Goal: Transaction & Acquisition: Register for event/course

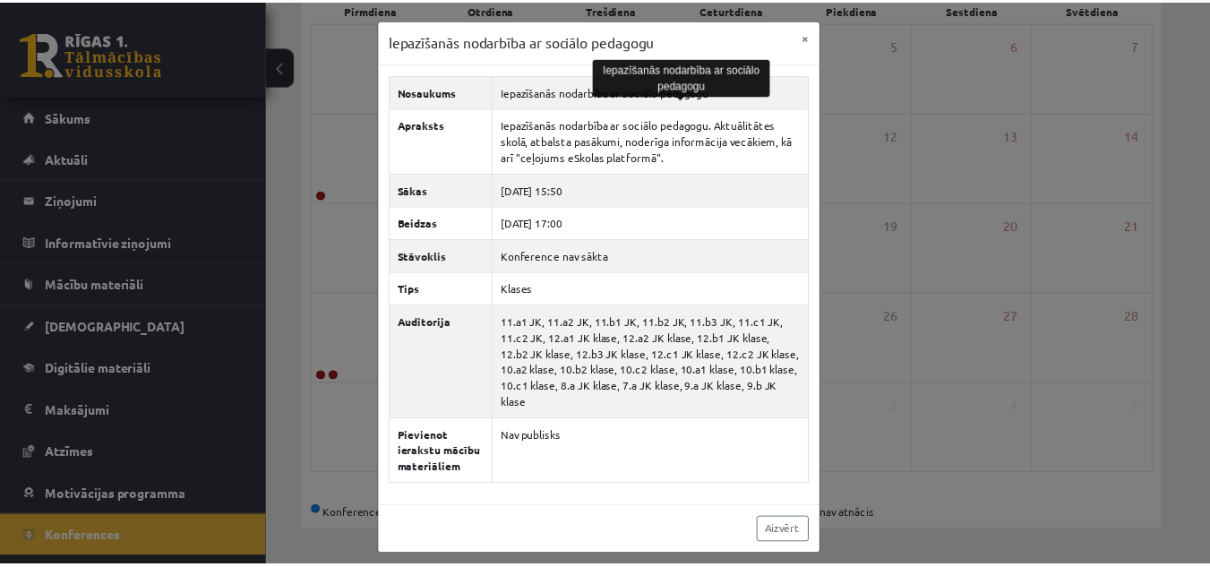
scroll to position [33, 0]
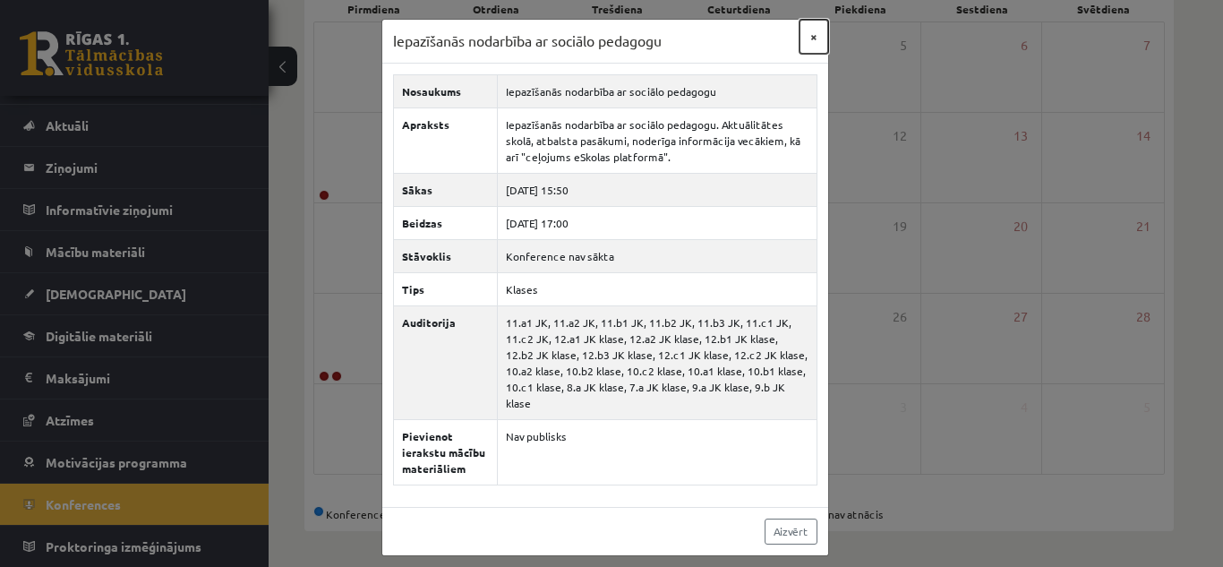
click at [813, 29] on button "×" at bounding box center [814, 37] width 29 height 34
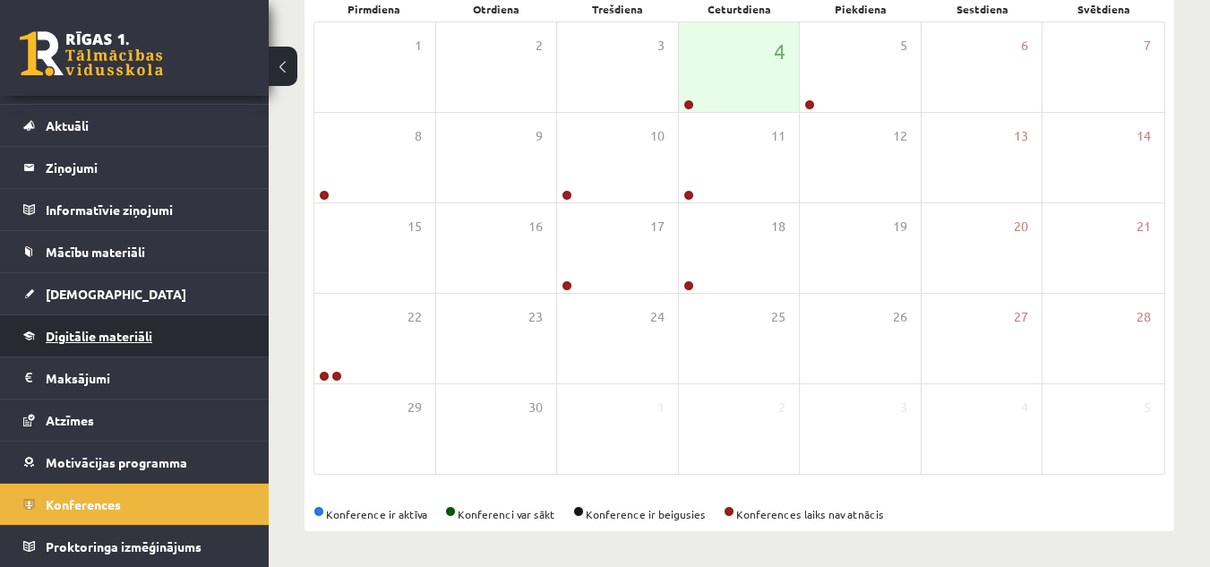
click at [118, 348] on link "Digitālie materiāli" at bounding box center [134, 335] width 223 height 41
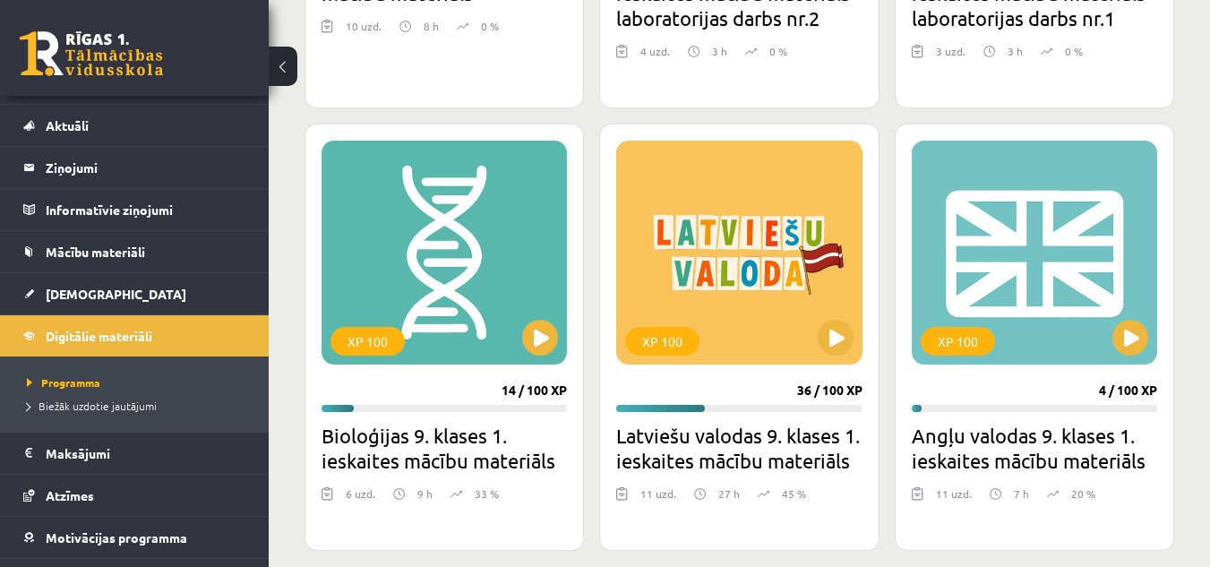
scroll to position [870, 0]
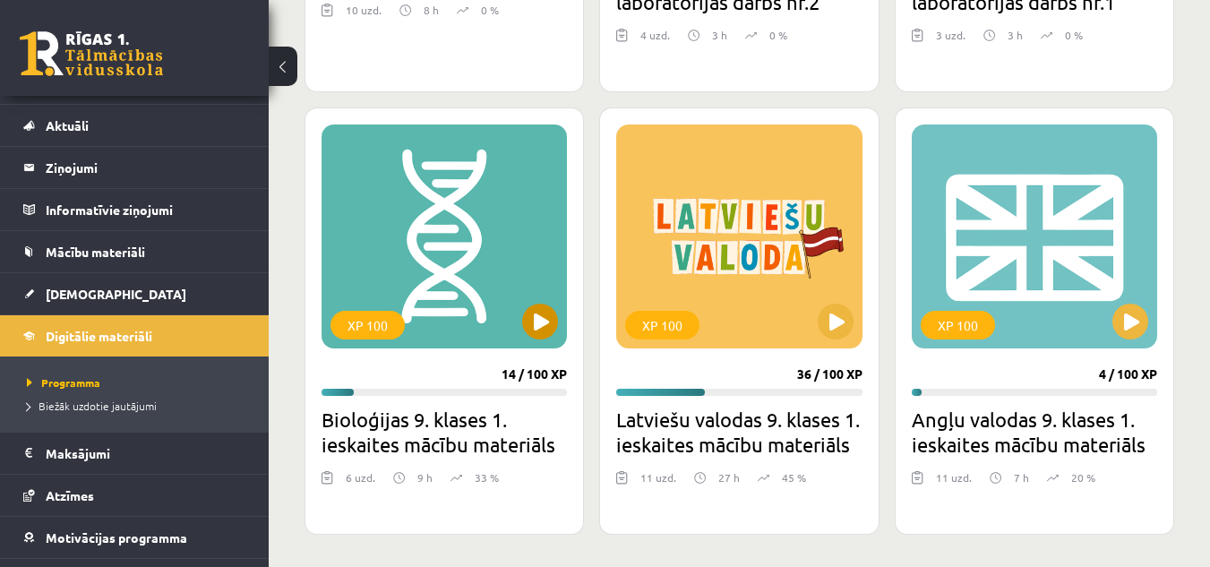
click at [514, 222] on div "XP 100" at bounding box center [444, 236] width 245 height 224
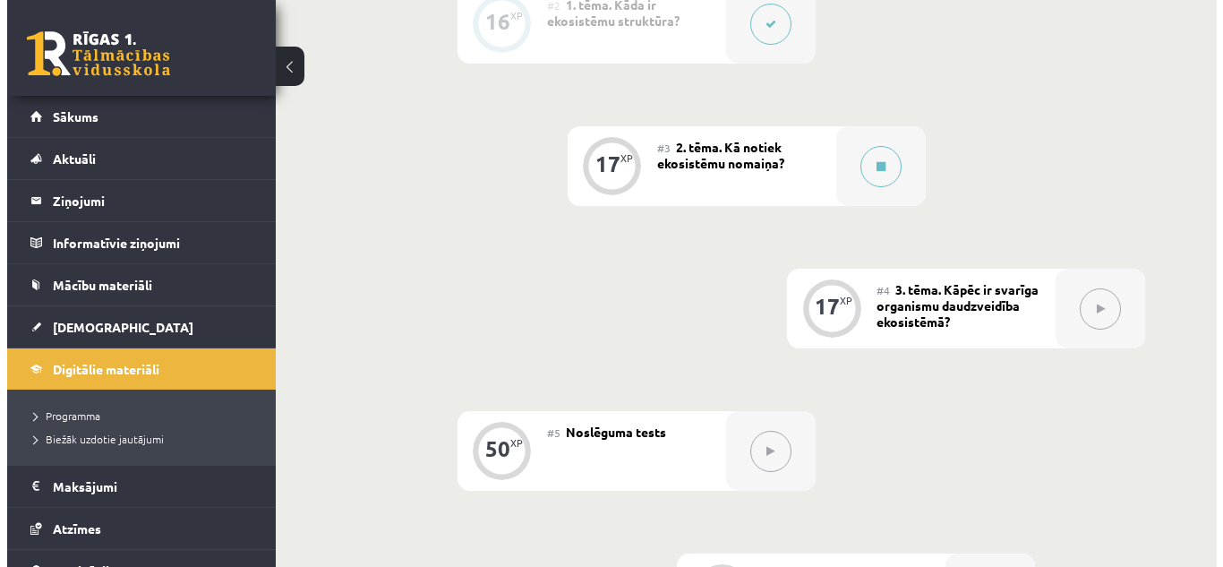
scroll to position [646, 0]
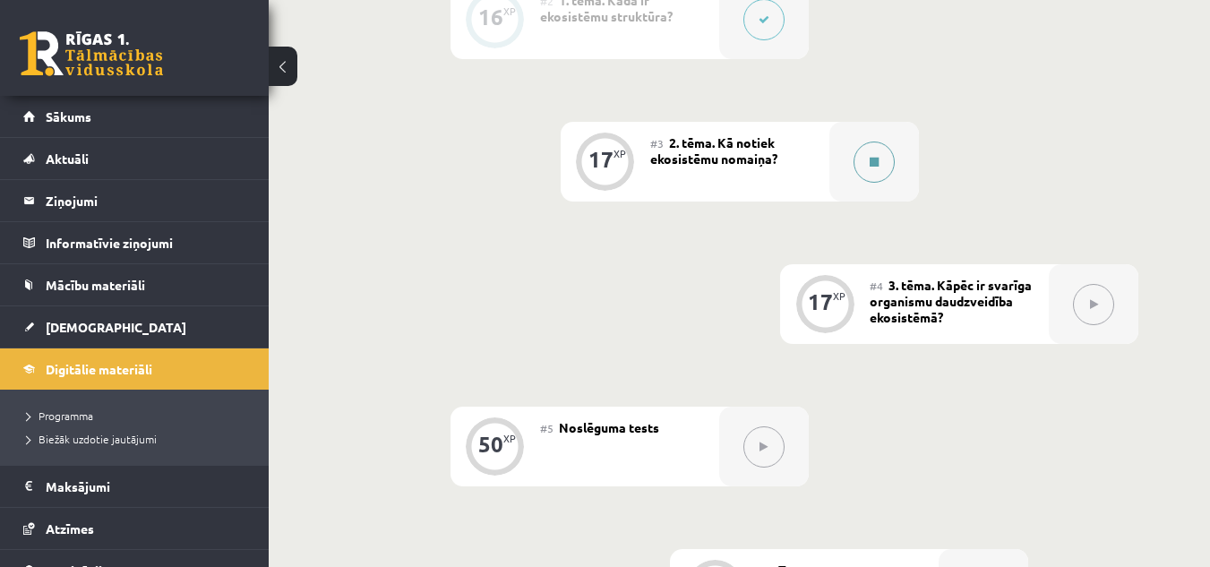
click at [875, 166] on icon at bounding box center [874, 162] width 9 height 11
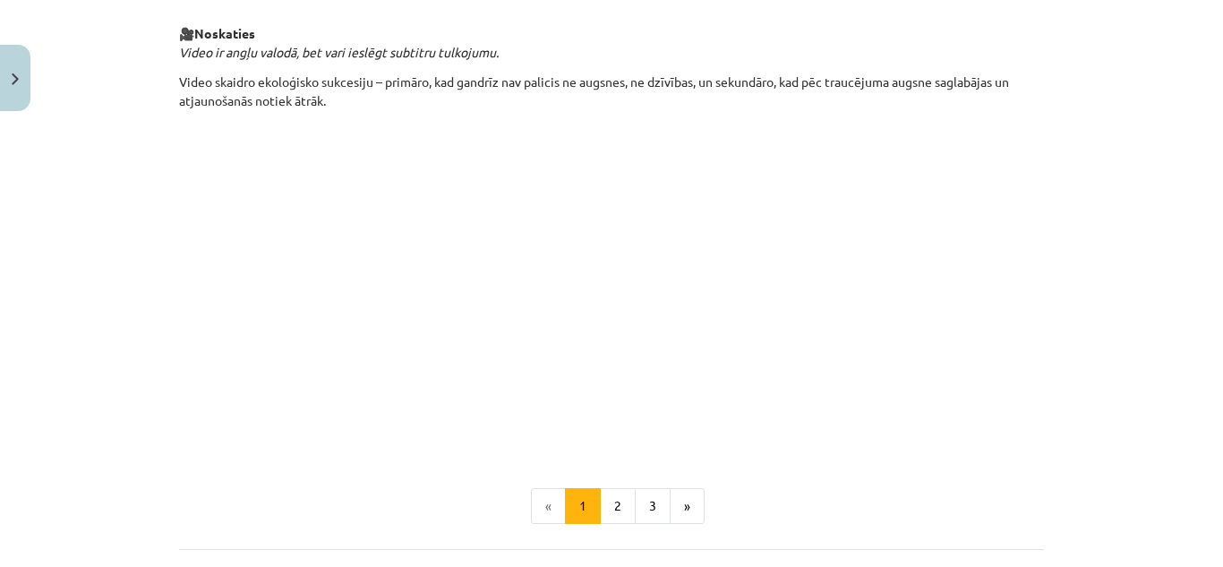
scroll to position [1822, 0]
click at [1071, 126] on div "Mācību tēma: Bioloģijas 9. klases 1. ieskaites mācību materiāls #3 2. tēma. Kā …" at bounding box center [611, 283] width 1223 height 567
click at [1123, 98] on div "Mācību tēma: Bioloģijas 9. klases 1. ieskaites mācību materiāls #3 2. tēma. Kā …" at bounding box center [611, 283] width 1223 height 567
click at [189, 345] on p at bounding box center [611, 283] width 865 height 327
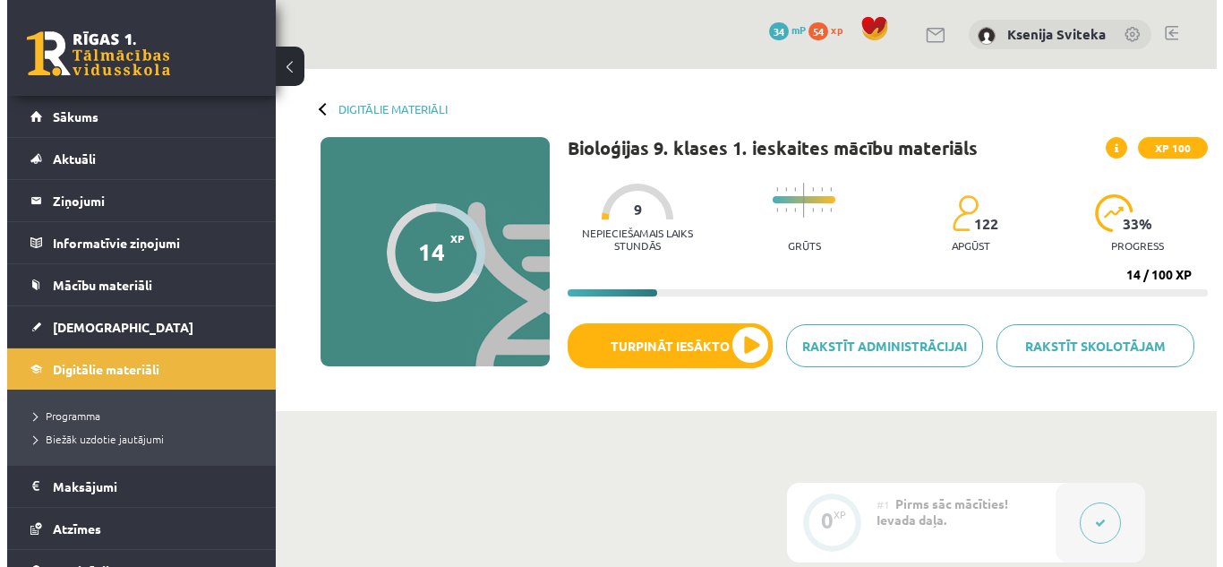
scroll to position [646, 0]
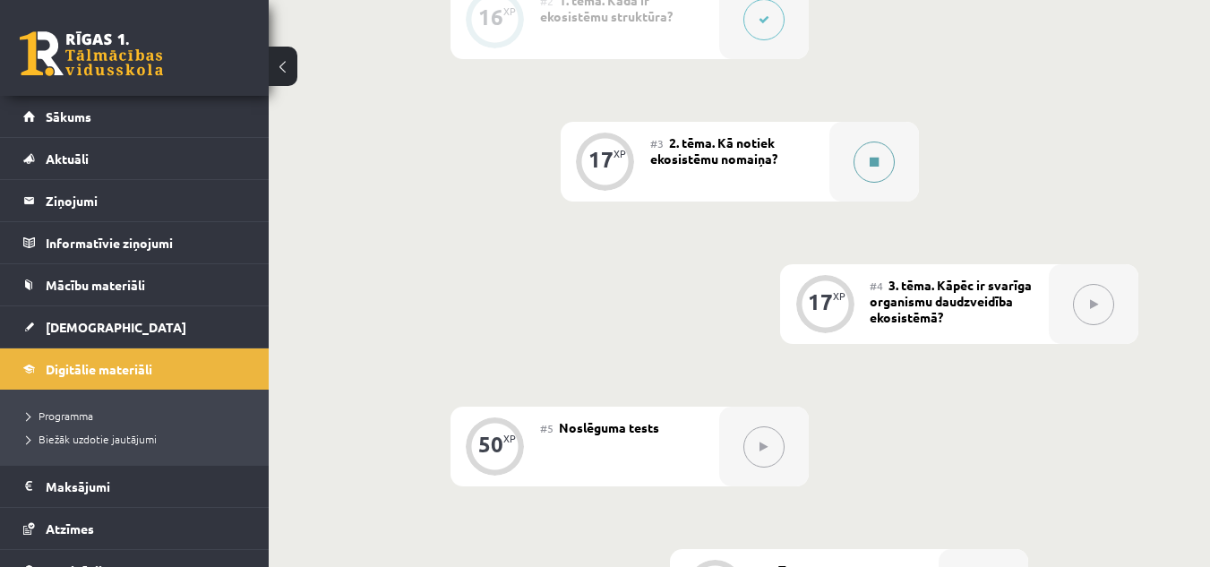
click at [865, 167] on button at bounding box center [873, 161] width 41 height 41
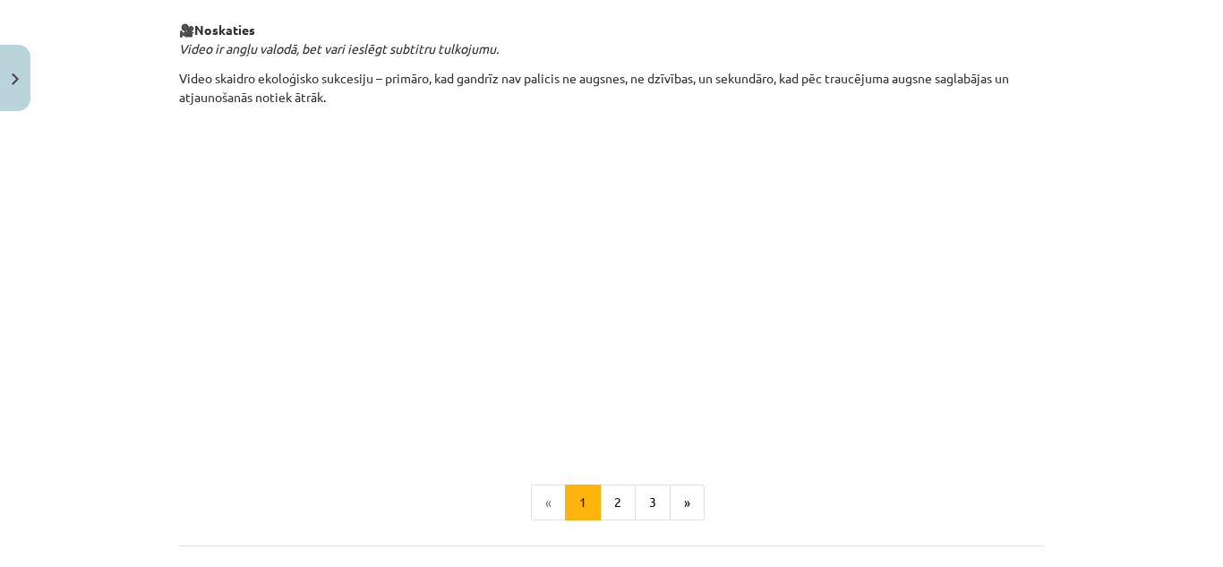
scroll to position [1825, 0]
click at [607, 506] on button "2" at bounding box center [618, 502] width 36 height 36
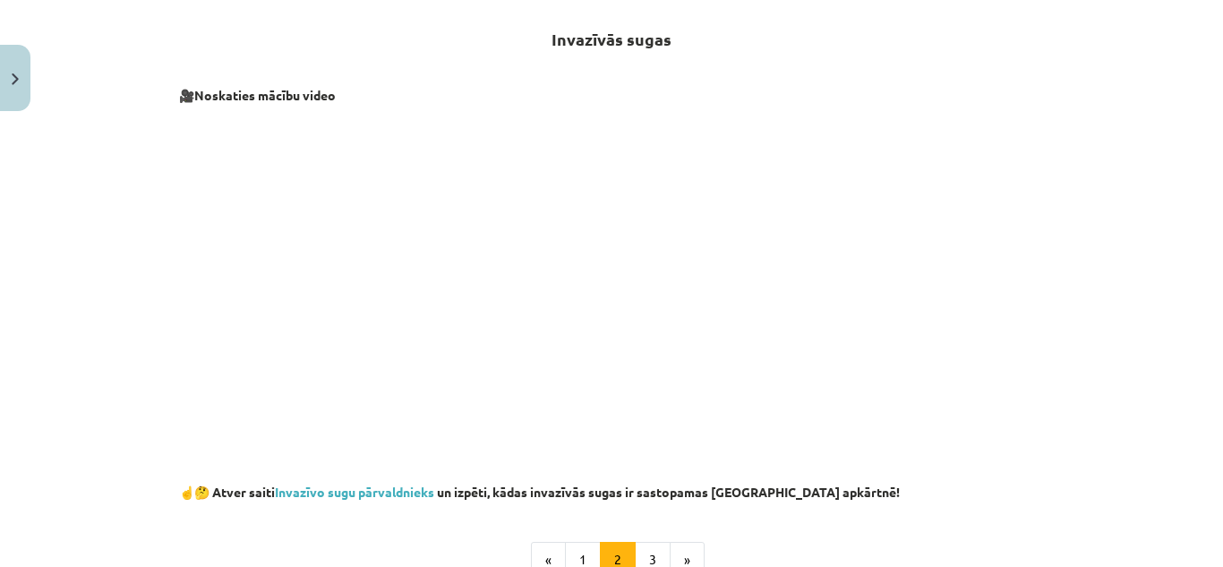
scroll to position [322, 0]
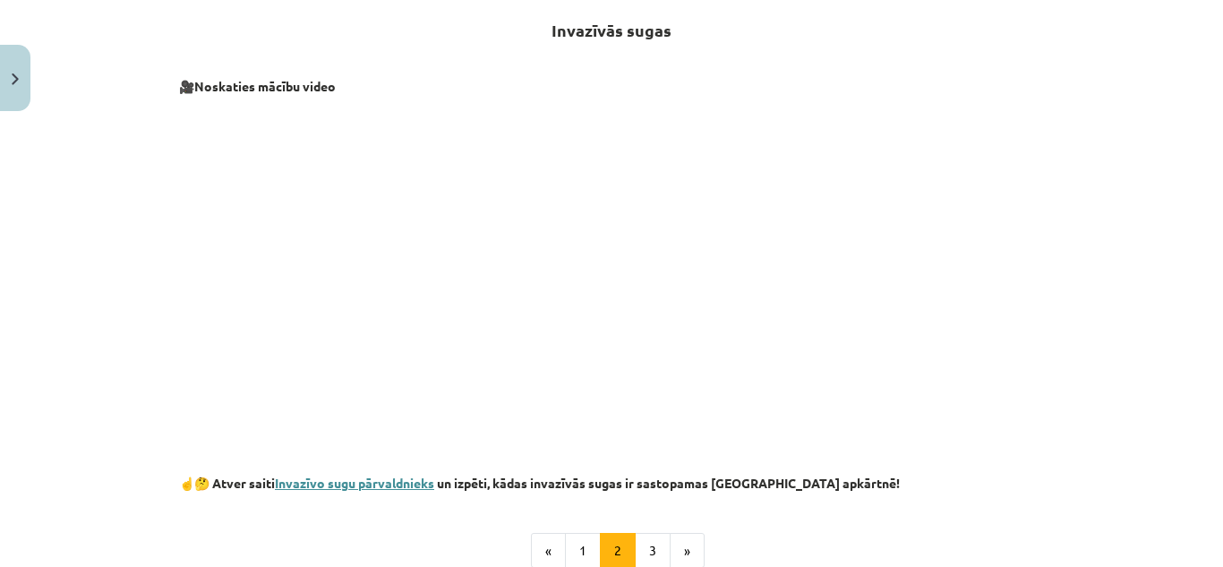
click at [350, 486] on link "Invazīvo sugu pārvaldnieks" at bounding box center [354, 483] width 159 height 16
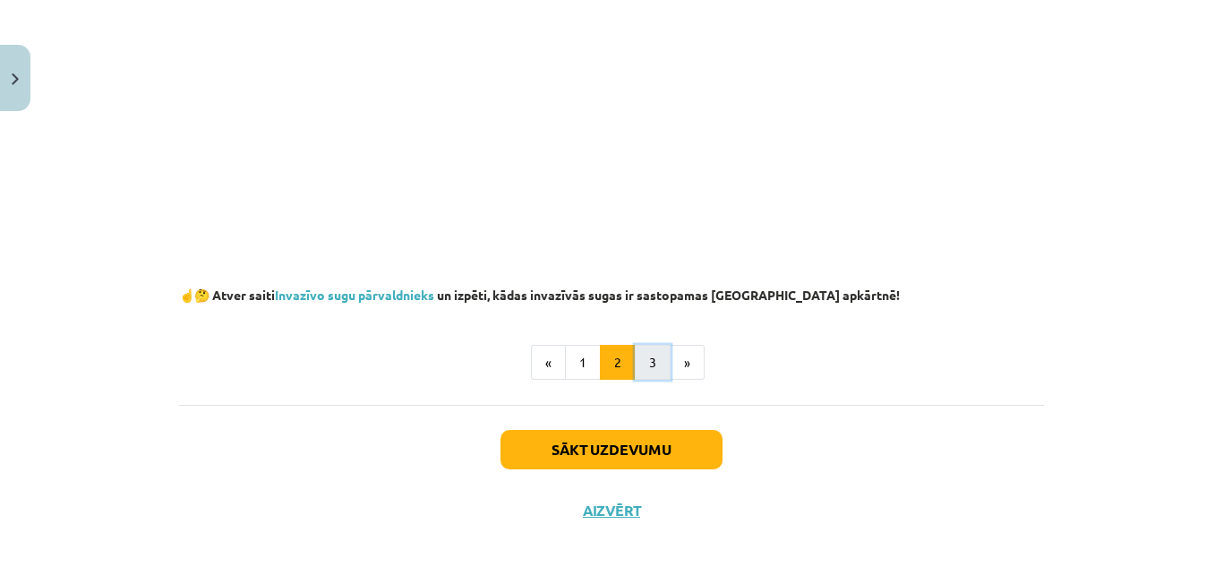
click at [642, 348] on button "3" at bounding box center [653, 363] width 36 height 36
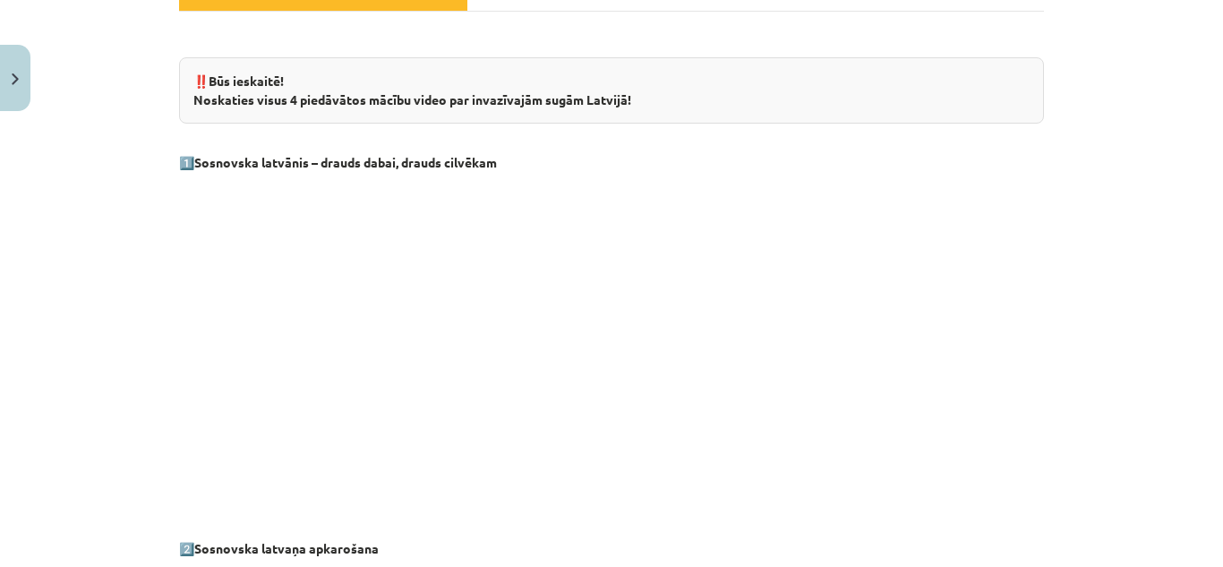
scroll to position [307, 0]
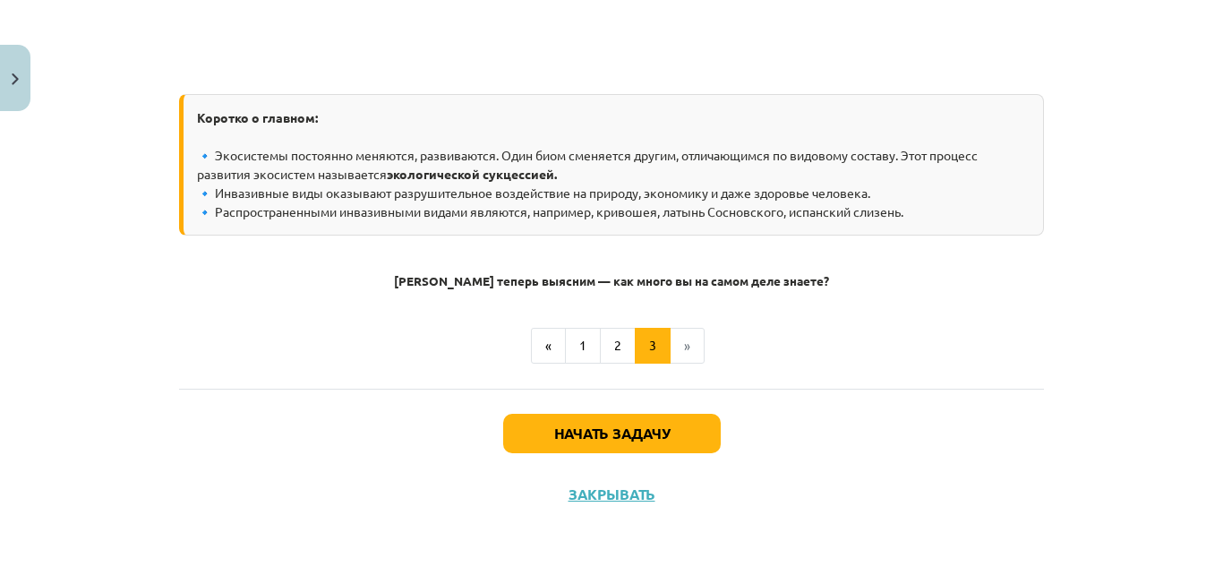
scroll to position [1909, 0]
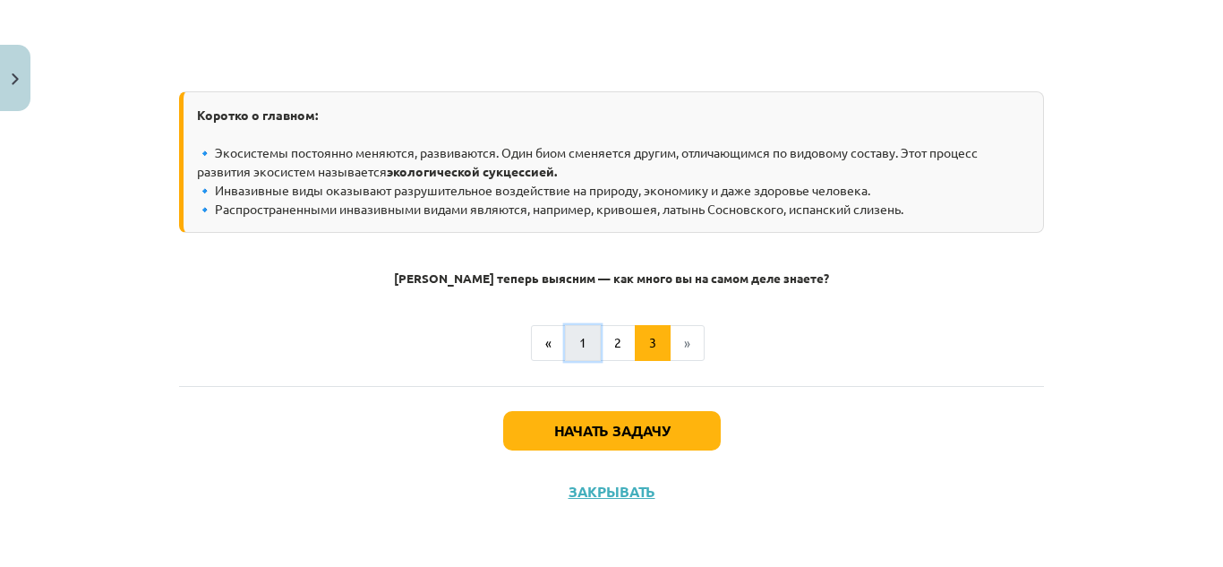
click at [579, 329] on button "1" at bounding box center [583, 343] width 36 height 36
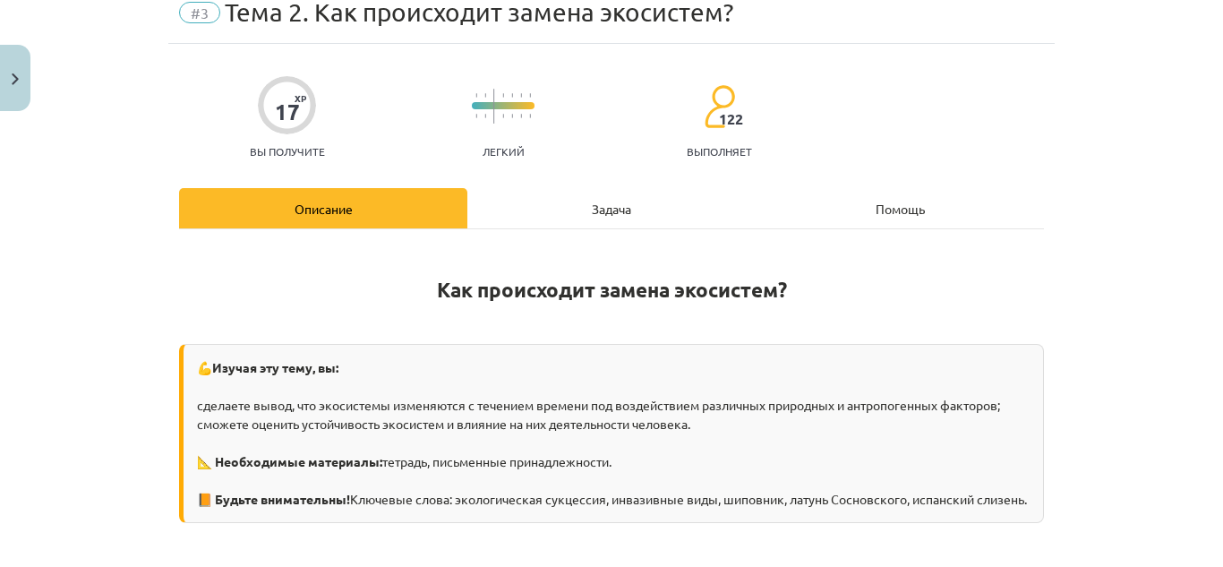
scroll to position [625, 0]
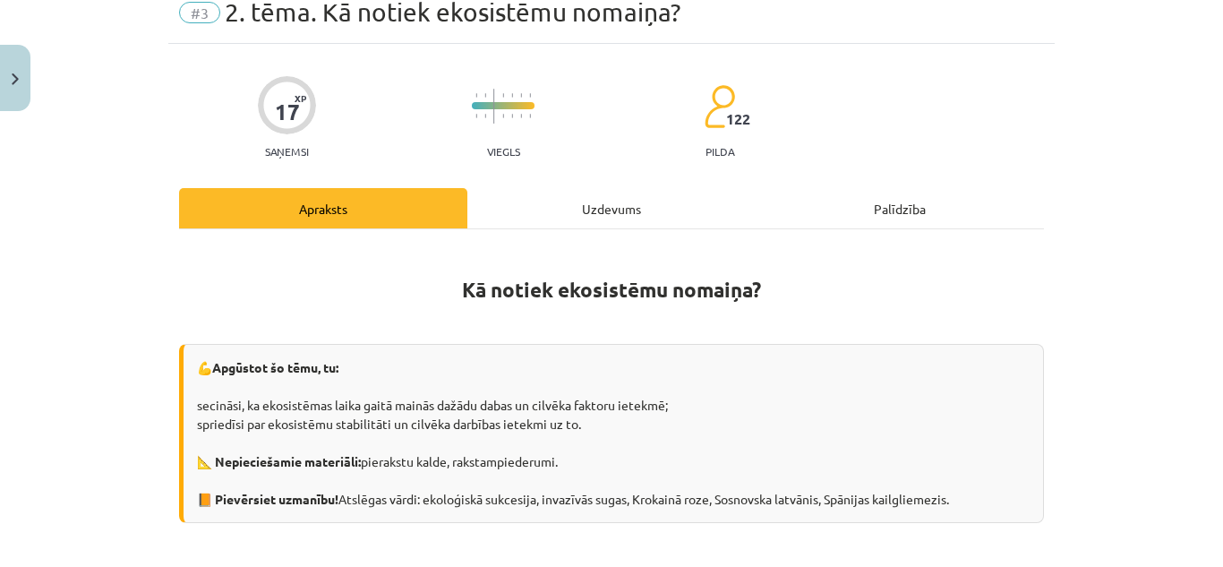
click at [1050, 129] on div "Mācību tēma: Bioloģijas 9. klases 1. ieskaites mācību materiāls #3 2. tēma. Kā …" at bounding box center [611, 283] width 1223 height 567
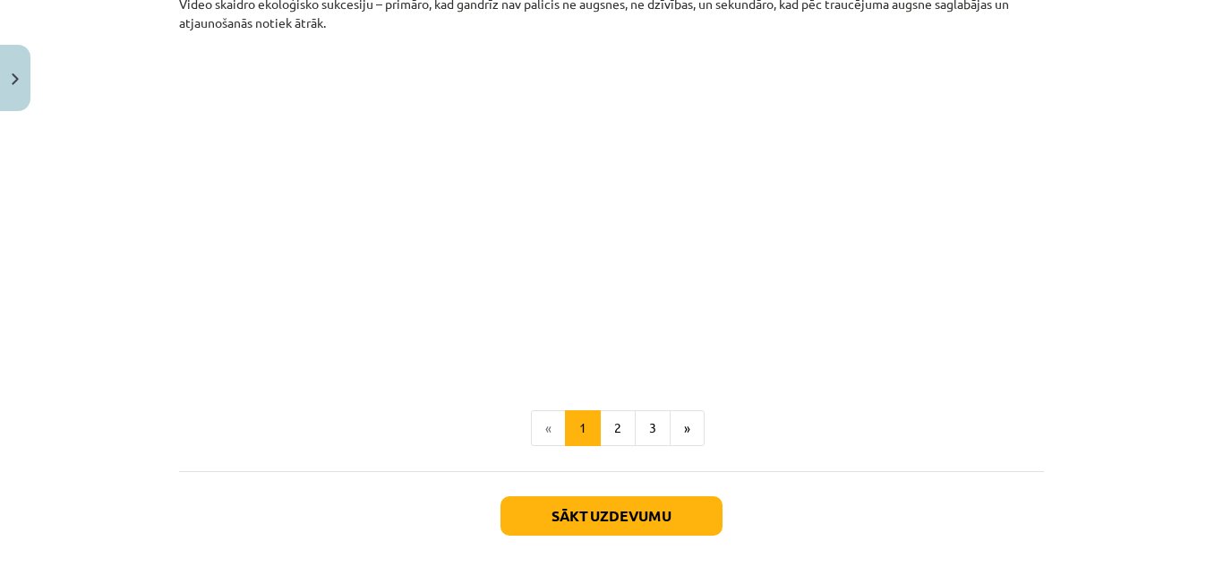
scroll to position [1984, 0]
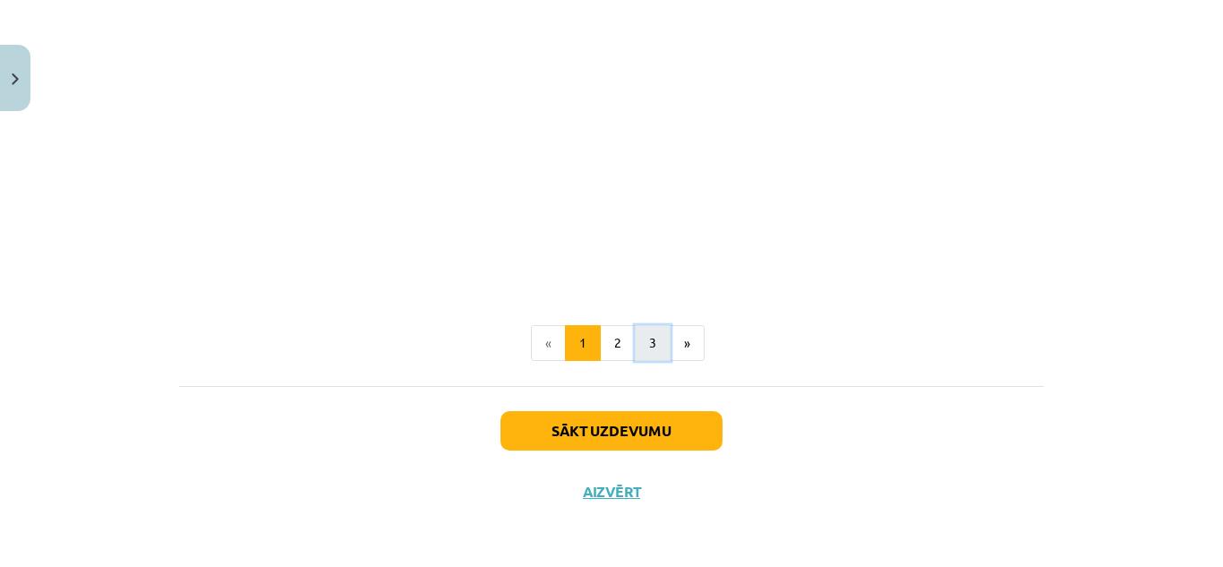
click at [647, 339] on button "3" at bounding box center [653, 343] width 36 height 36
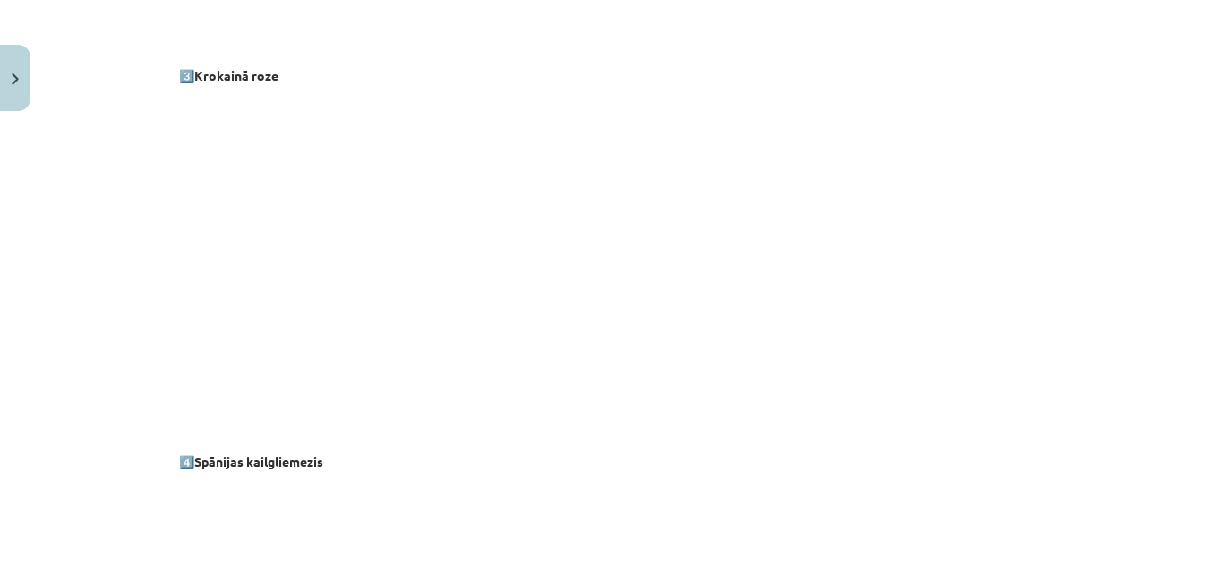
scroll to position [1909, 0]
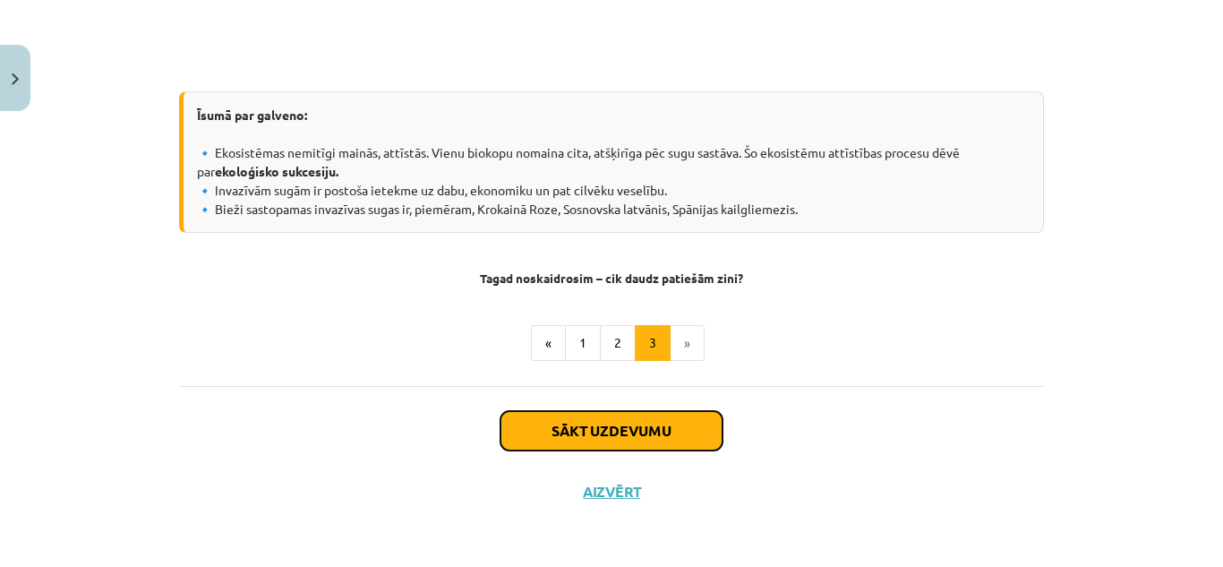
click at [643, 437] on button "Sākt uzdevumu" at bounding box center [612, 430] width 222 height 39
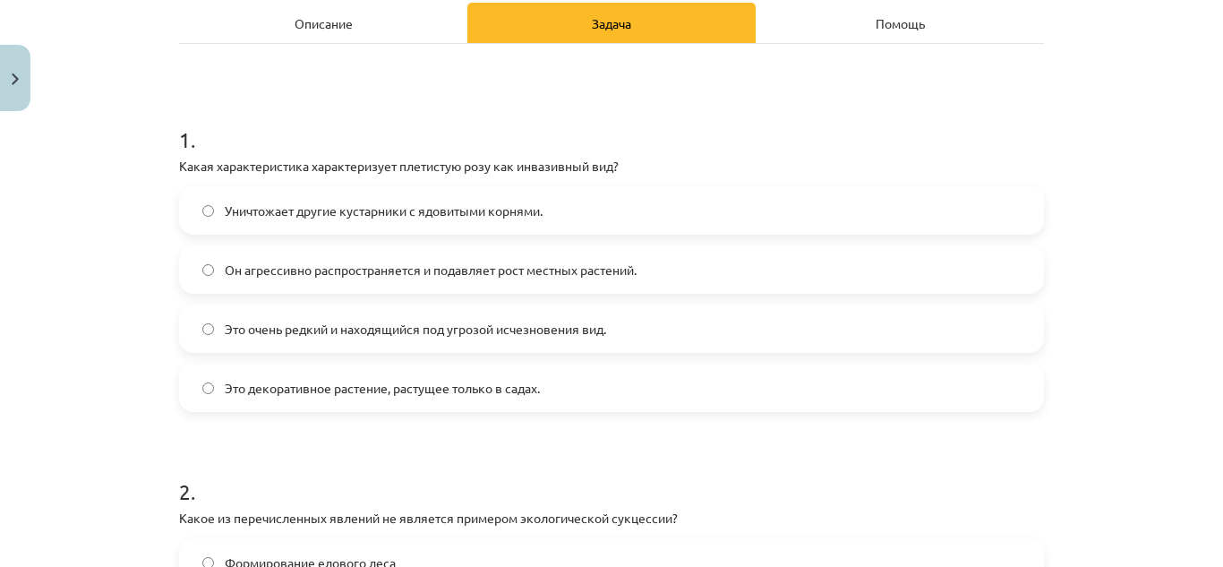
scroll to position [646, 0]
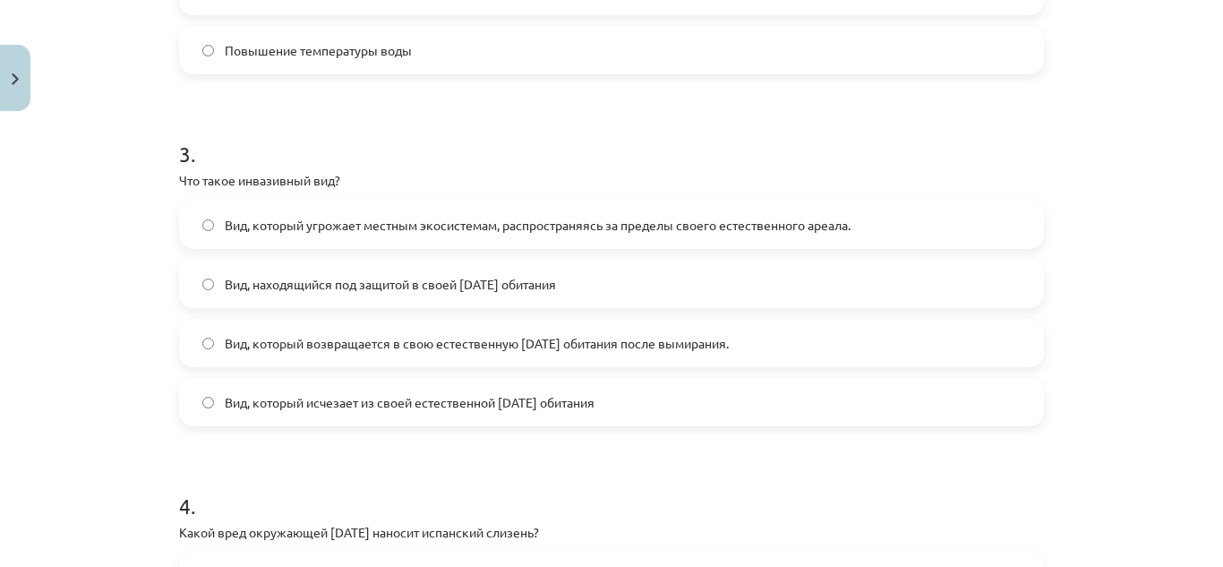
scroll to position [965, 0]
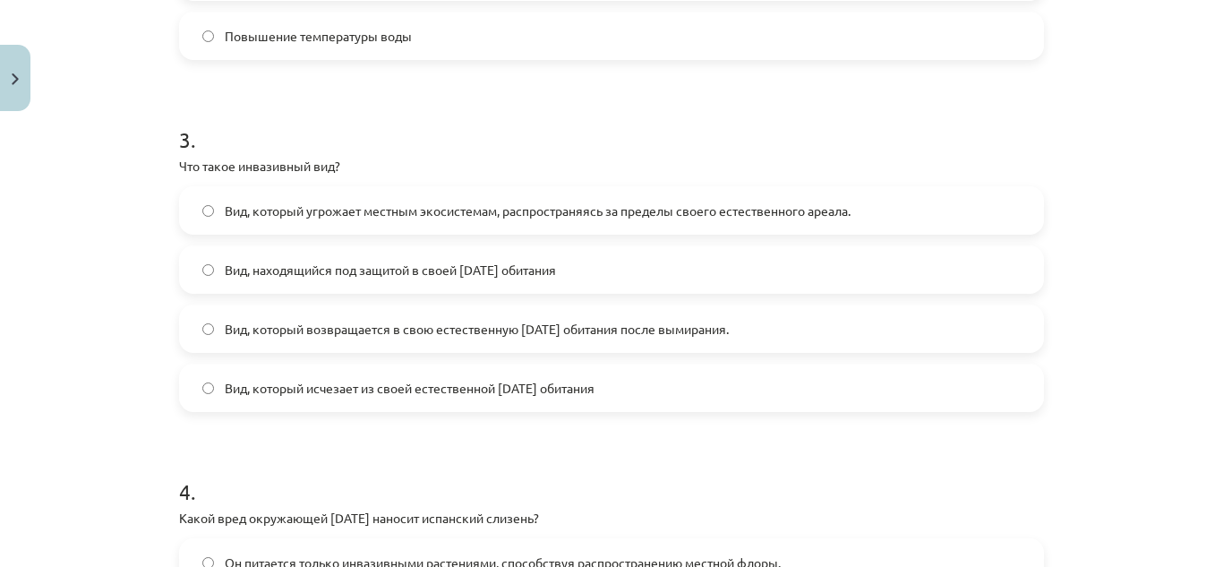
click at [885, 210] on label "Вид, который угрожает местным экосистемам, распространяясь за пределы своего ес…" at bounding box center [612, 210] width 862 height 45
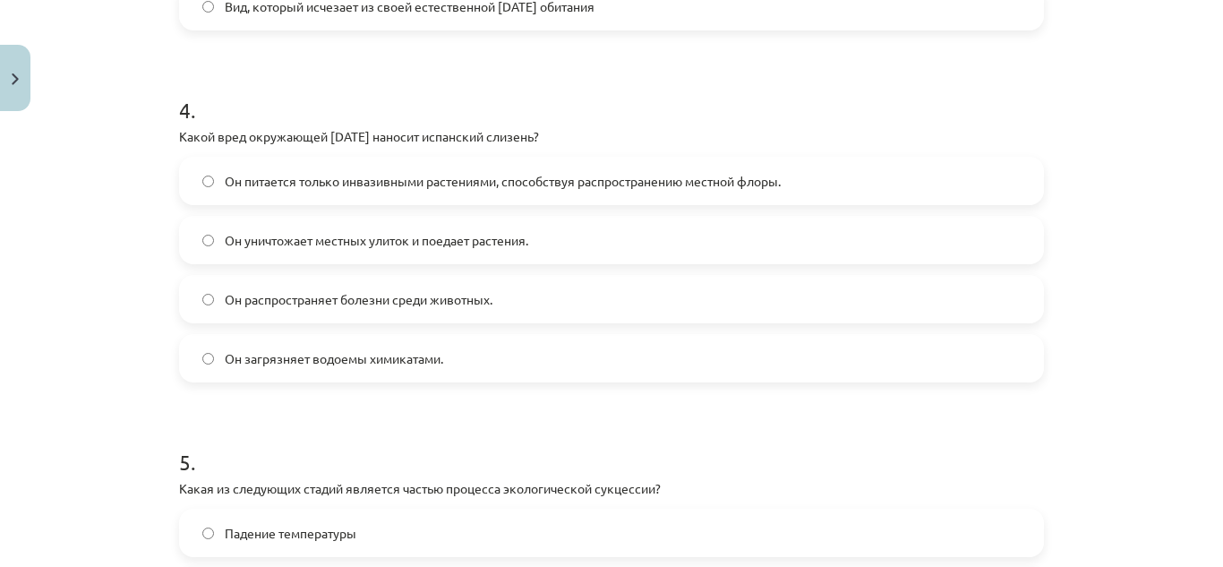
scroll to position [1352, 0]
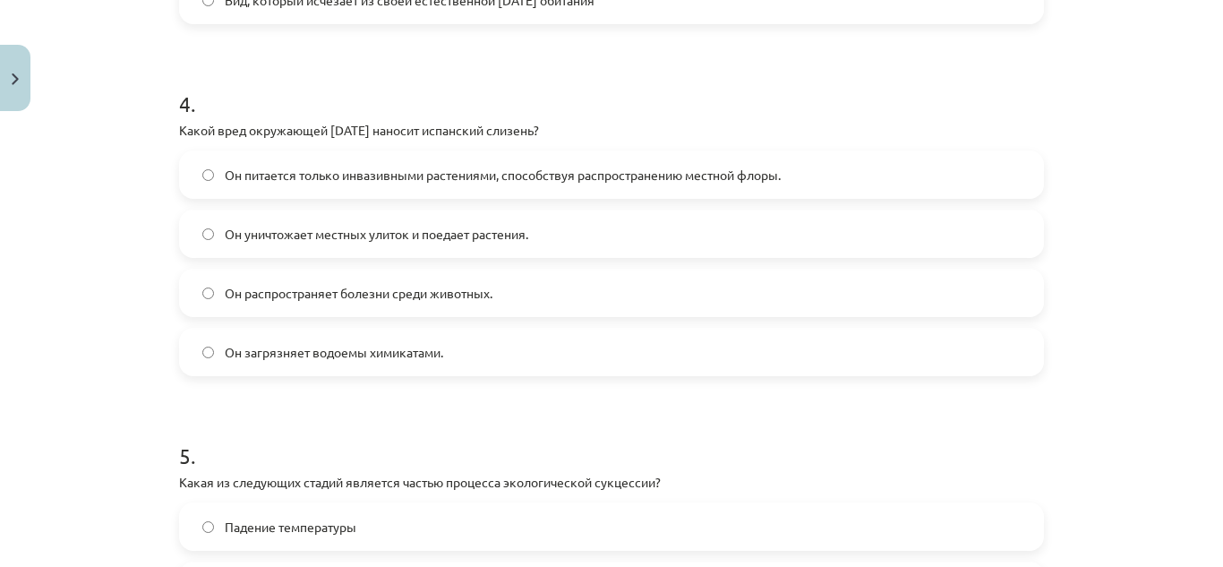
click at [632, 233] on label "Он уничтожает местных улиток и поедает растения." at bounding box center [612, 233] width 862 height 45
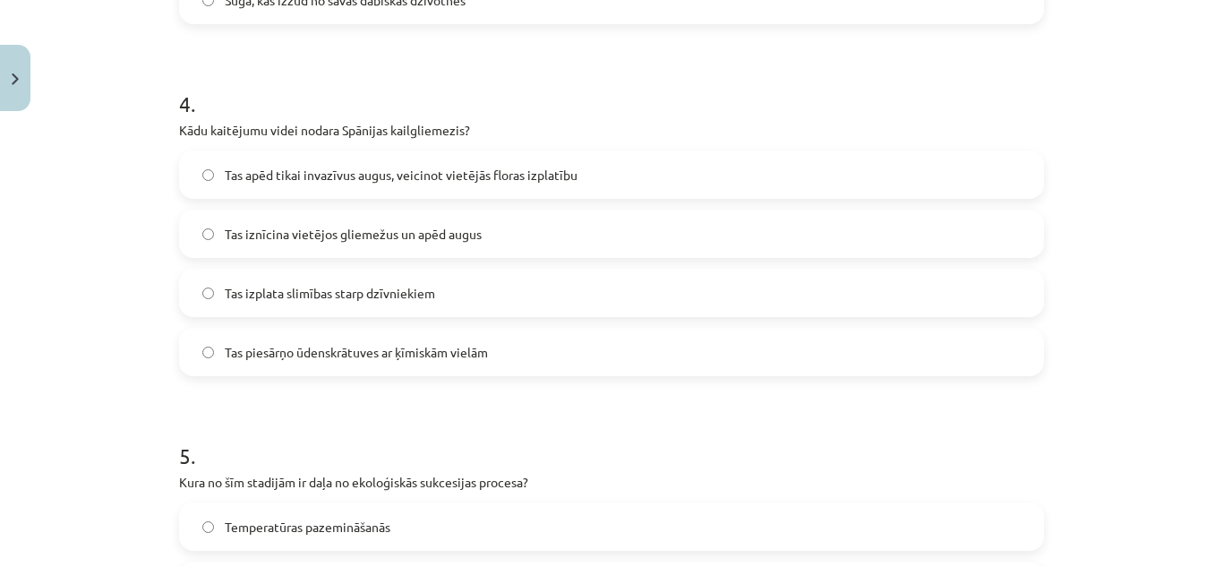
click at [613, 93] on h1 "4 ." at bounding box center [611, 88] width 865 height 56
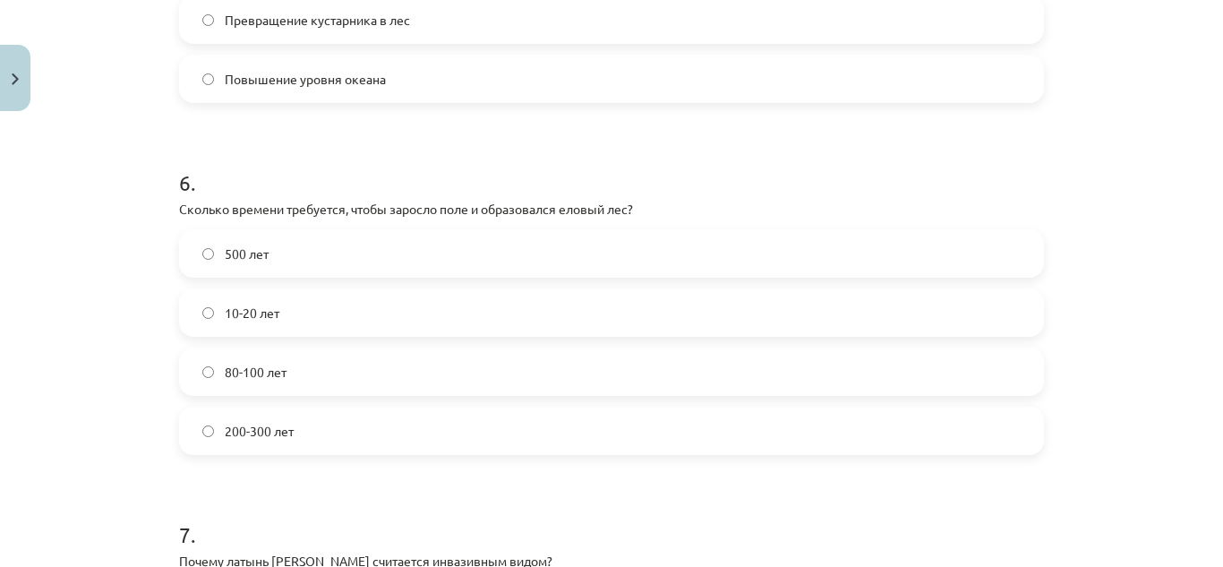
scroll to position [1977, 0]
click at [450, 429] on label "200-300 лет" at bounding box center [612, 430] width 862 height 45
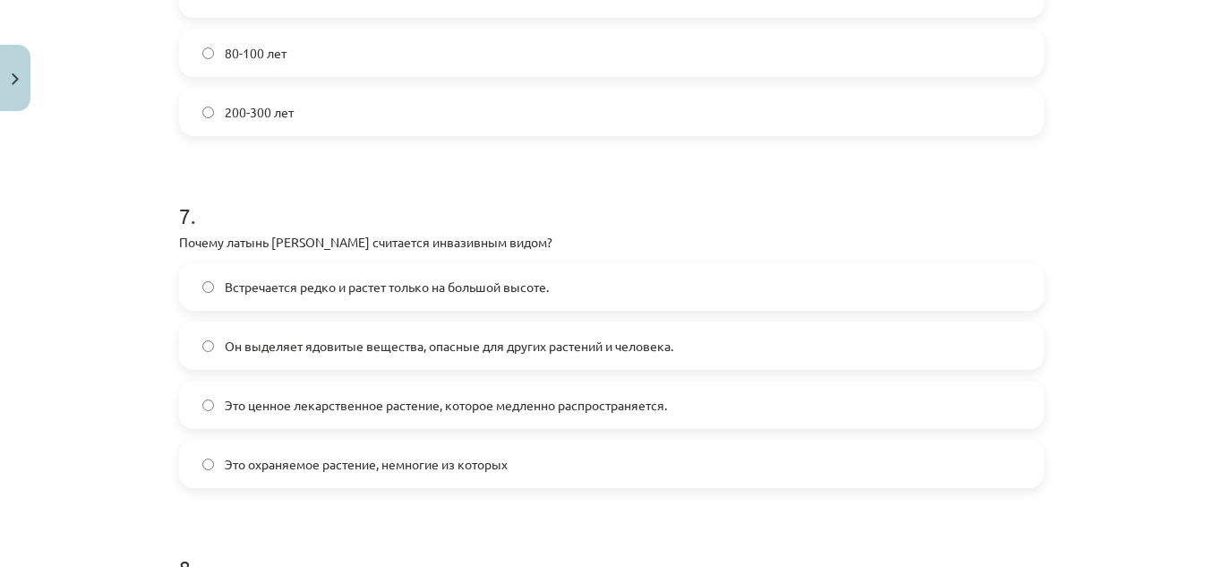
scroll to position [2369, 0]
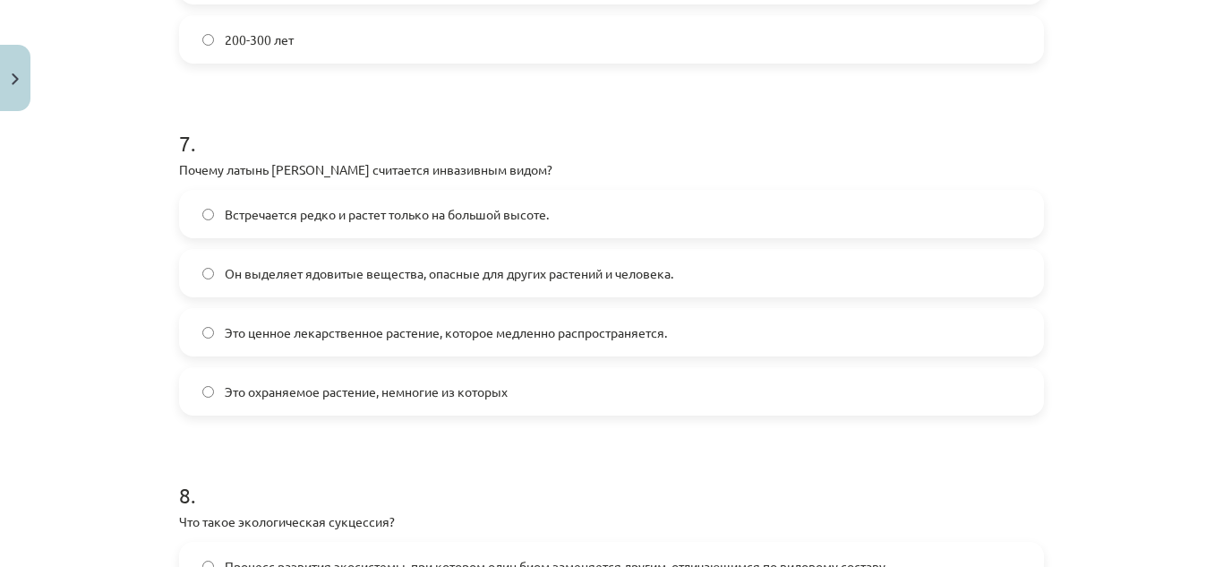
click at [474, 278] on font "Он выделяет ядовитые вещества, опасные для других растений и человека." at bounding box center [449, 273] width 449 height 16
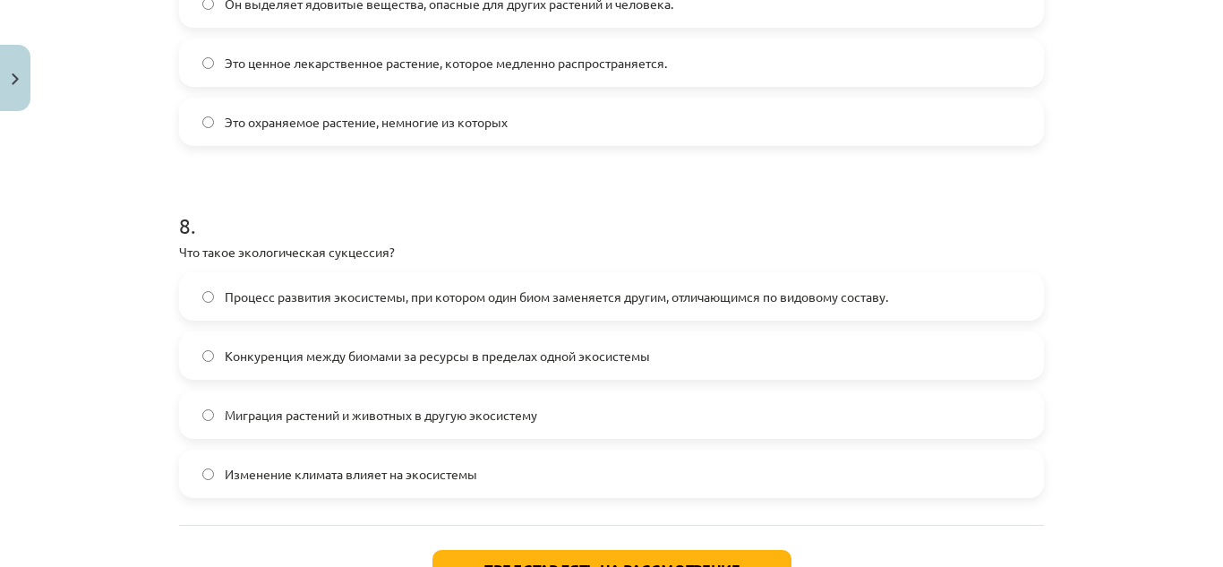
scroll to position [2639, 0]
click at [459, 303] on span "Процесс развития экосистемы, при котором один биом заменяется другим, отличающи…" at bounding box center [557, 296] width 664 height 19
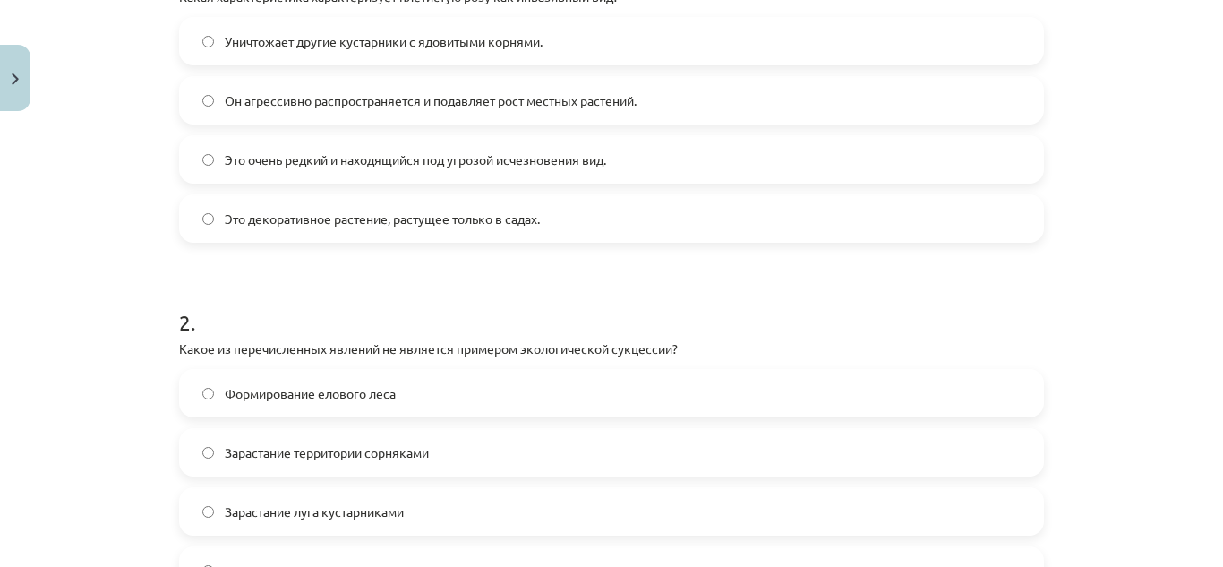
scroll to position [429, 0]
click at [375, 108] on span "Он агрессивно распространяется и подавляет рост местных растений." at bounding box center [431, 101] width 412 height 19
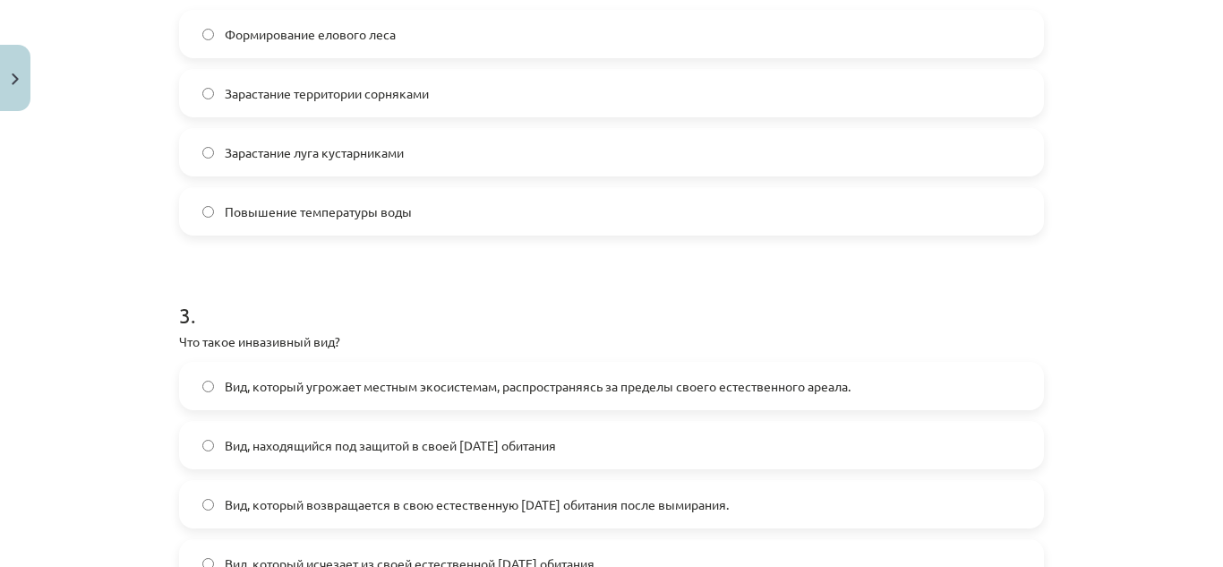
scroll to position [788, 0]
click at [364, 195] on label "Повышение температуры воды" at bounding box center [612, 212] width 862 height 45
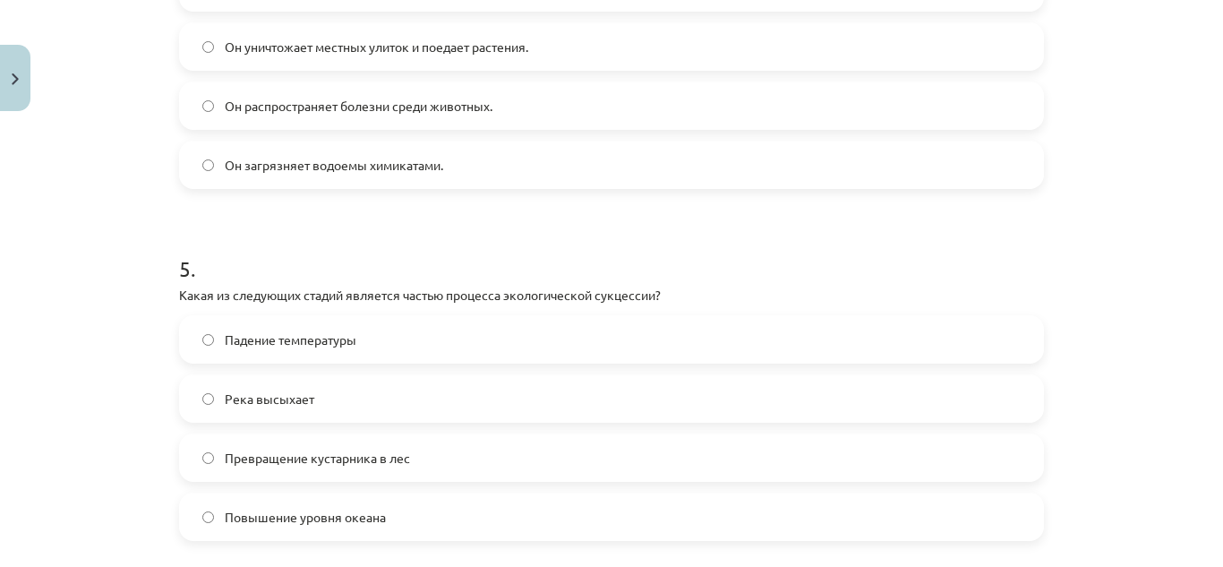
scroll to position [1539, 0]
drag, startPoint x: 364, startPoint y: 195, endPoint x: 469, endPoint y: 211, distance: 106.0
click at [469, 211] on form "1 . Какая характеристика характеризует плетистую розу как инвазивный вид? Уничт…" at bounding box center [611, 207] width 865 height 2780
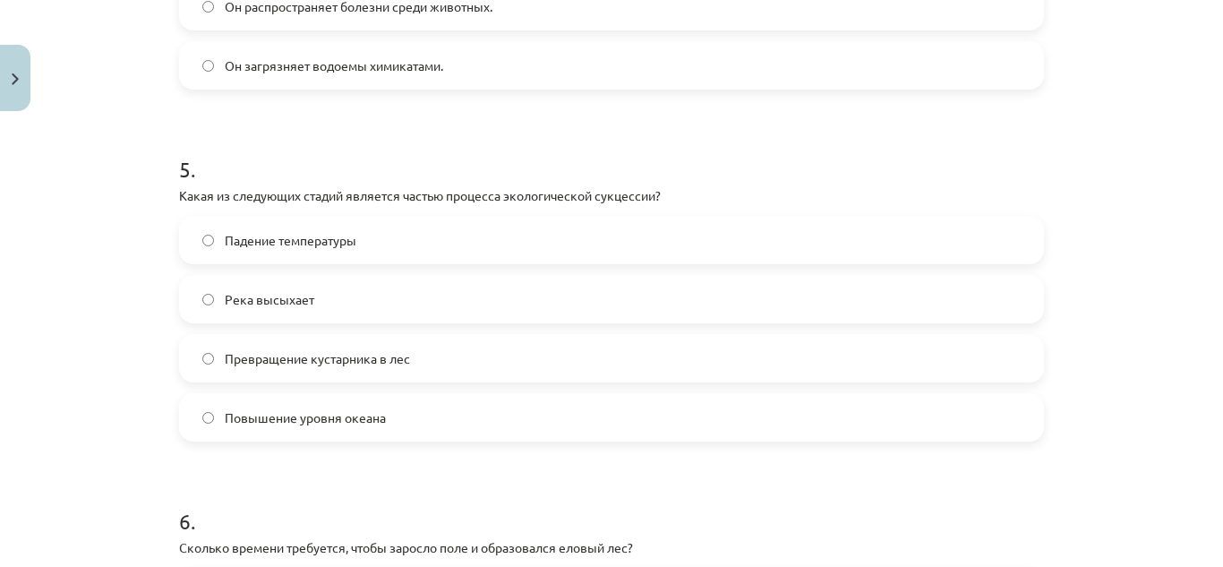
scroll to position [1641, 0]
click at [384, 356] on font "Превращение кустарника в лес" at bounding box center [317, 356] width 185 height 16
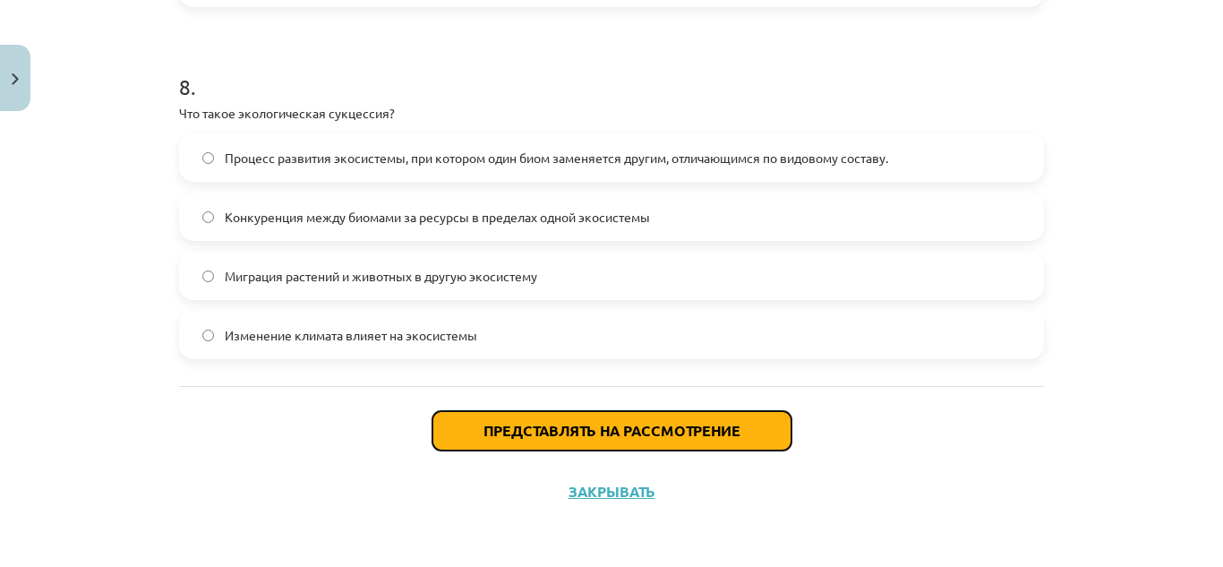
click at [484, 428] on font "Представлять на рассмотрение" at bounding box center [612, 430] width 257 height 19
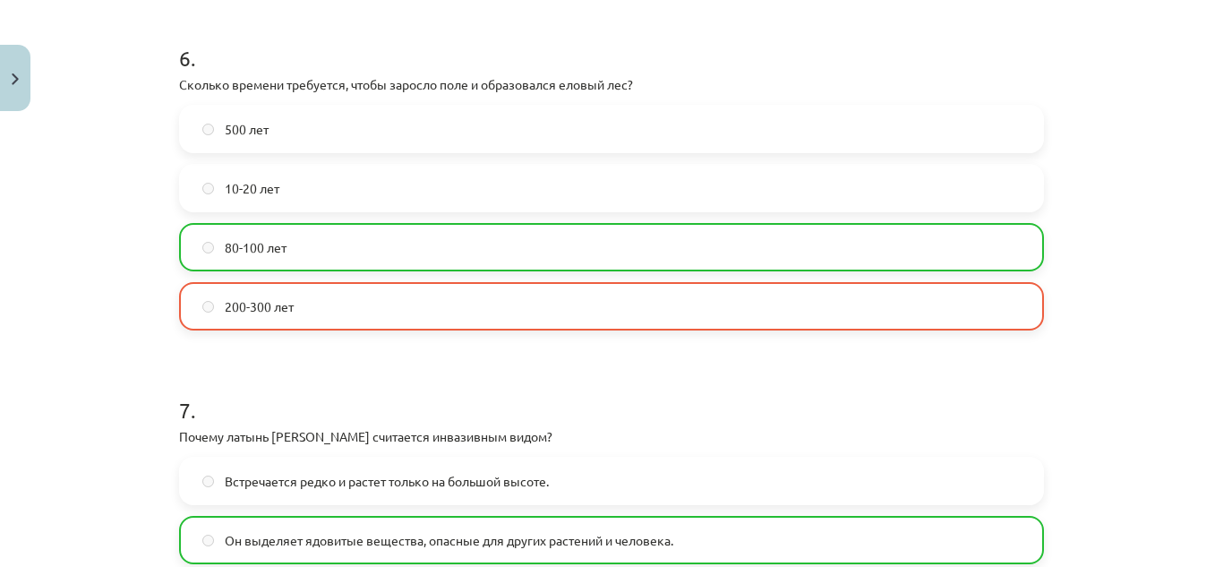
scroll to position [2094, 0]
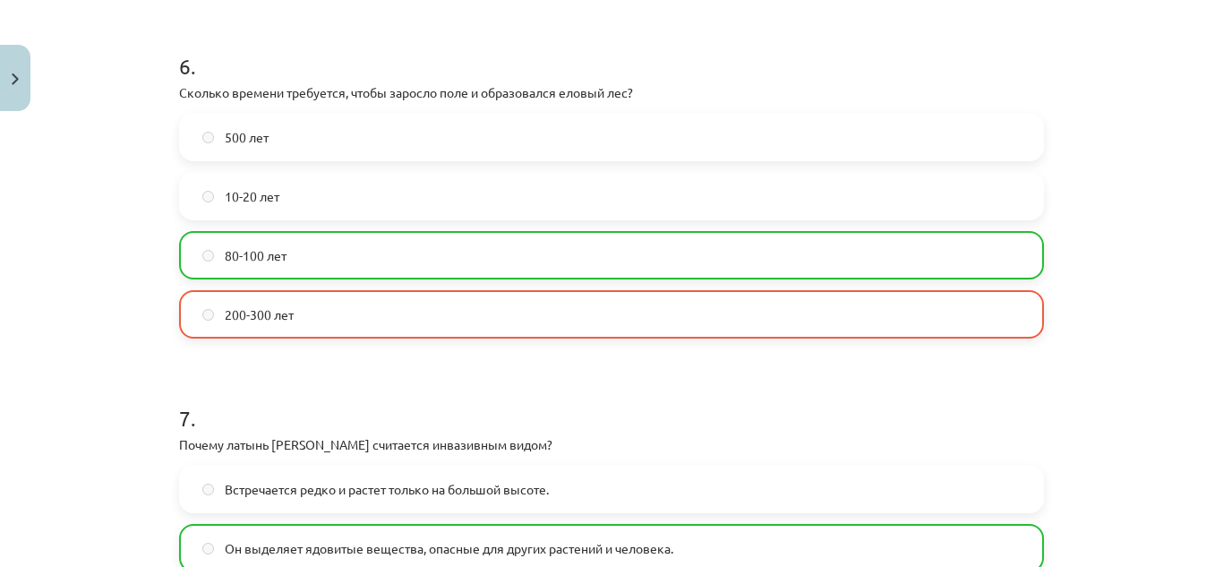
click at [470, 264] on label "80-100 лет" at bounding box center [612, 255] width 862 height 45
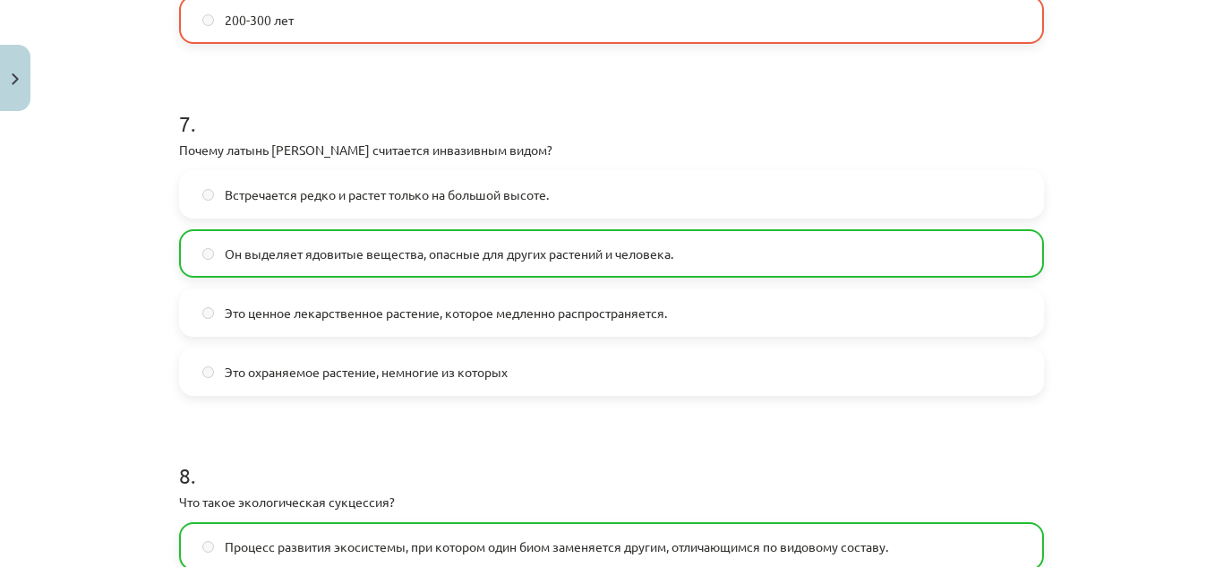
scroll to position [2834, 0]
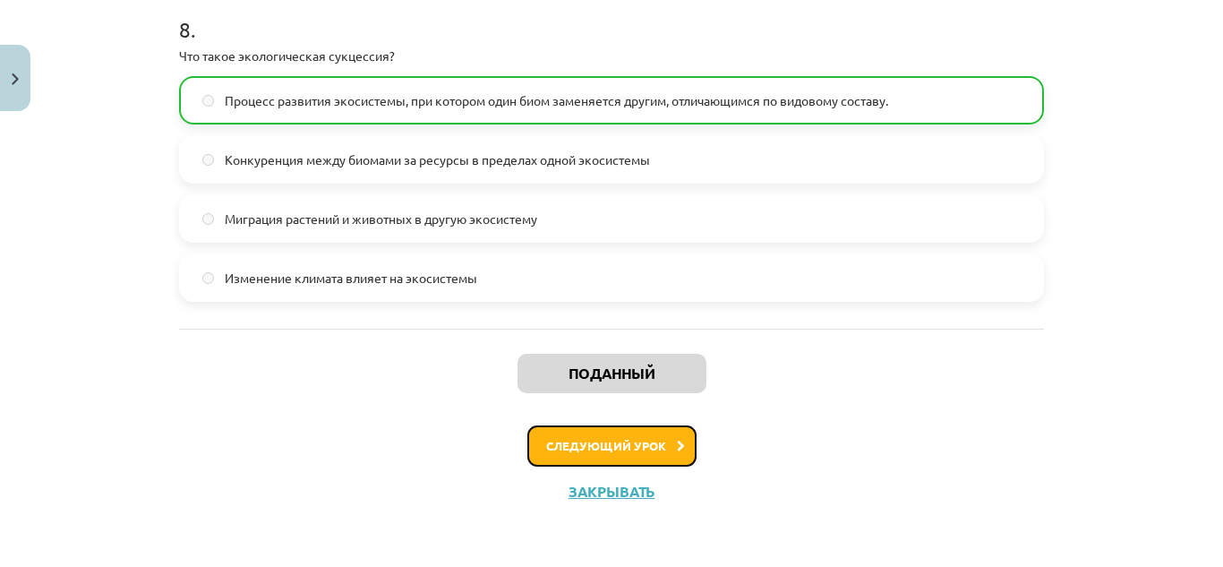
click at [630, 445] on font "Следующий урок" at bounding box center [606, 445] width 120 height 15
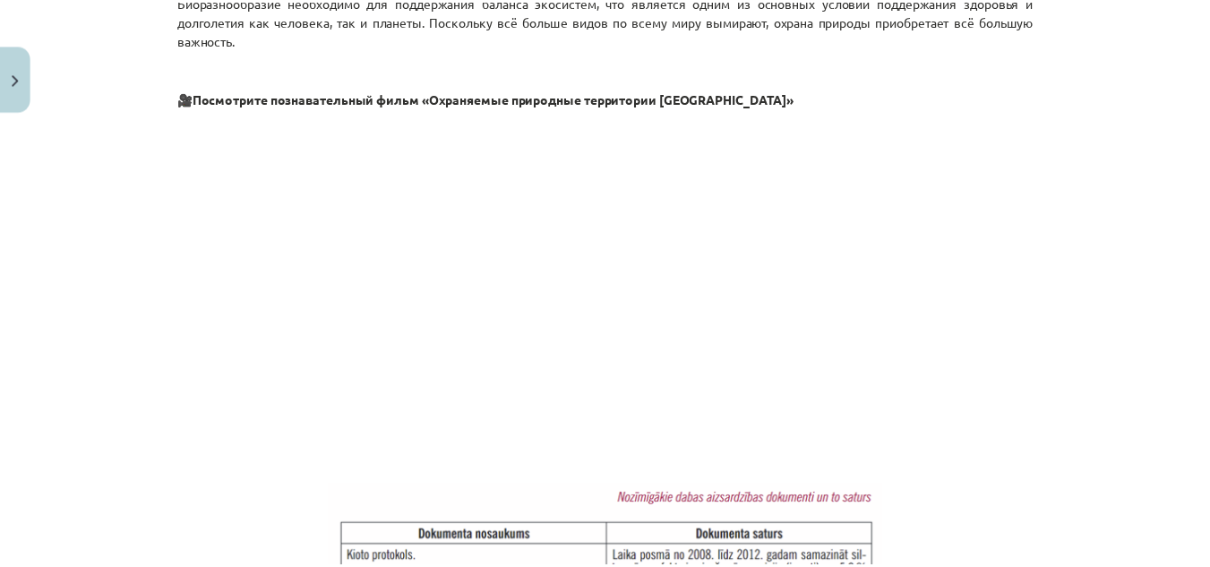
scroll to position [807, 0]
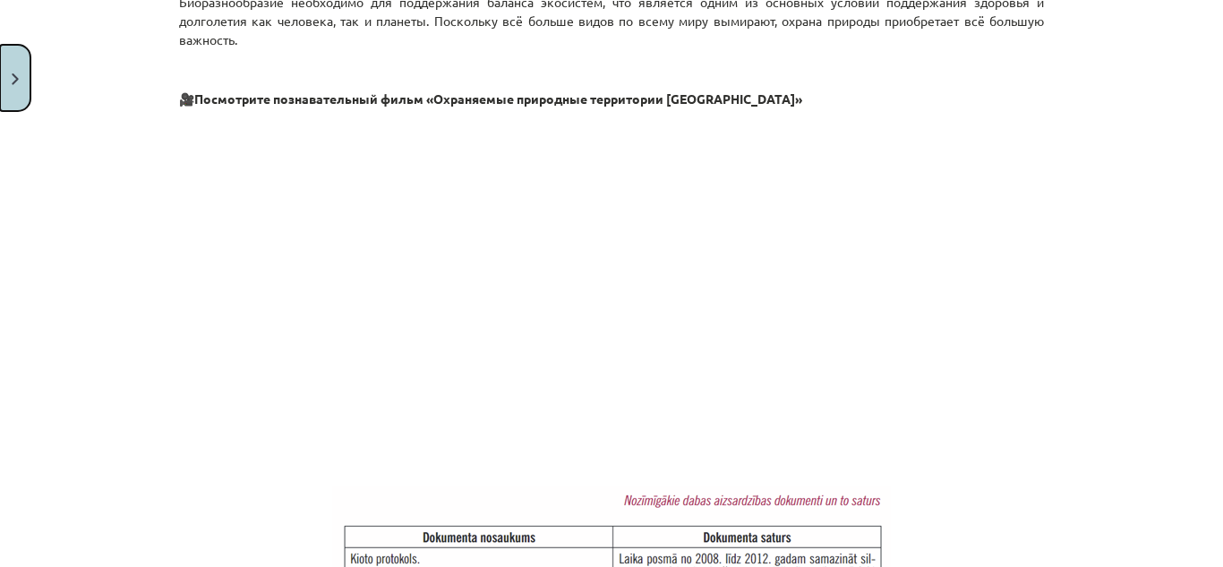
click at [13, 60] on button "Закрывать" at bounding box center [15, 78] width 30 height 66
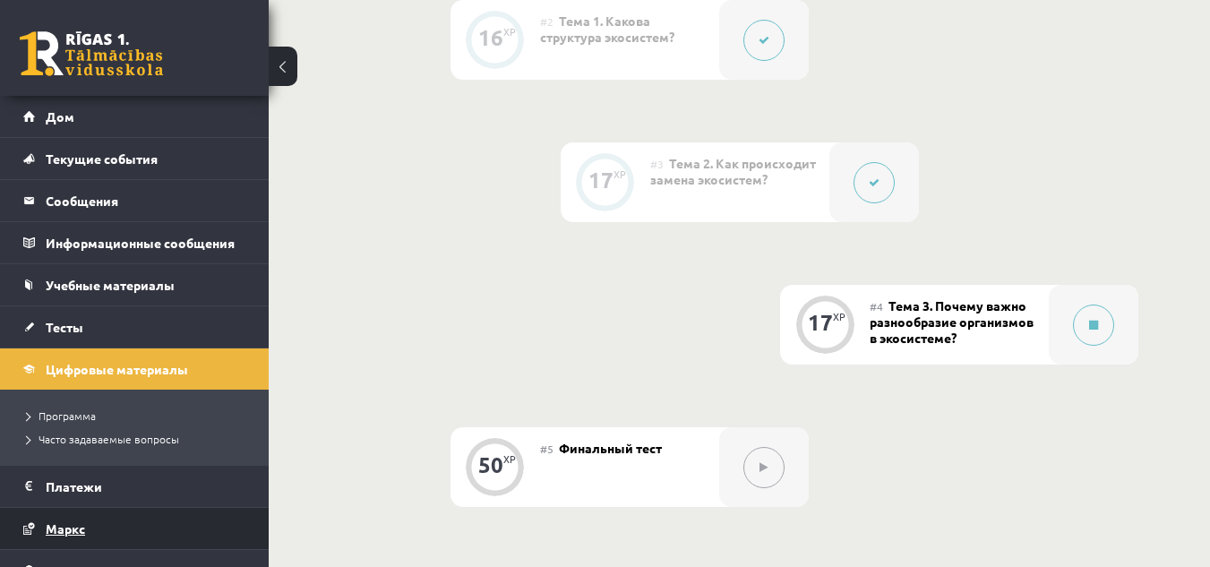
scroll to position [122, 0]
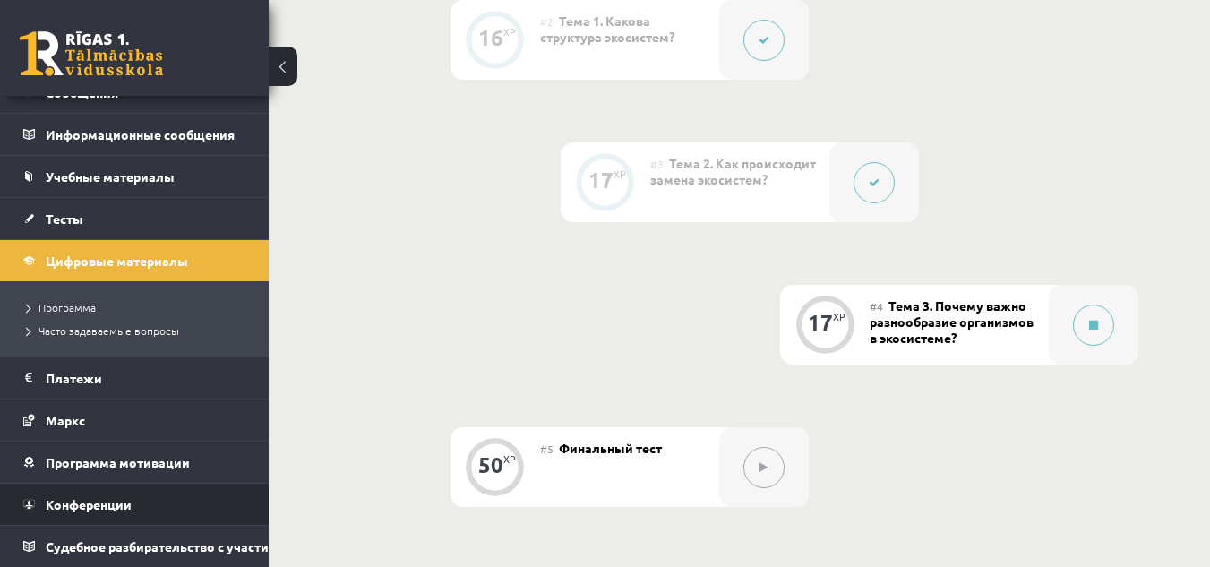
click at [129, 496] on font "Конференции" at bounding box center [89, 504] width 86 height 16
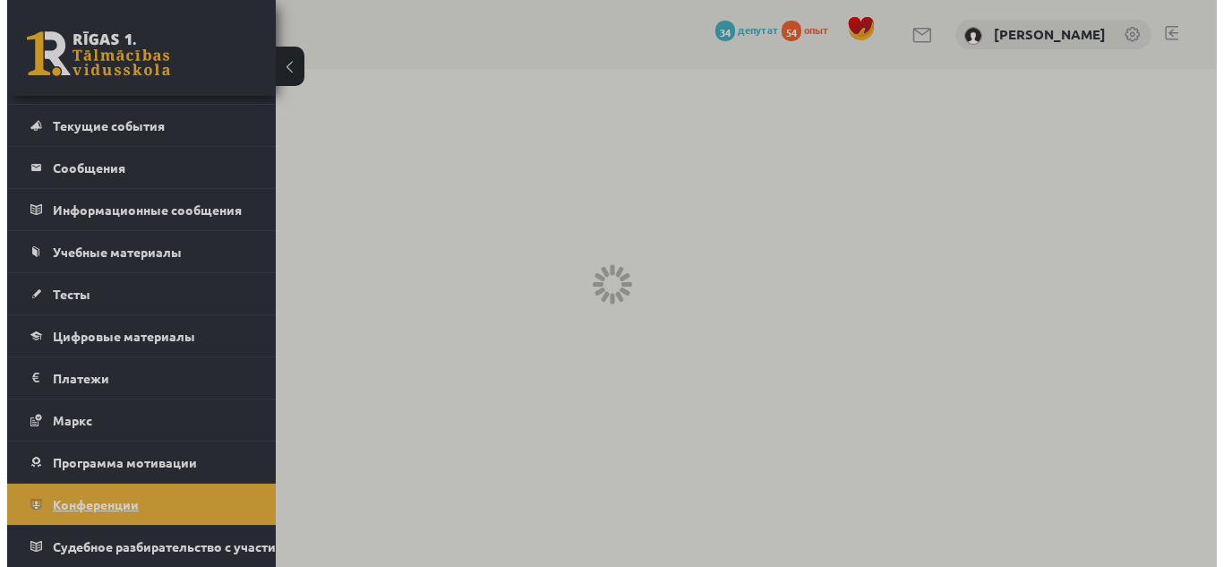
scroll to position [47, 0]
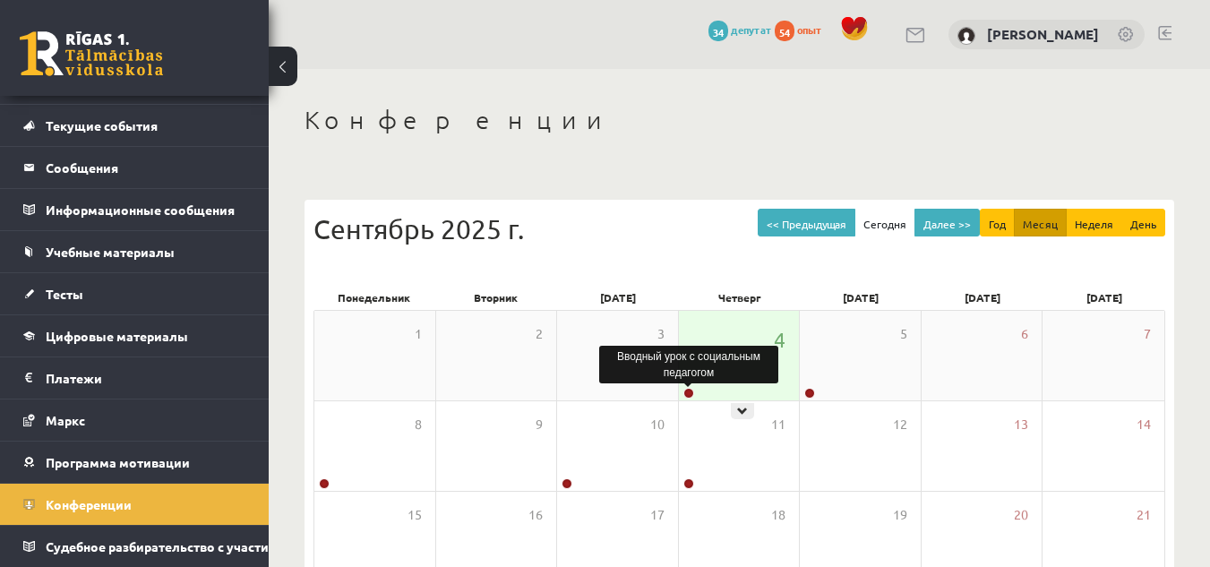
click at [690, 390] on link at bounding box center [688, 393] width 11 height 11
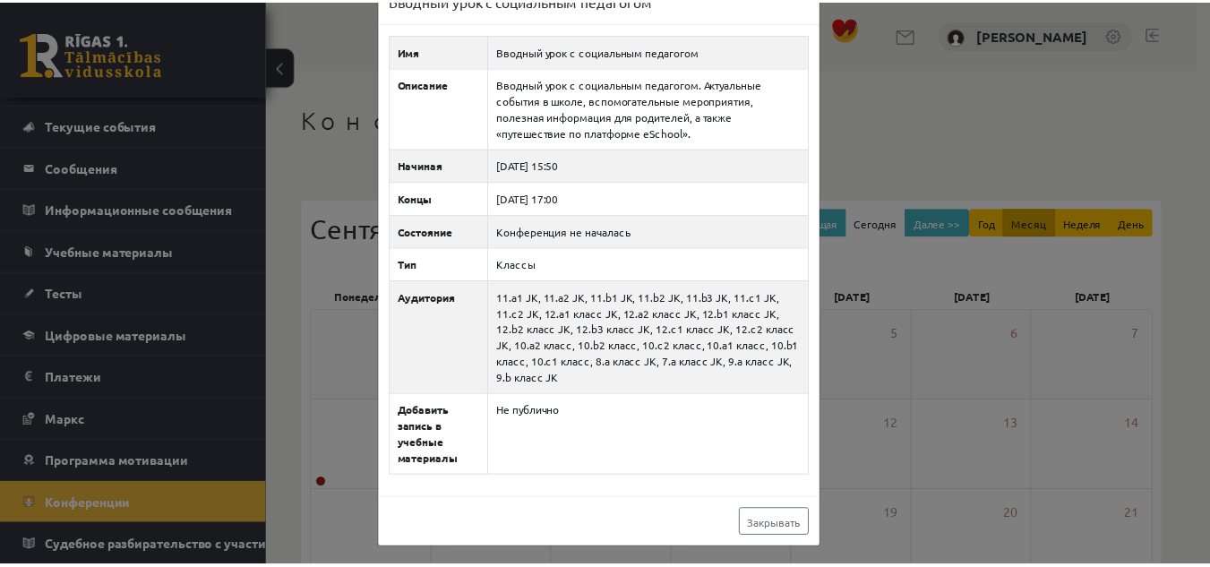
scroll to position [41, 0]
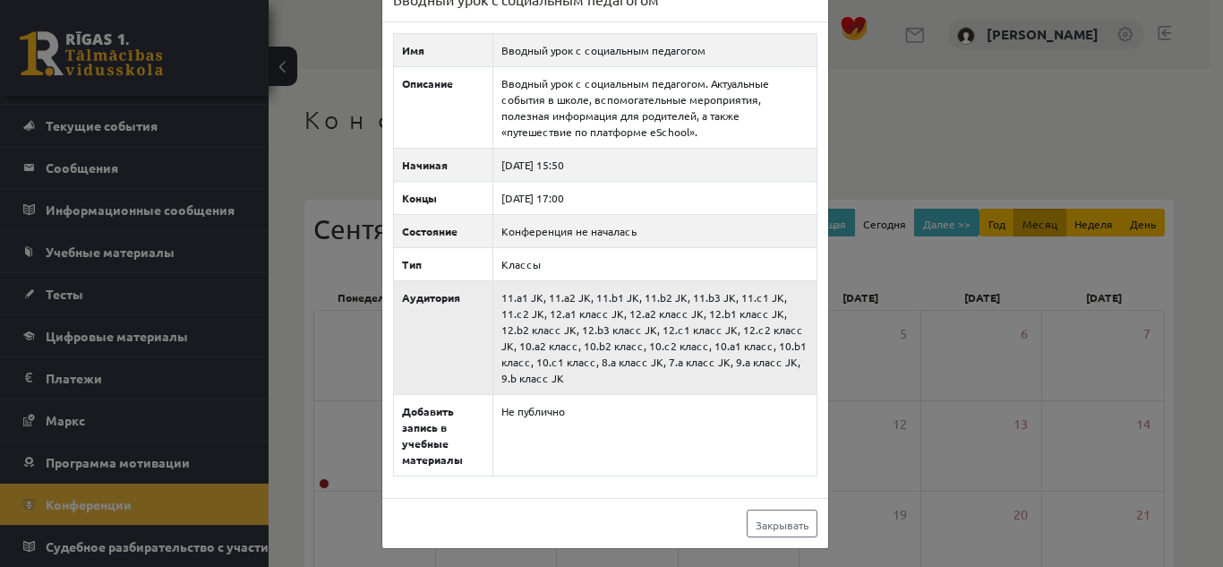
drag, startPoint x: 752, startPoint y: 364, endPoint x: 782, endPoint y: 386, distance: 37.1
click at [782, 386] on td "11.a1 JK, 11.a2 JK, 11.b1 JK, 11.b2 JK, 11.b3 JK, 11.c1 JK, 11.c2 JK, 12.a1 кла…" at bounding box center [654, 337] width 323 height 114
click at [592, 222] on td "Конференция не началась" at bounding box center [654, 230] width 323 height 33
click at [851, 235] on div "Вводный урок с социальным педагогом × Имя Вводный урок с социальным педагогом О…" at bounding box center [611, 283] width 1223 height 567
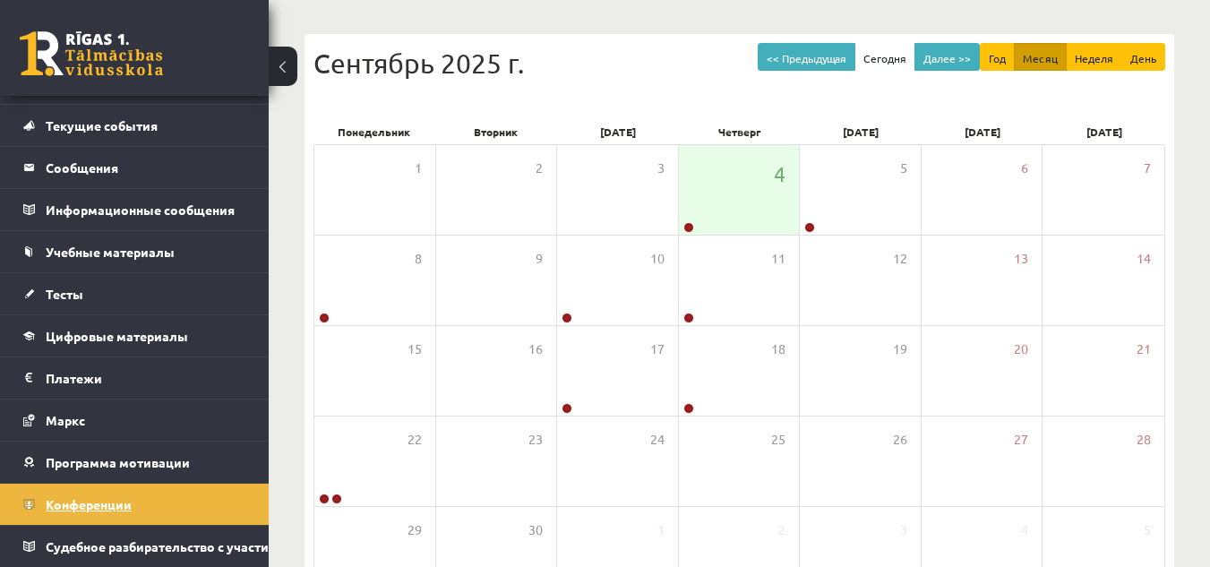
scroll to position [289, 0]
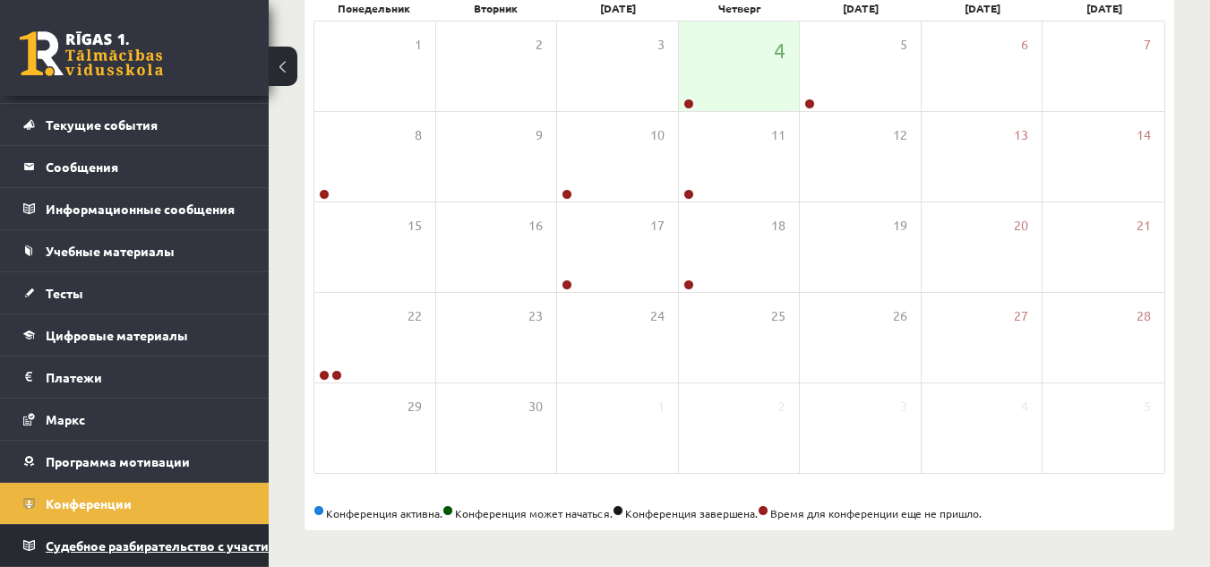
click at [144, 537] on font "Судебное разбирательство с участием прокторинга" at bounding box center [219, 545] width 346 height 16
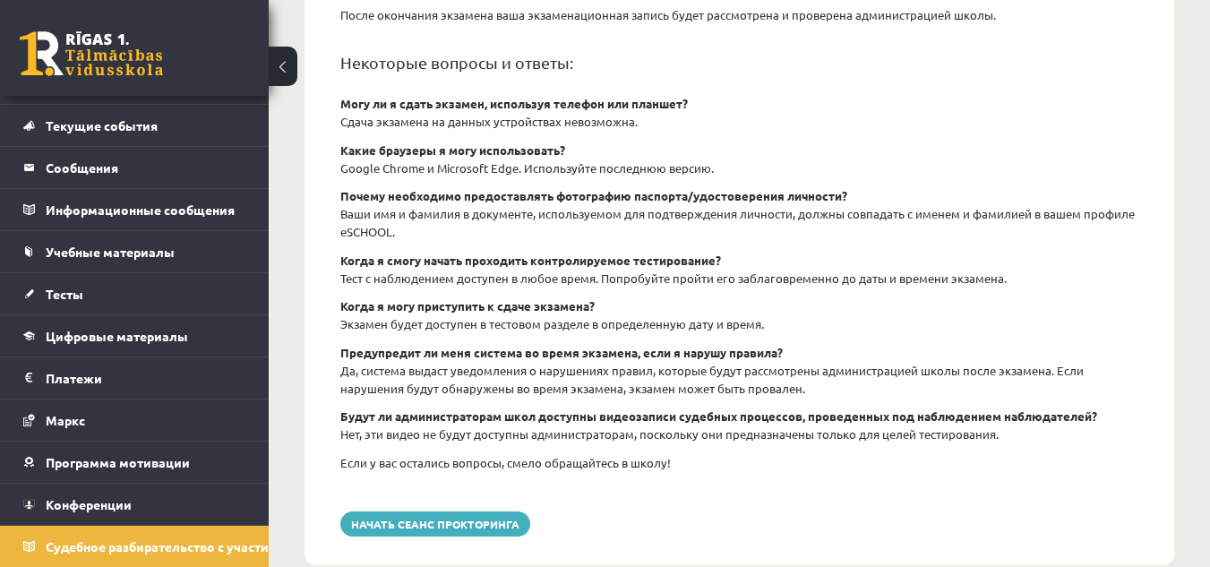
scroll to position [776, 0]
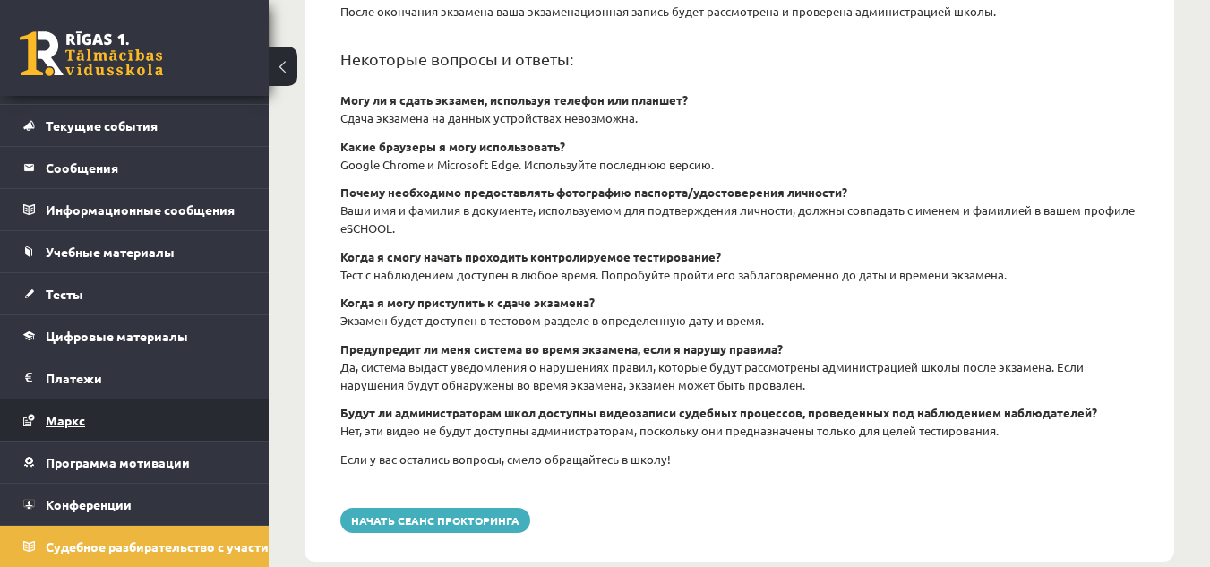
click at [184, 407] on link "Маркс" at bounding box center [134, 419] width 223 height 41
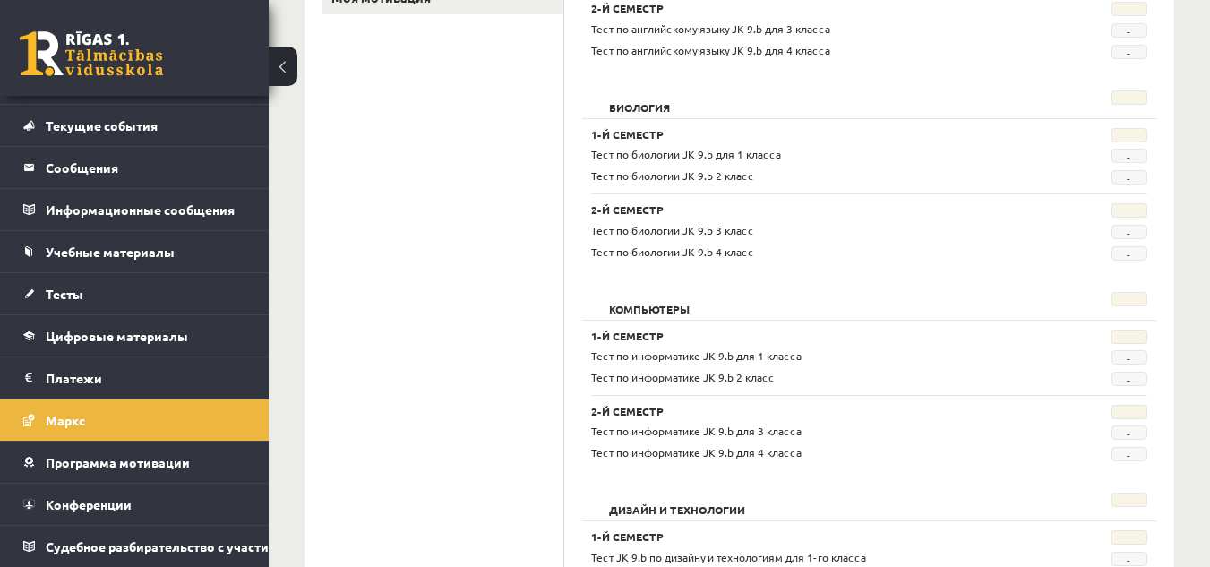
scroll to position [411, 0]
click at [222, 315] on link "Цифровые материалы" at bounding box center [134, 335] width 223 height 41
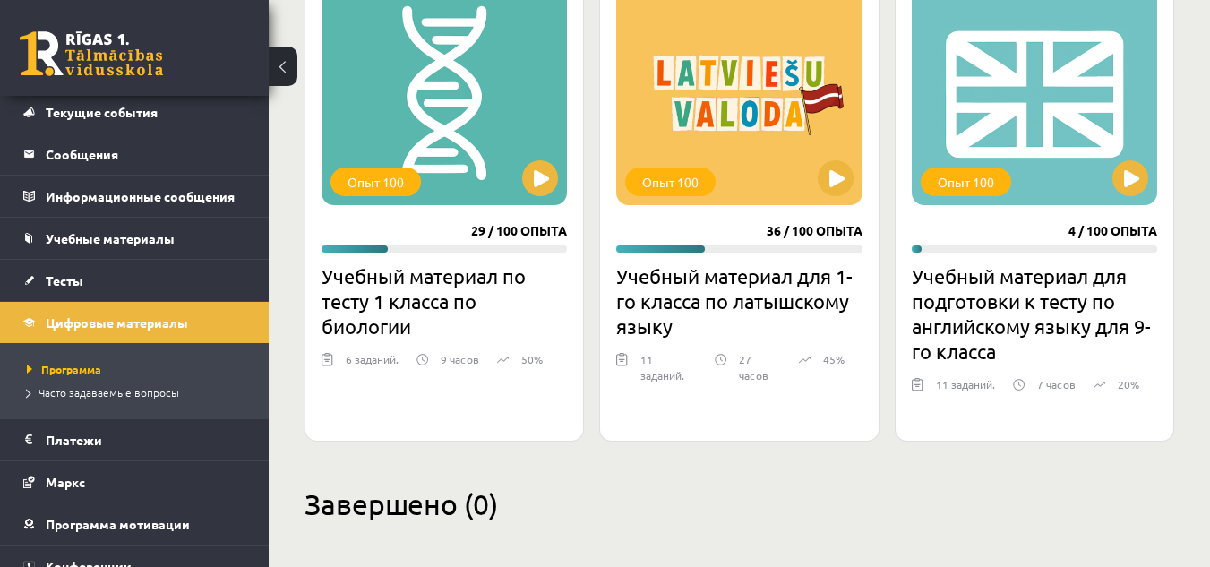
scroll to position [1050, 0]
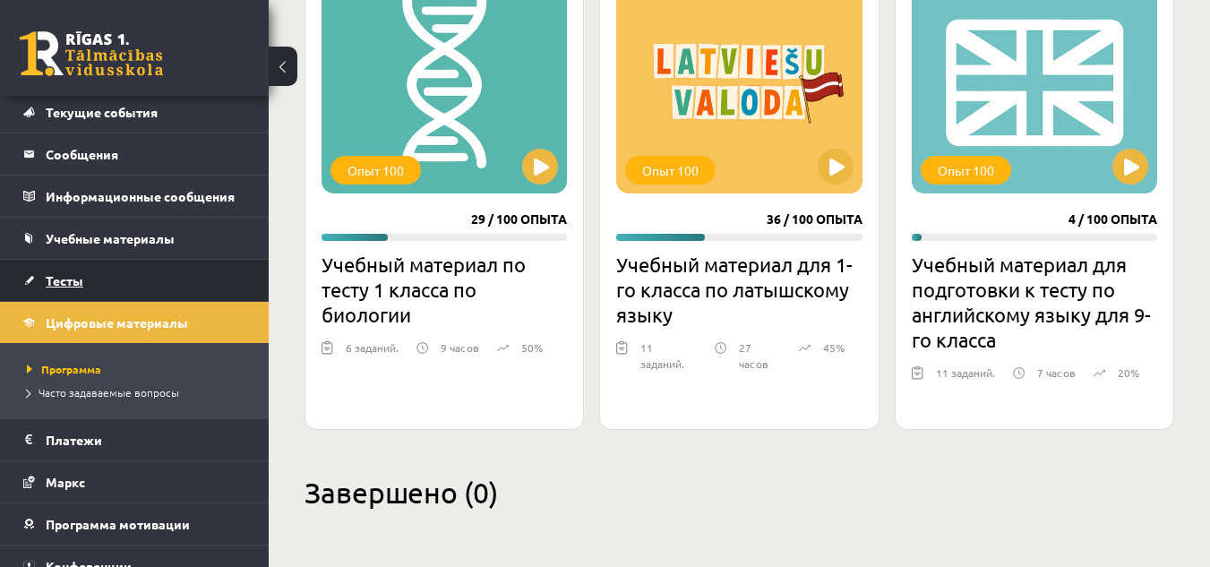
click at [167, 270] on link "Тесты" at bounding box center [134, 280] width 223 height 41
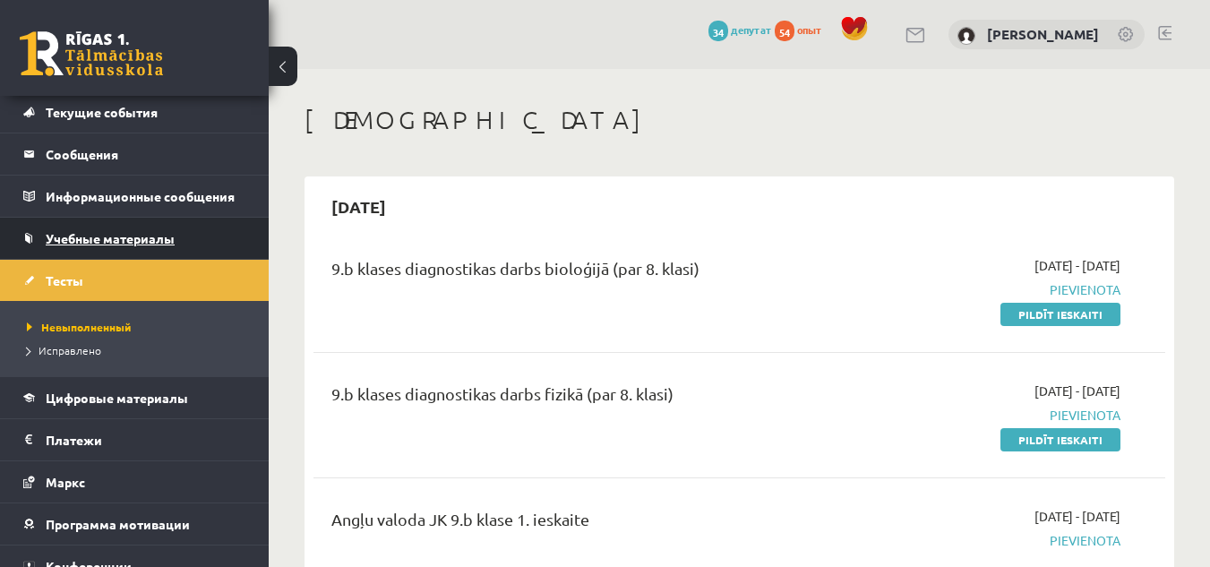
click at [169, 236] on font "Учебные материалы" at bounding box center [110, 238] width 129 height 16
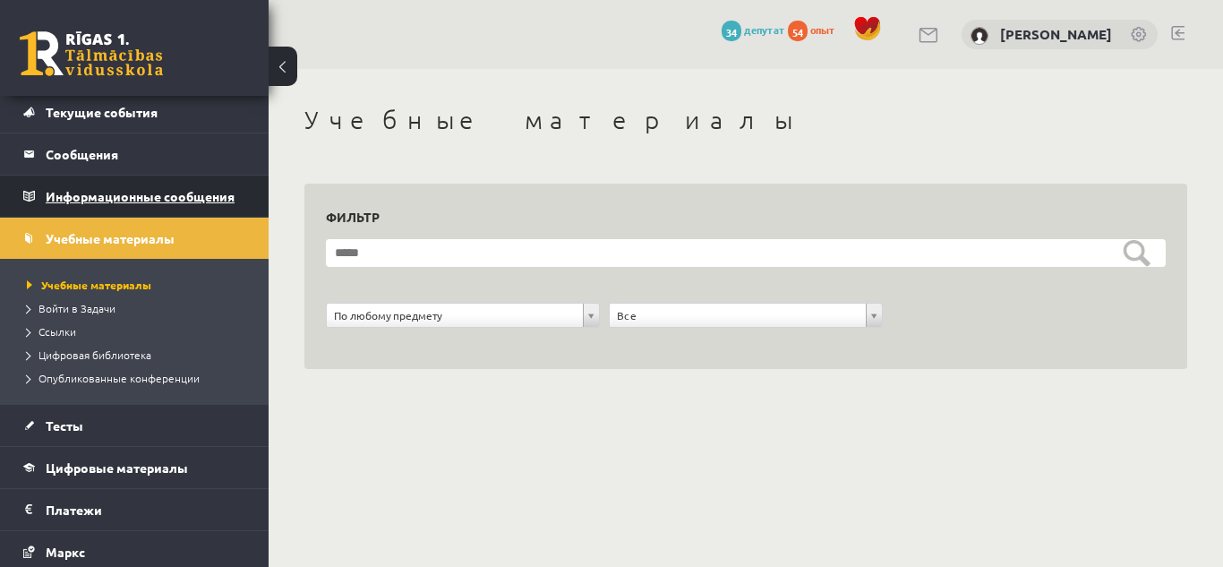
click at [205, 197] on font "Информационные сообщения" at bounding box center [140, 196] width 189 height 16
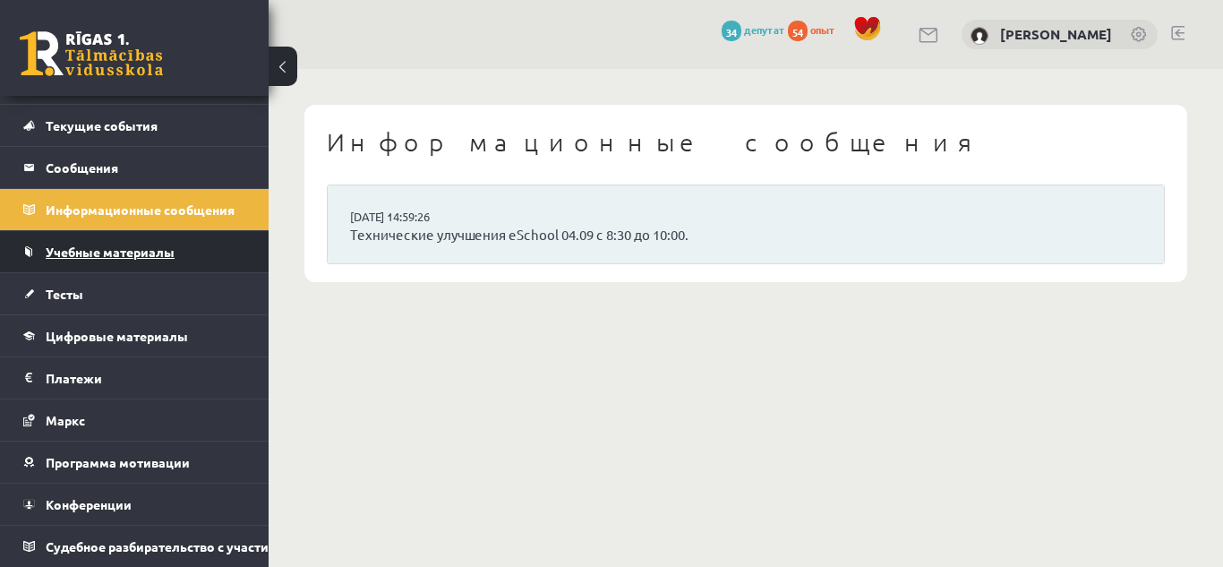
click at [188, 231] on link "Учебные материалы" at bounding box center [134, 251] width 223 height 41
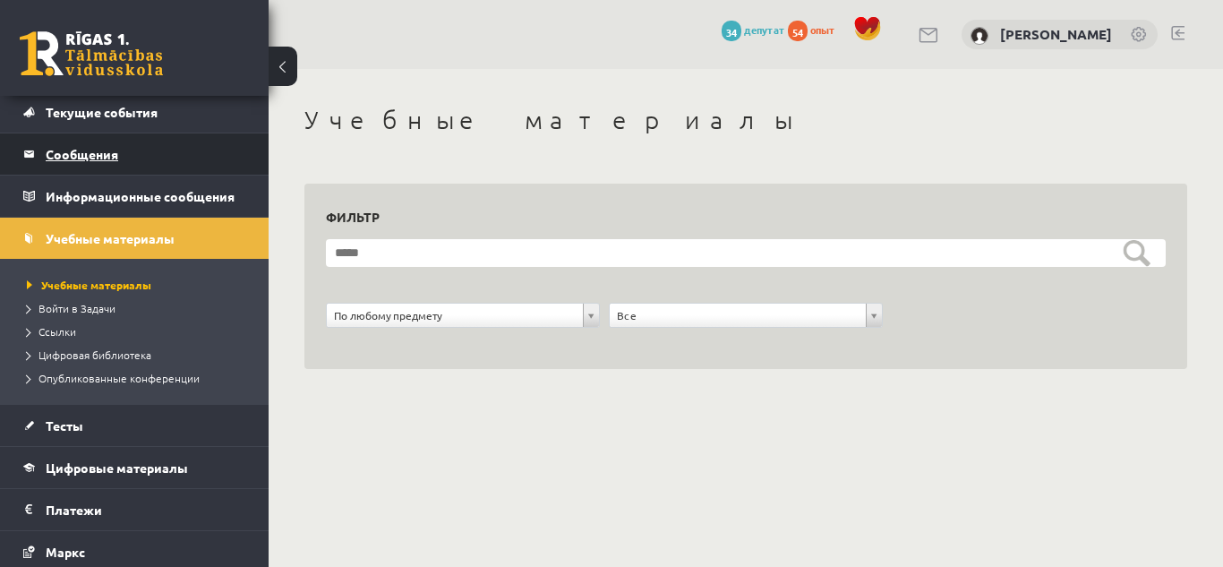
click at [197, 156] on legend "Сообщения 0" at bounding box center [146, 153] width 201 height 41
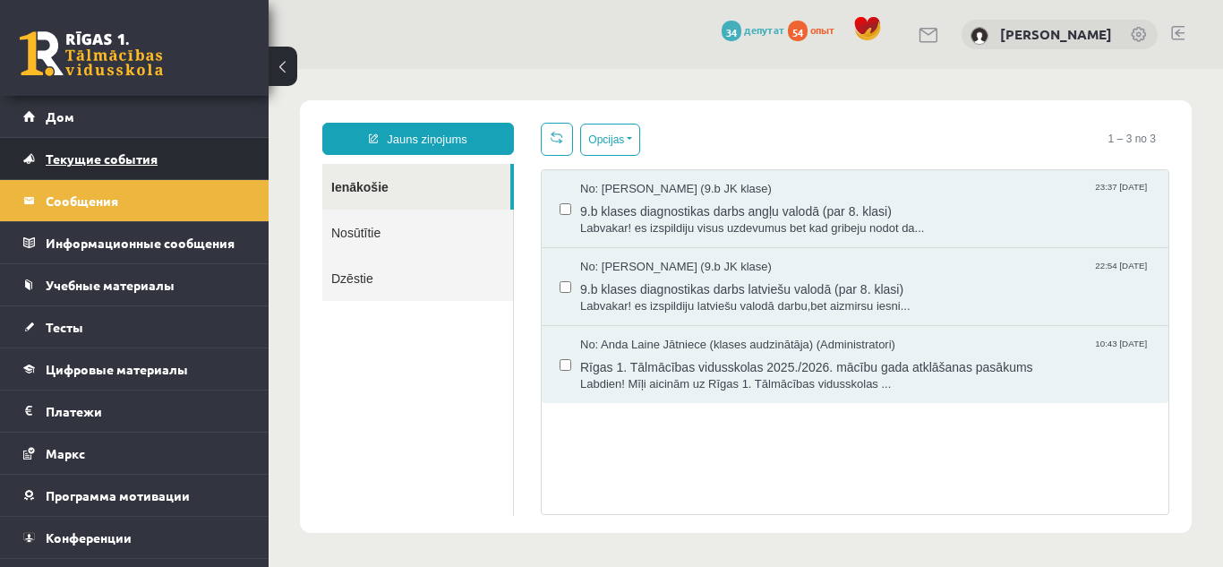
click at [218, 150] on link "Текущие события" at bounding box center [134, 158] width 223 height 41
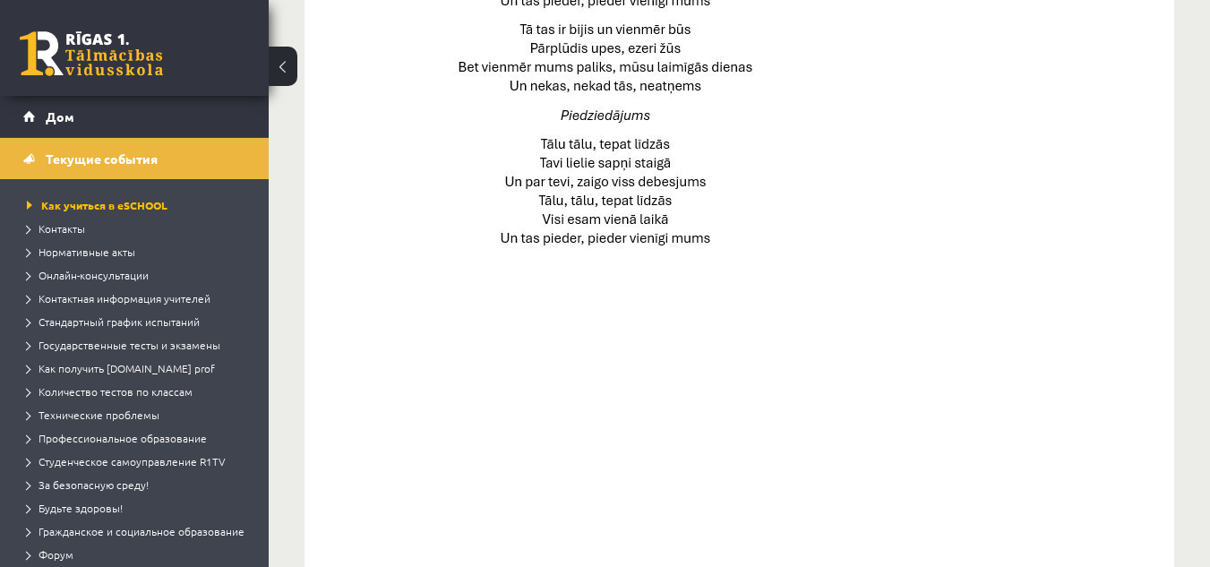
scroll to position [1401, 0]
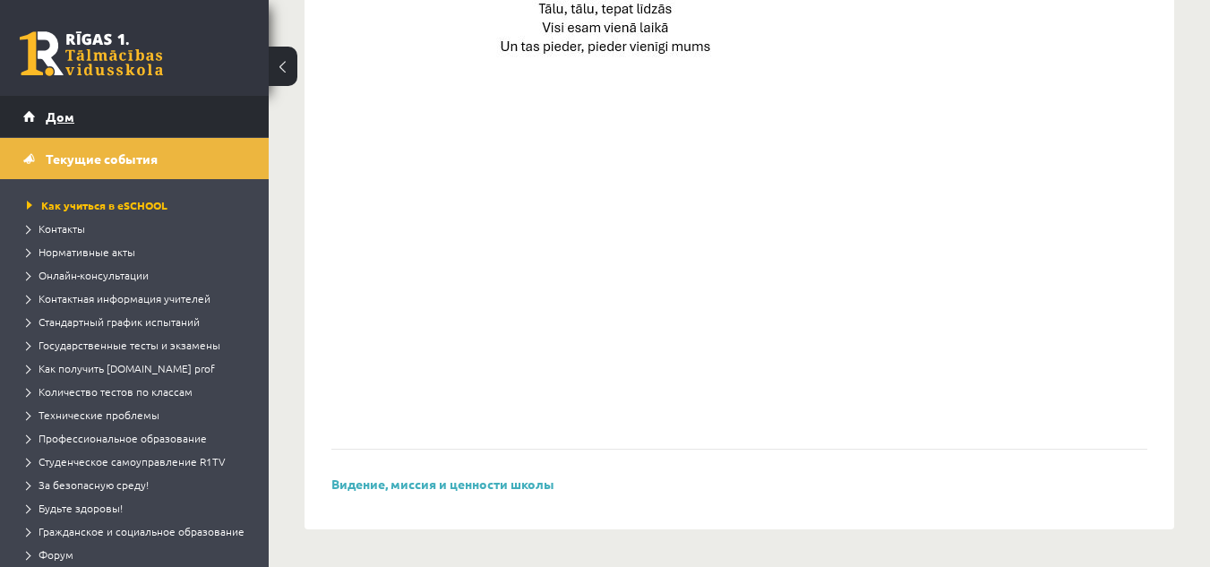
click at [151, 116] on link "Дом" at bounding box center [134, 116] width 223 height 41
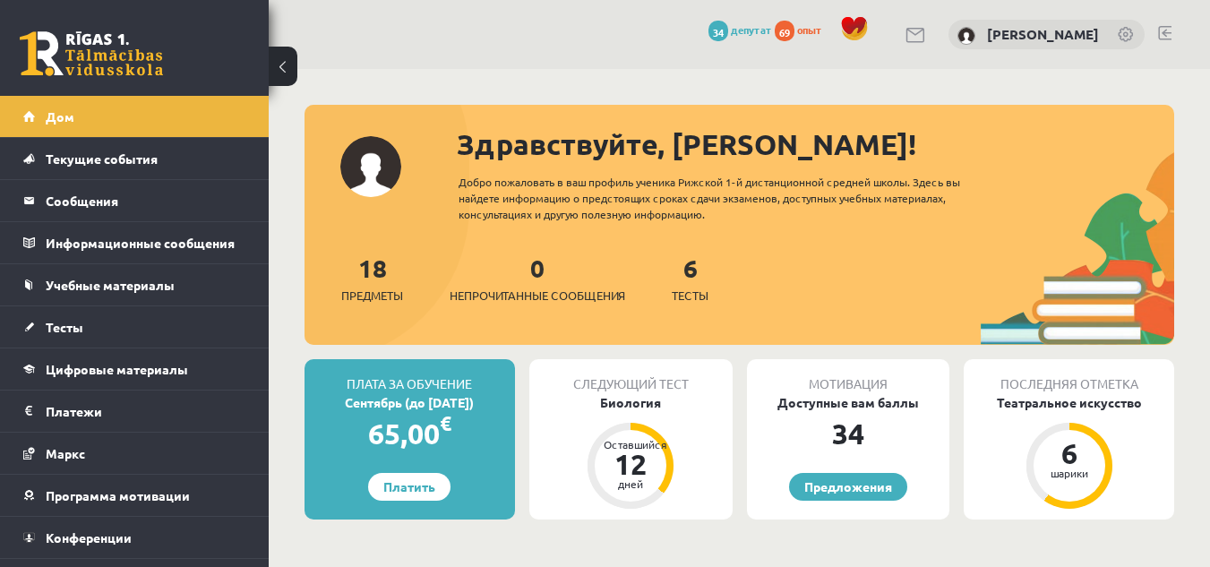
click at [1132, 27] on link at bounding box center [1127, 36] width 18 height 18
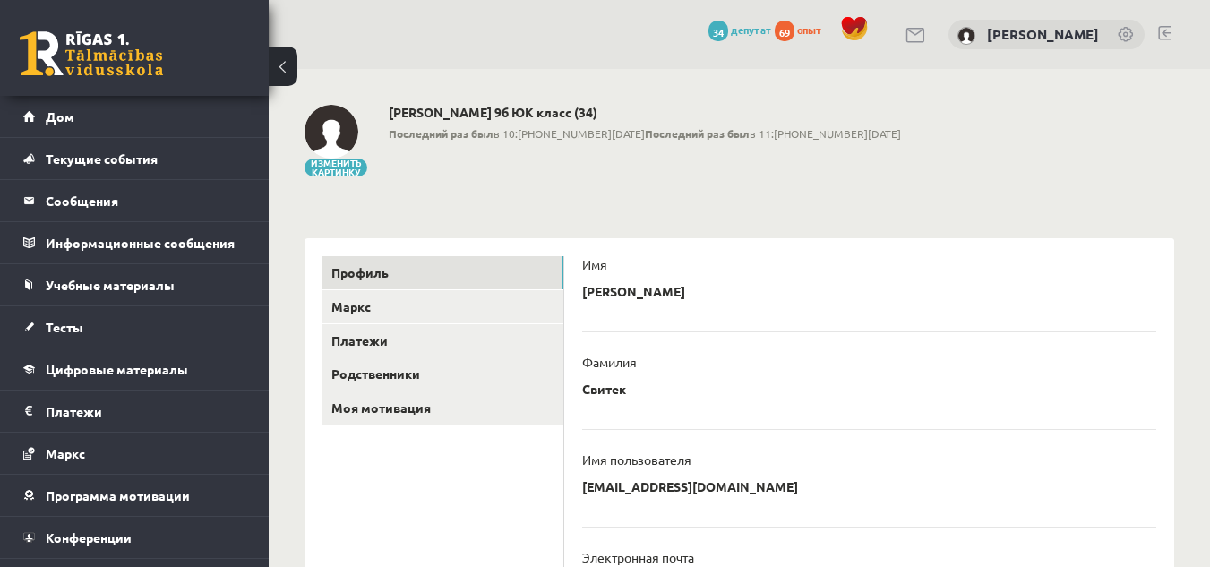
click at [671, 169] on div "[PERSON_NAME] 9б ЮК класс (34) Последний раз был в 10:[PHONE_NUMBER][DATE] Посл…" at bounding box center [645, 142] width 512 height 74
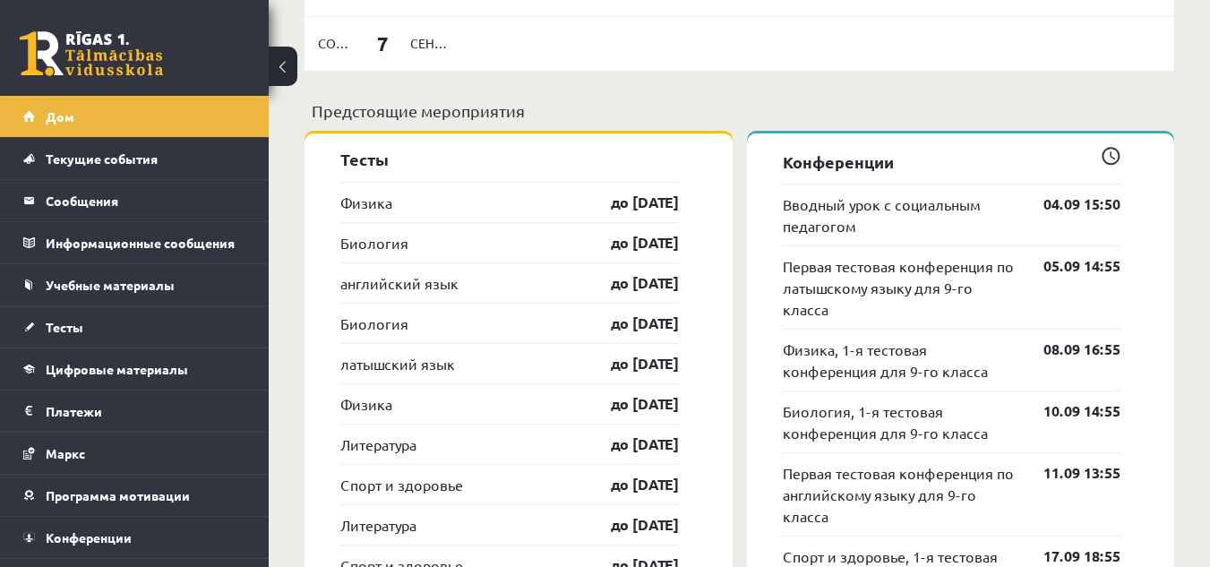
scroll to position [1717, 0]
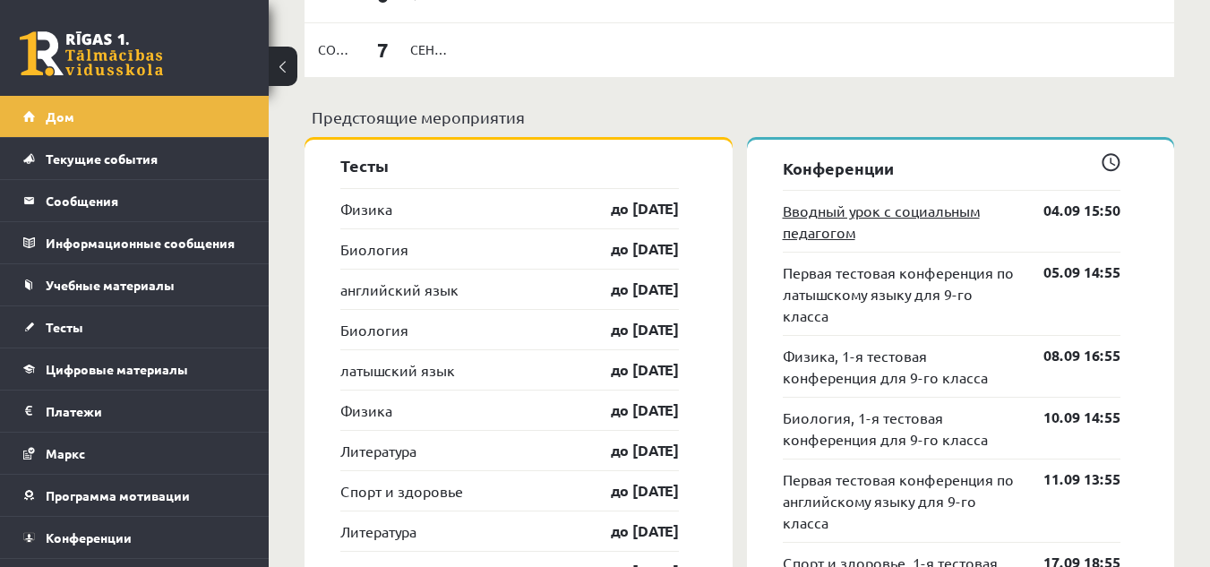
click at [1004, 200] on link "Вводный урок с социальным педагогом" at bounding box center [900, 221] width 235 height 43
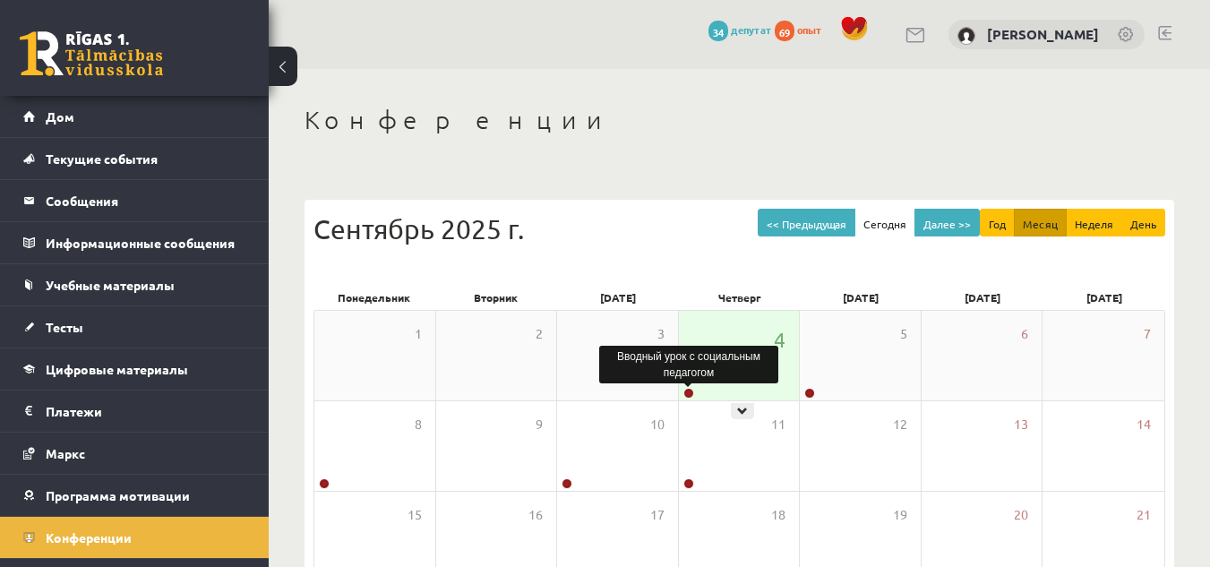
click at [689, 391] on link at bounding box center [688, 393] width 11 height 11
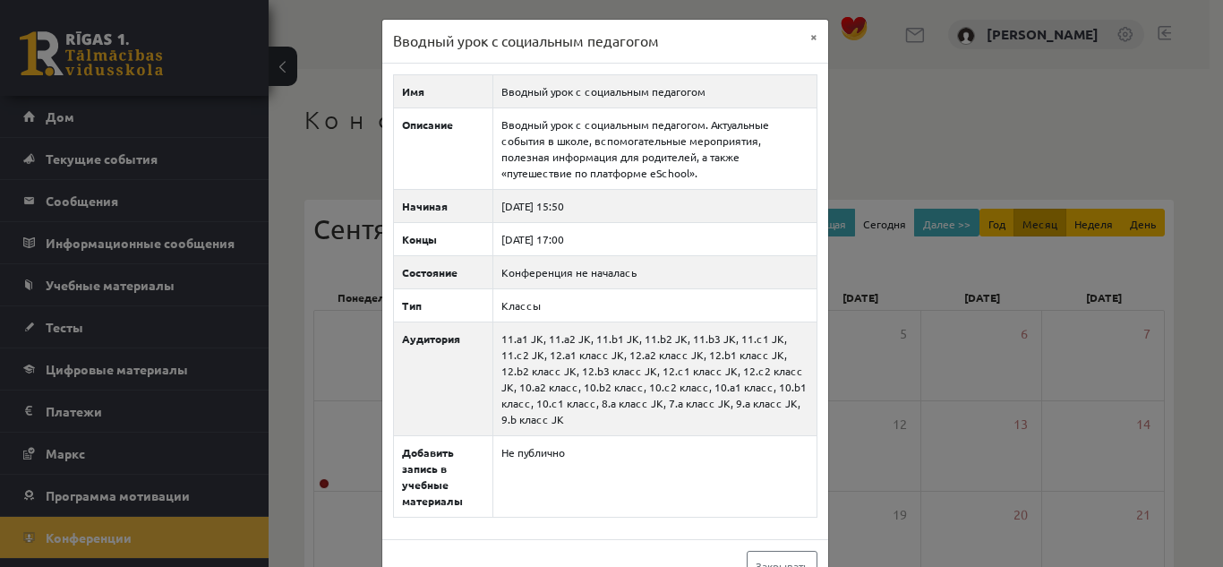
click at [930, 315] on div "Вводный урок с социальным педагогом × Имя Вводный урок с социальным педагогом О…" at bounding box center [611, 283] width 1223 height 567
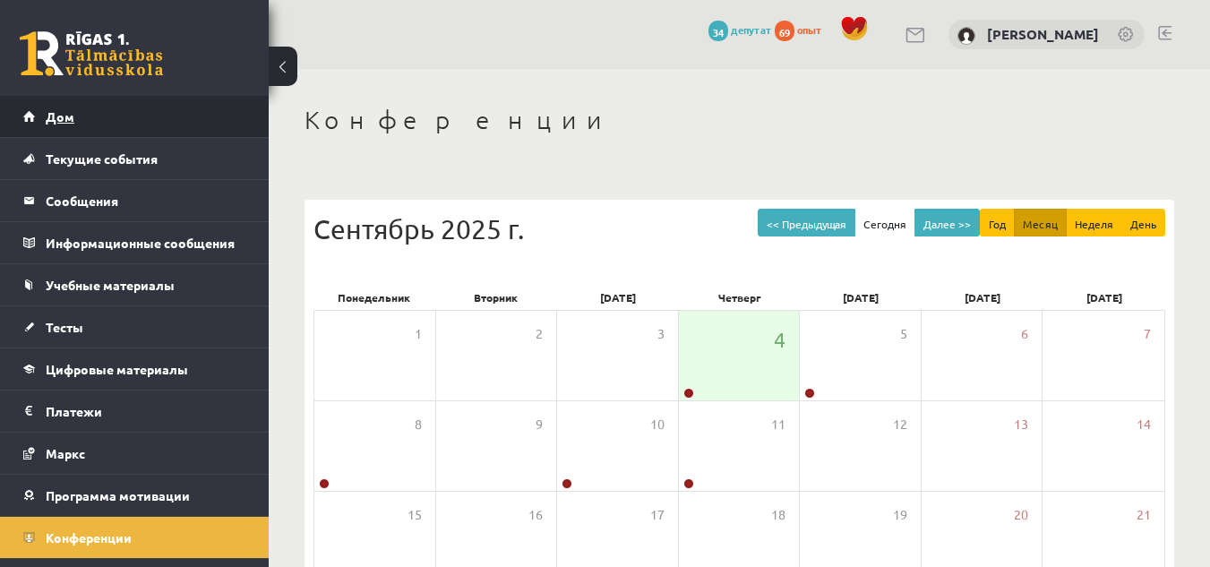
click at [139, 120] on link "Дом" at bounding box center [134, 116] width 223 height 41
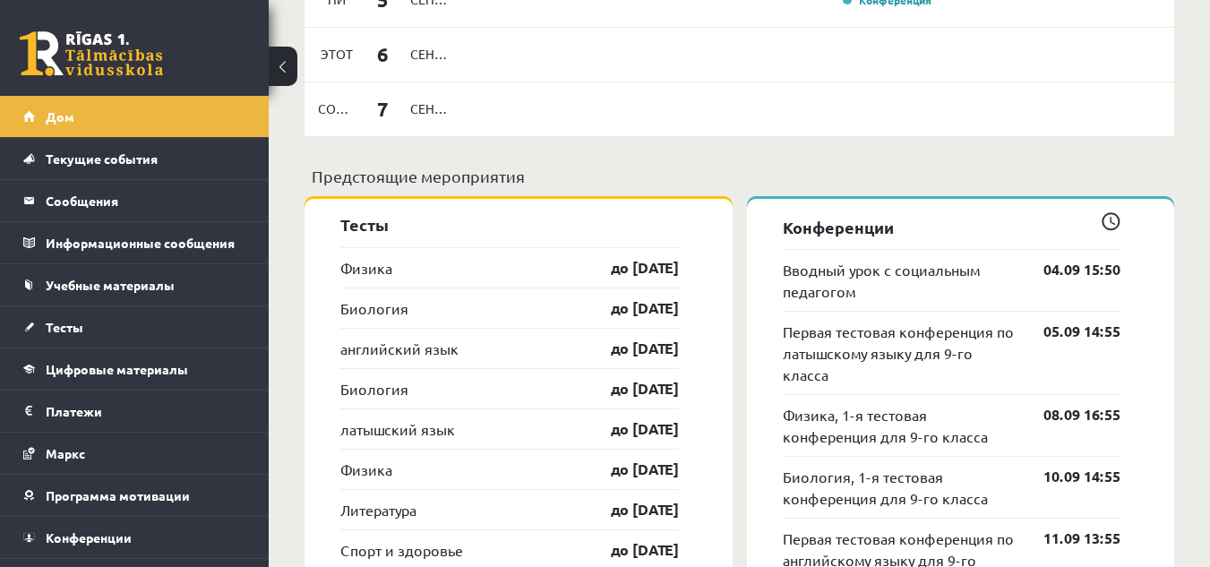
scroll to position [1652, 0]
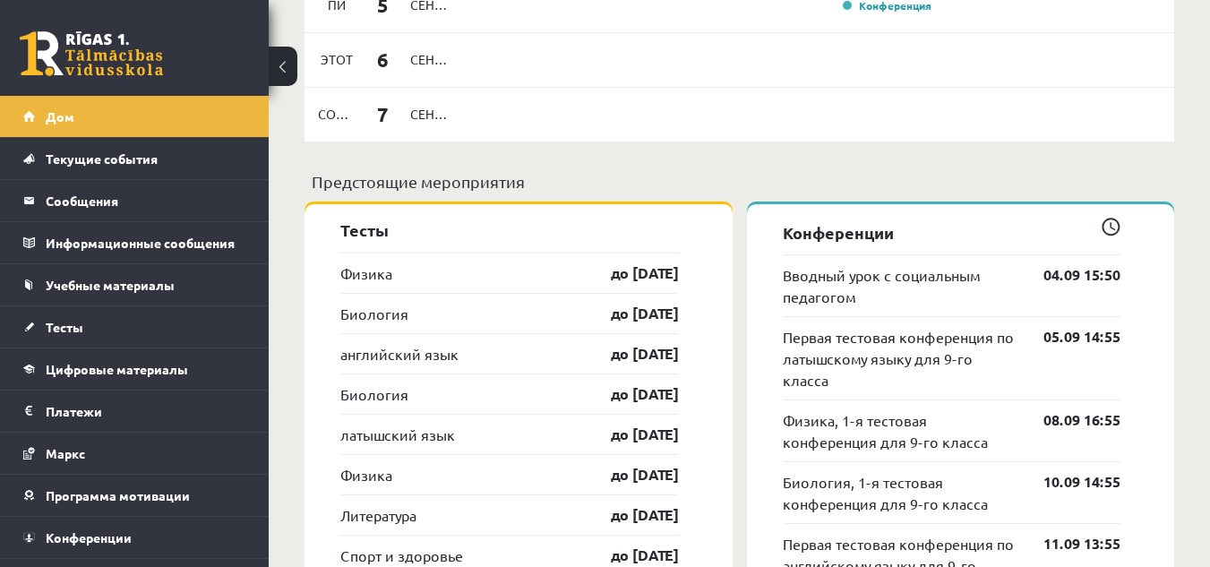
click at [1111, 218] on span at bounding box center [1111, 227] width 19 height 19
click at [885, 221] on font "Конференции" at bounding box center [838, 231] width 111 height 21
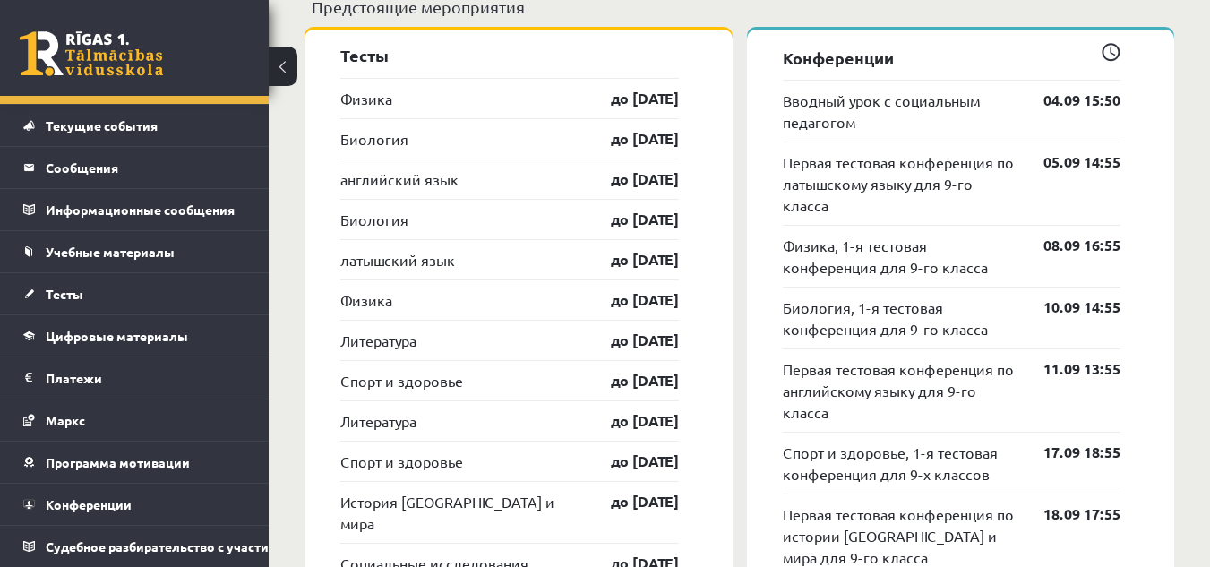
scroll to position [1828, 0]
click at [923, 90] on font "Вводный урок с социальным педагогом" at bounding box center [881, 109] width 197 height 39
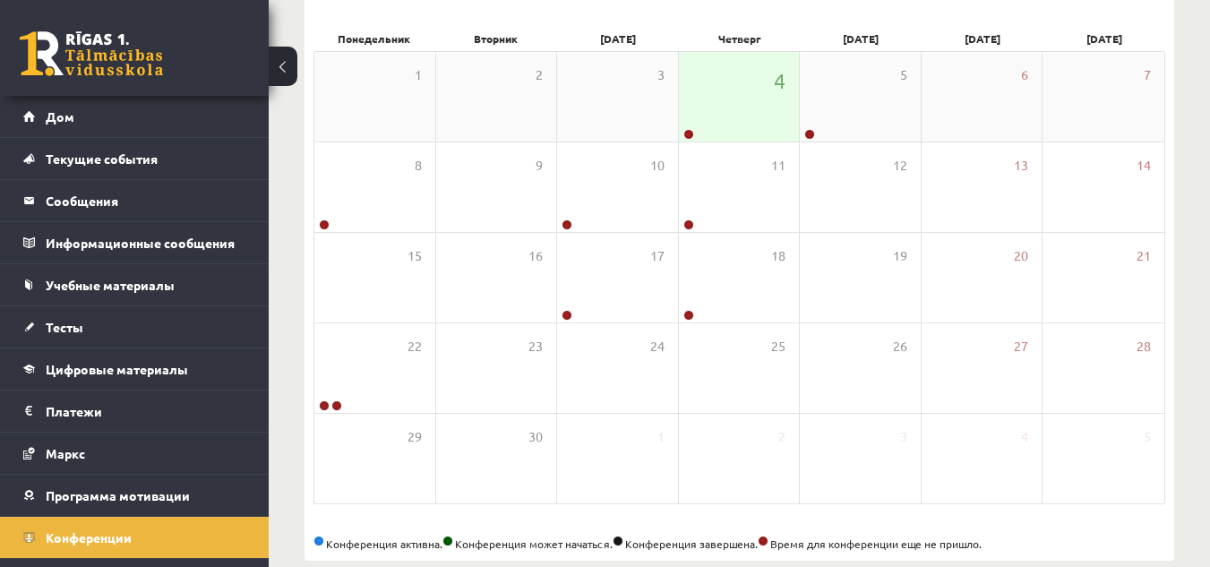
scroll to position [289, 0]
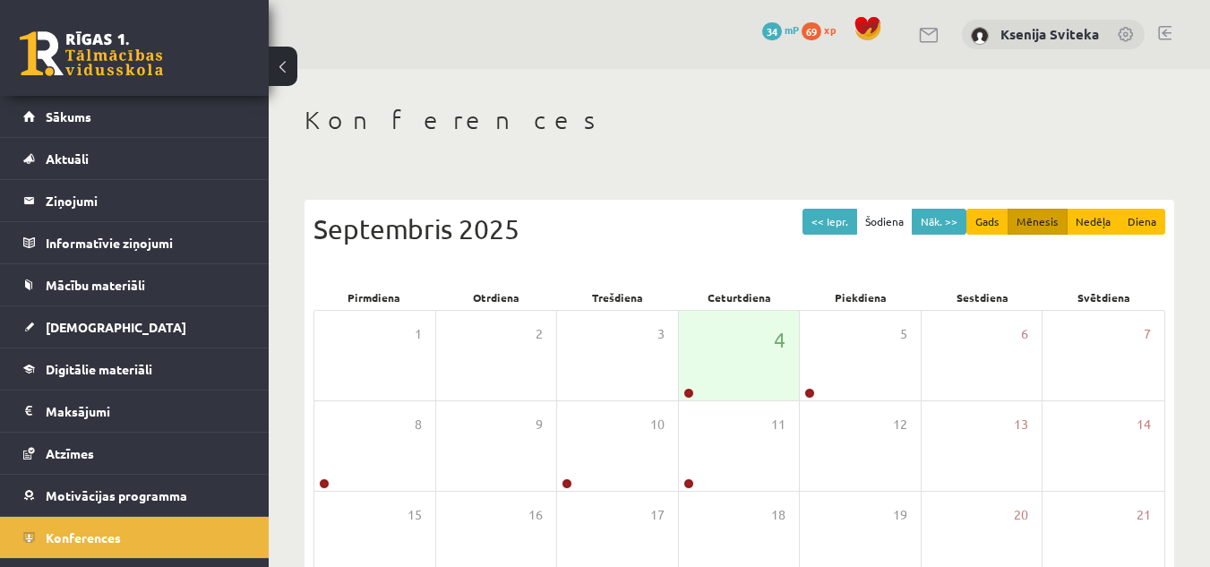
scroll to position [289, 0]
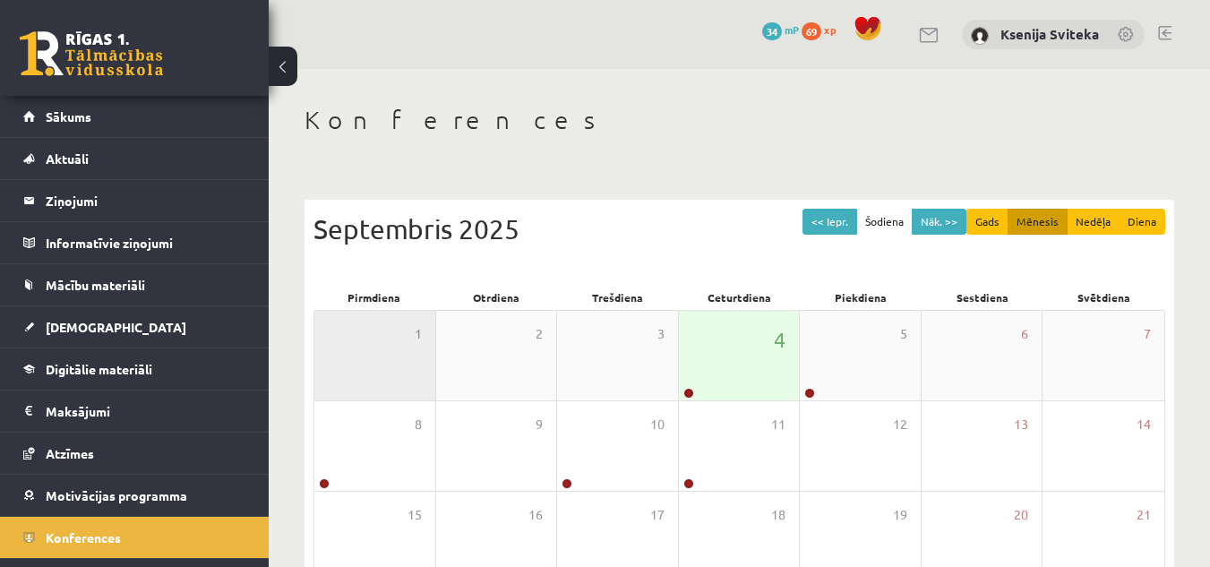
scroll to position [283, 0]
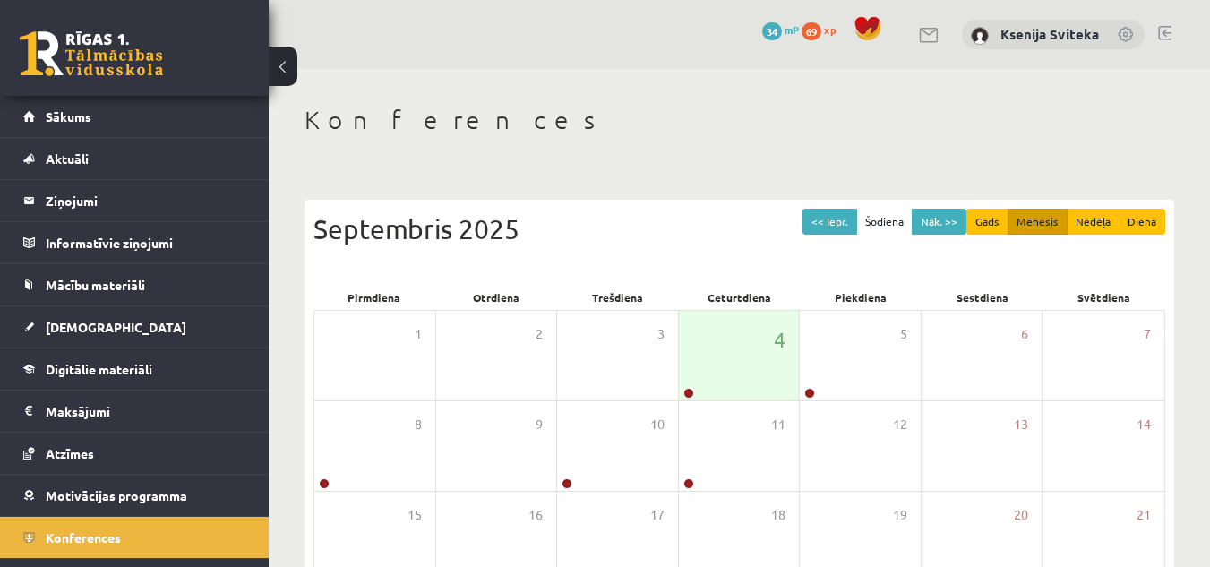
scroll to position [289, 0]
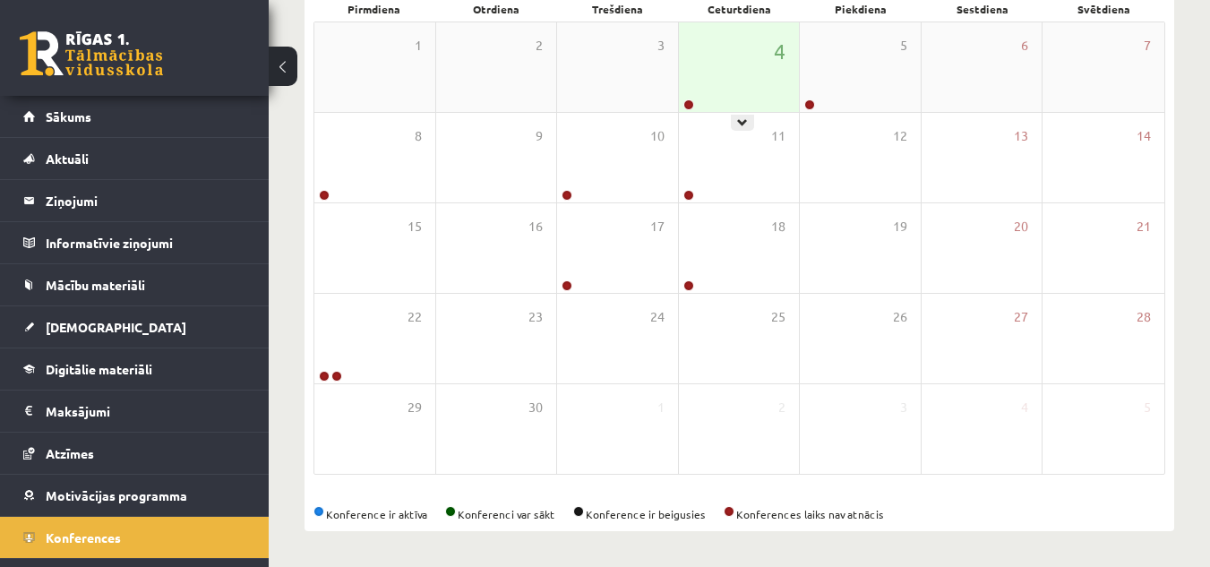
click at [724, 45] on div "4" at bounding box center [739, 67] width 121 height 90
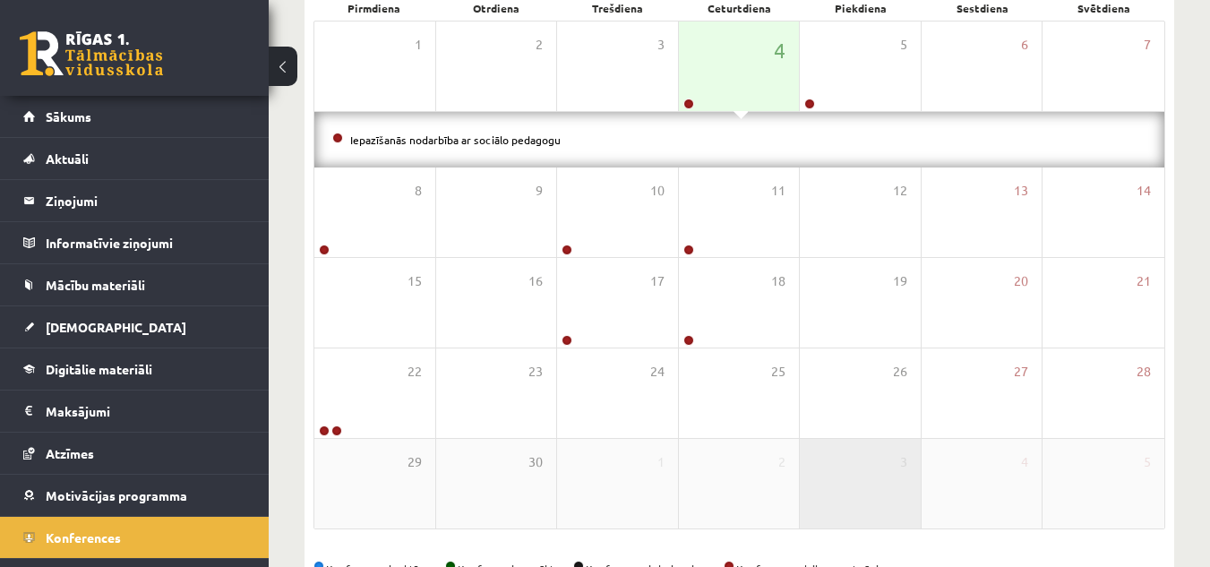
scroll to position [345, 0]
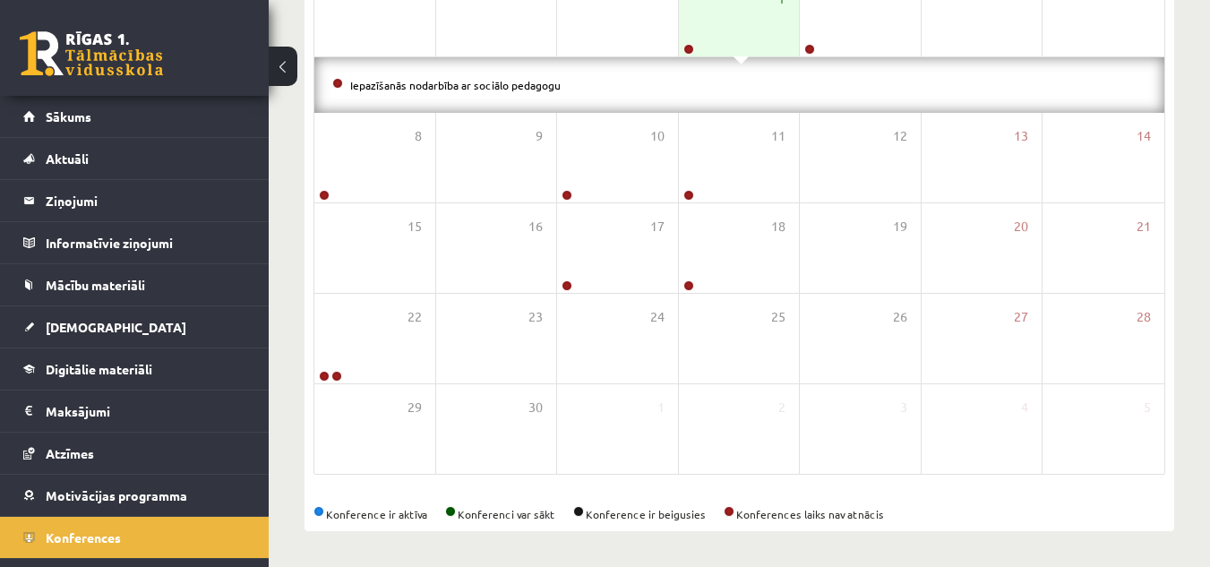
click at [953, 529] on div "<< Iepr. Šodiena Nāk. >> Gads Mēnesis Nedēļa Diena Septembris 2025 Pirmdiena Ot…" at bounding box center [739, 193] width 870 height 675
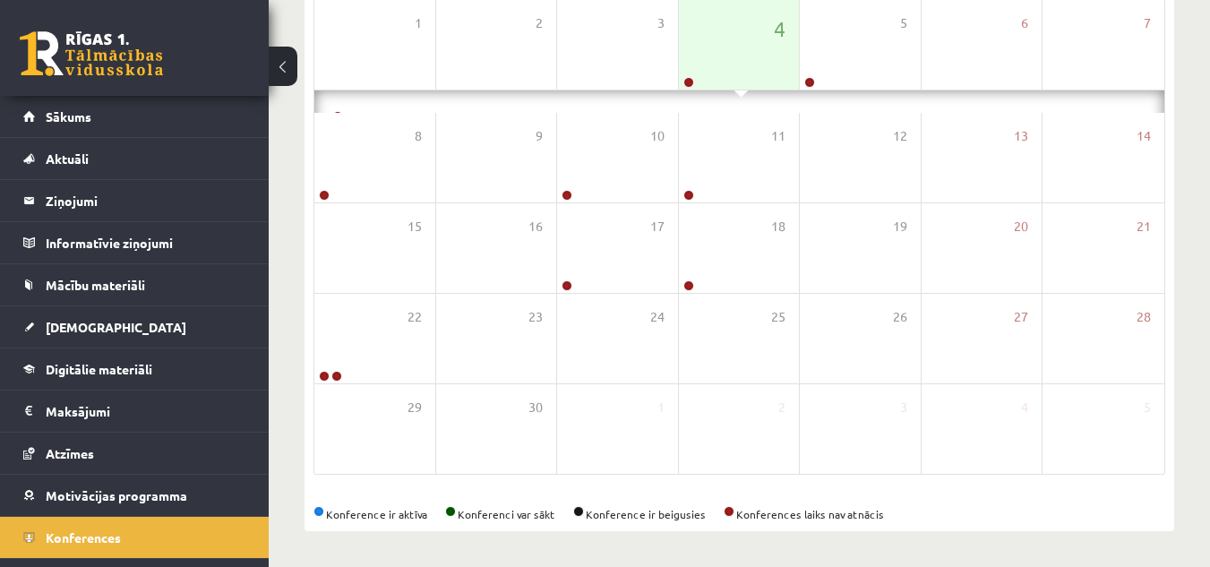
scroll to position [289, 0]
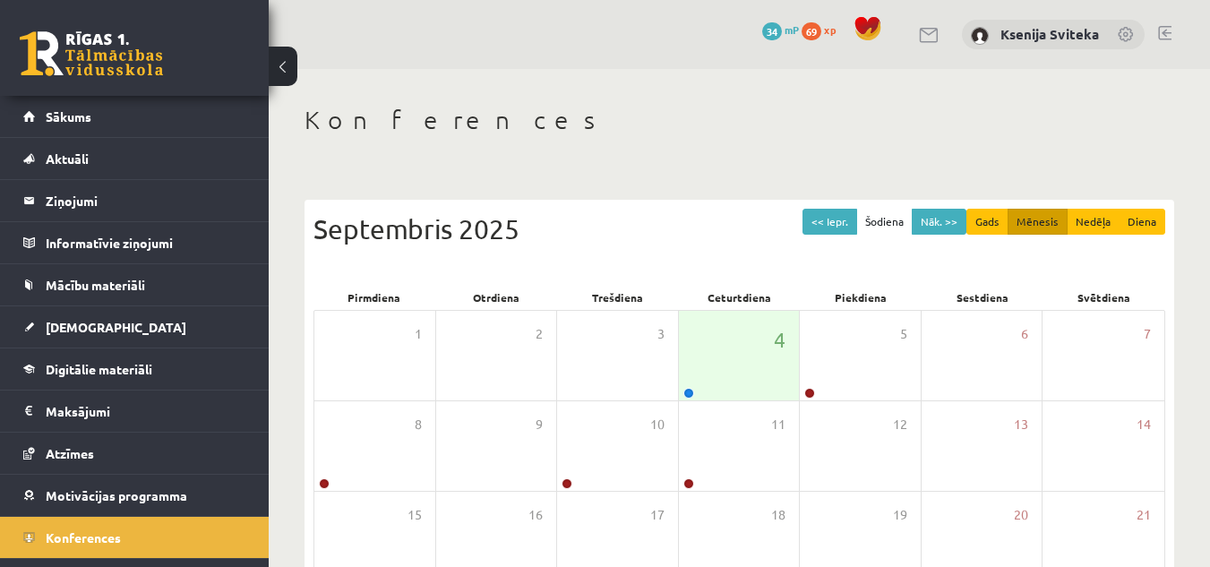
scroll to position [289, 0]
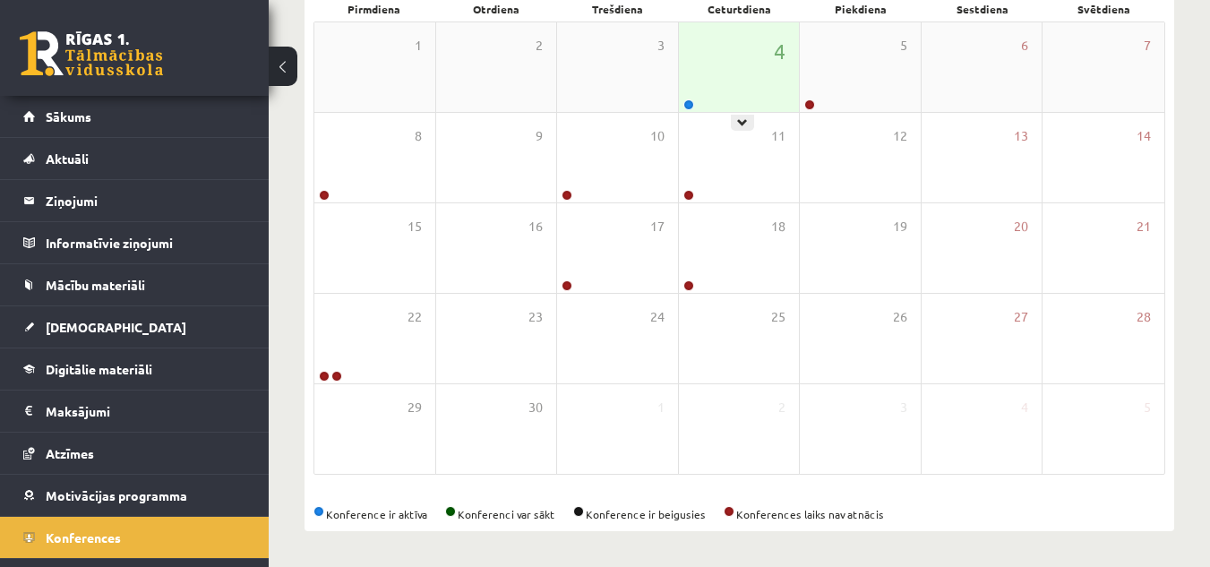
click at [738, 60] on div "4" at bounding box center [739, 67] width 121 height 90
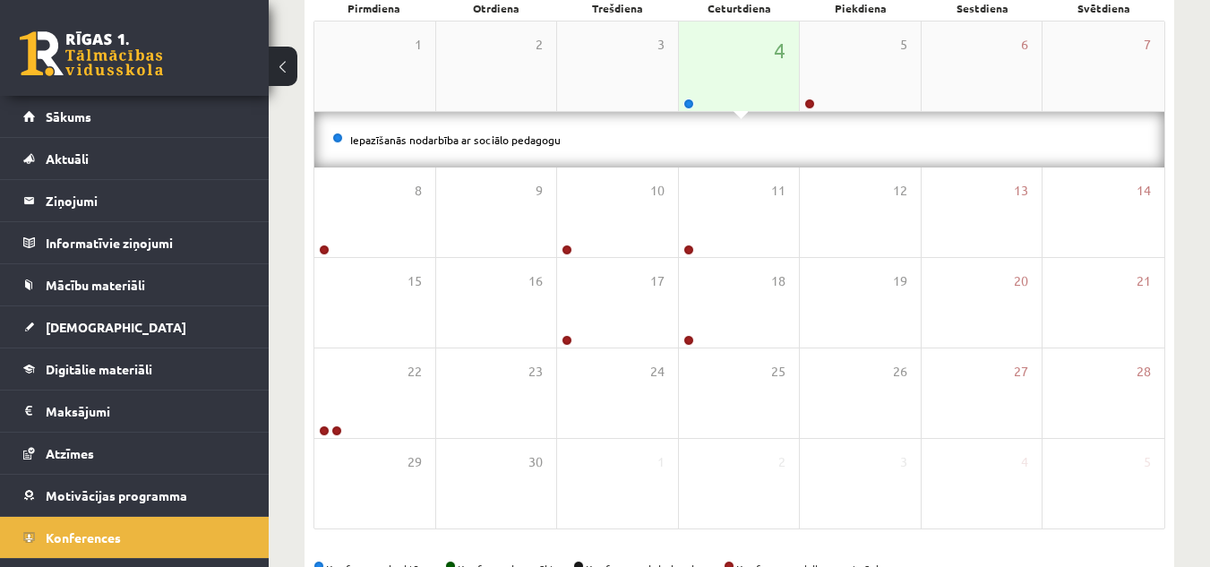
click at [682, 100] on div at bounding box center [687, 105] width 17 height 13
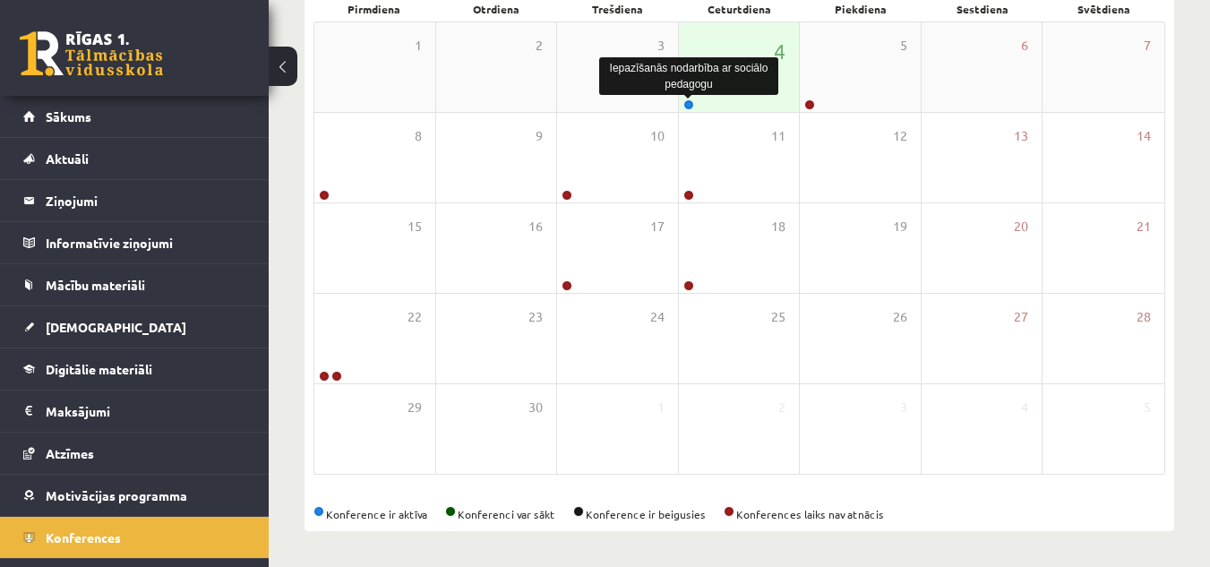
click at [690, 103] on link at bounding box center [688, 104] width 11 height 11
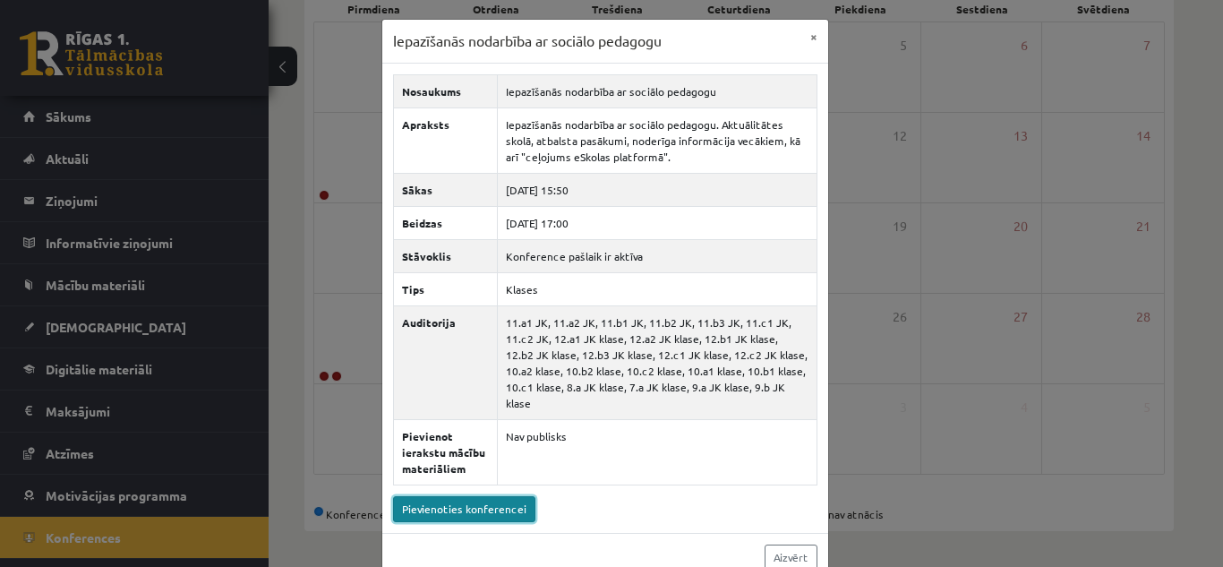
click at [472, 496] on link "Pievienoties konferencei" at bounding box center [464, 509] width 142 height 26
click at [510, 496] on link "Pievienoties konferencei" at bounding box center [464, 509] width 142 height 26
click at [890, 110] on div "Iepazīšanās nodarbība ar sociālo pedagogu × Nosaukums Iepazīšanās nodarbība ar …" at bounding box center [611, 283] width 1223 height 567
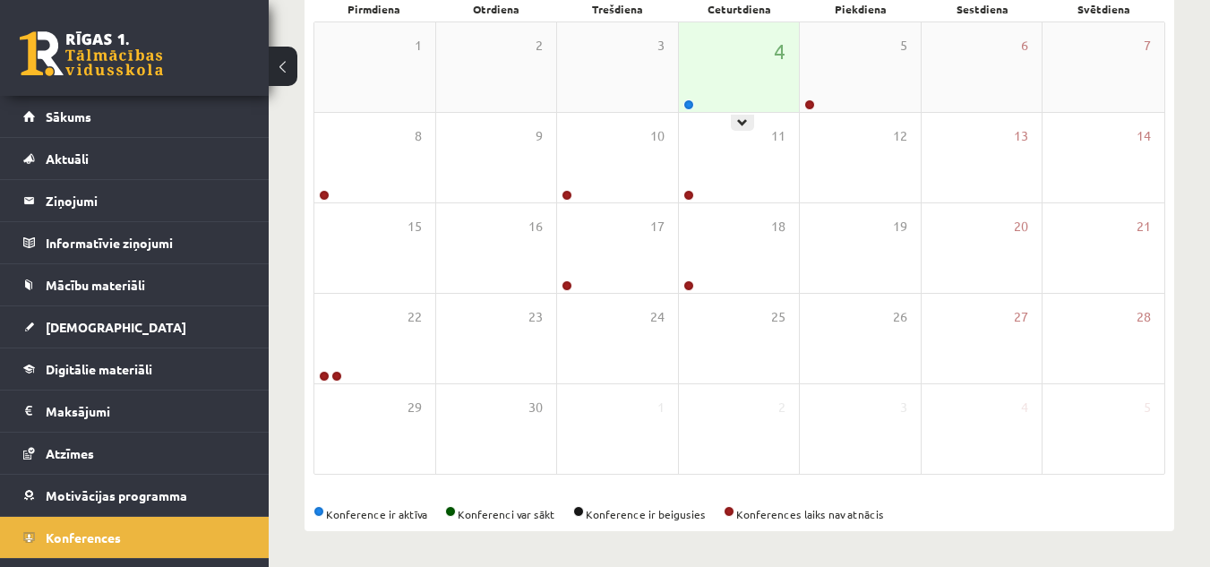
click at [742, 91] on div "4" at bounding box center [739, 67] width 121 height 90
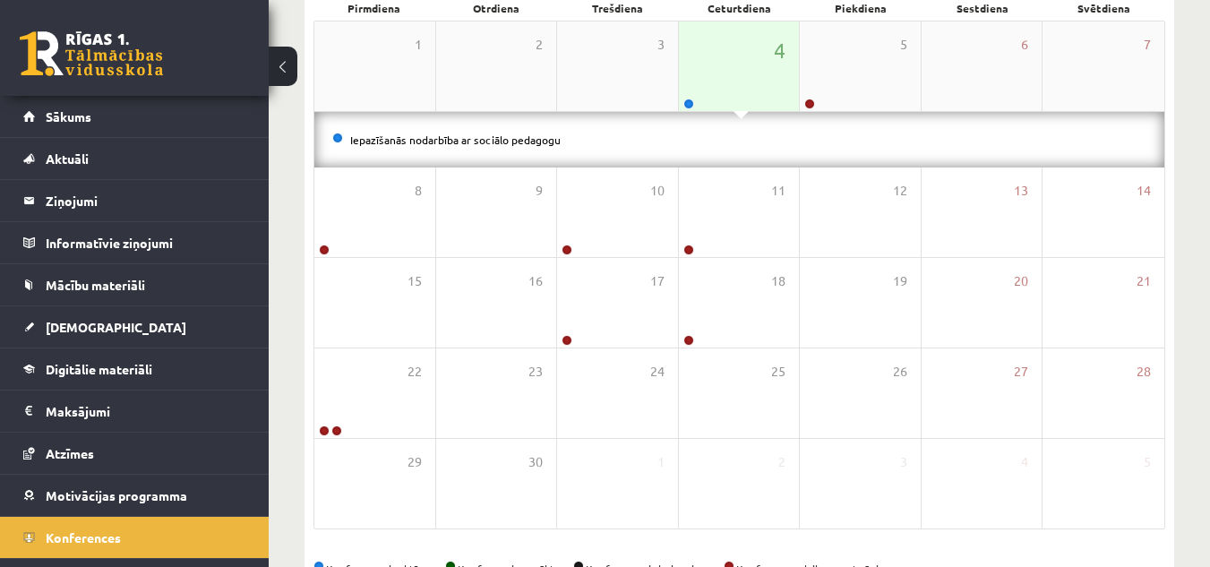
click at [689, 109] on div at bounding box center [687, 105] width 17 height 13
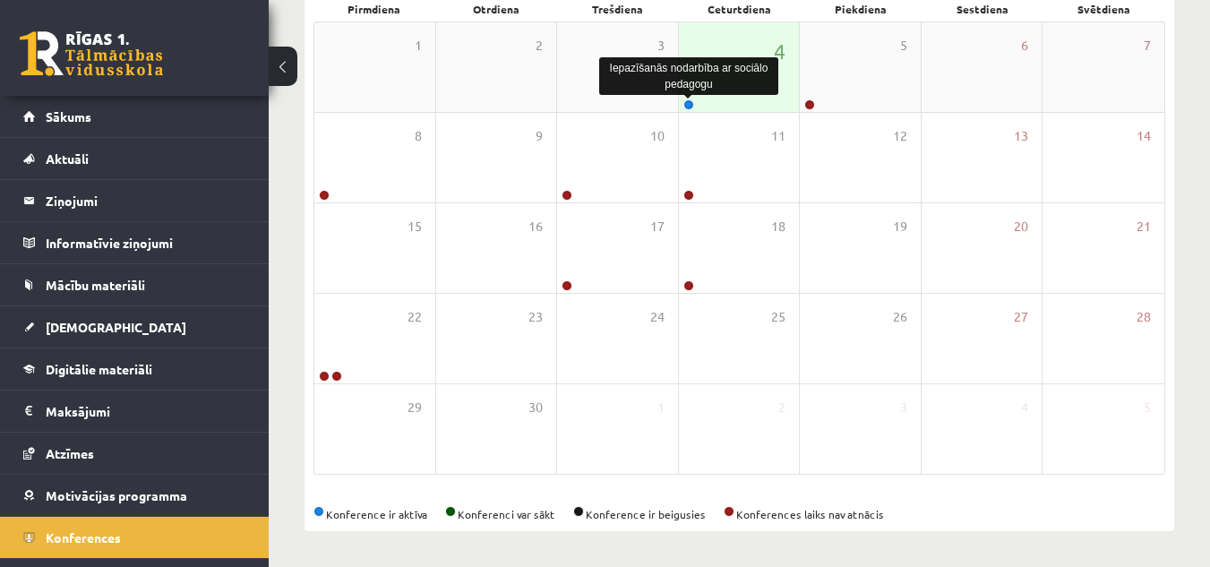
click at [688, 102] on link at bounding box center [688, 104] width 11 height 11
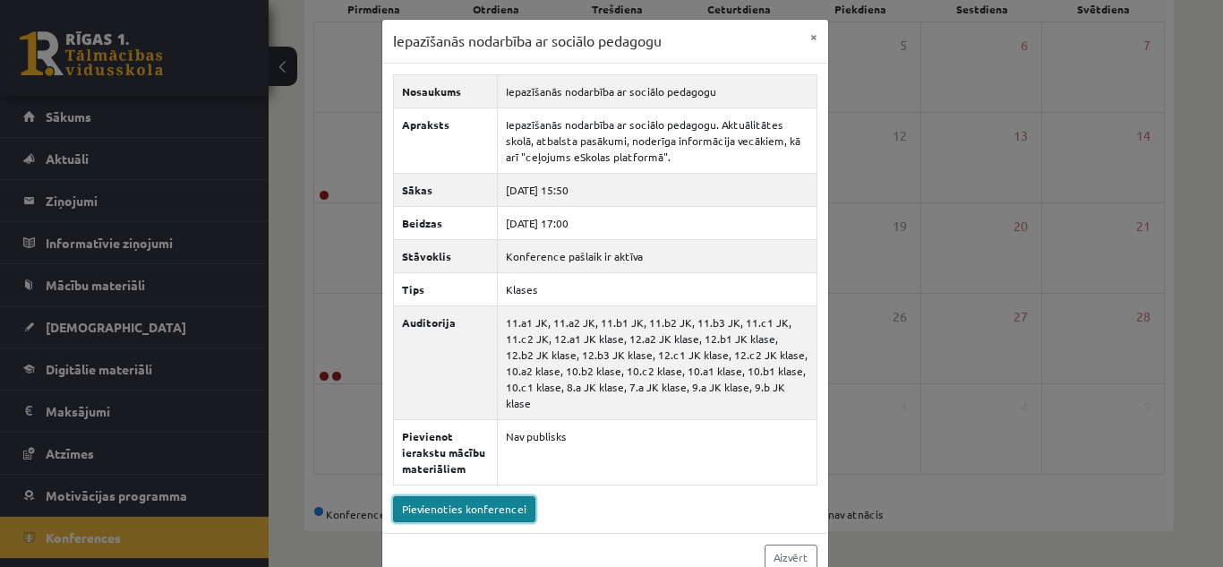
click at [504, 496] on link "Pievienoties konferencei" at bounding box center [464, 509] width 142 height 26
click at [811, 37] on button "×" at bounding box center [814, 37] width 29 height 34
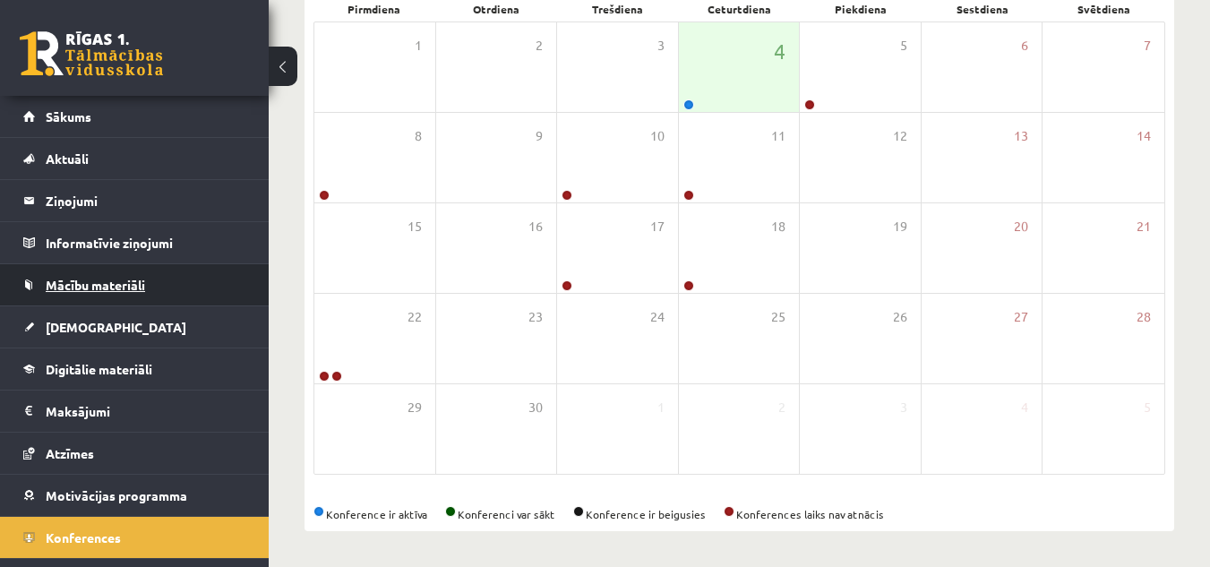
scroll to position [33, 0]
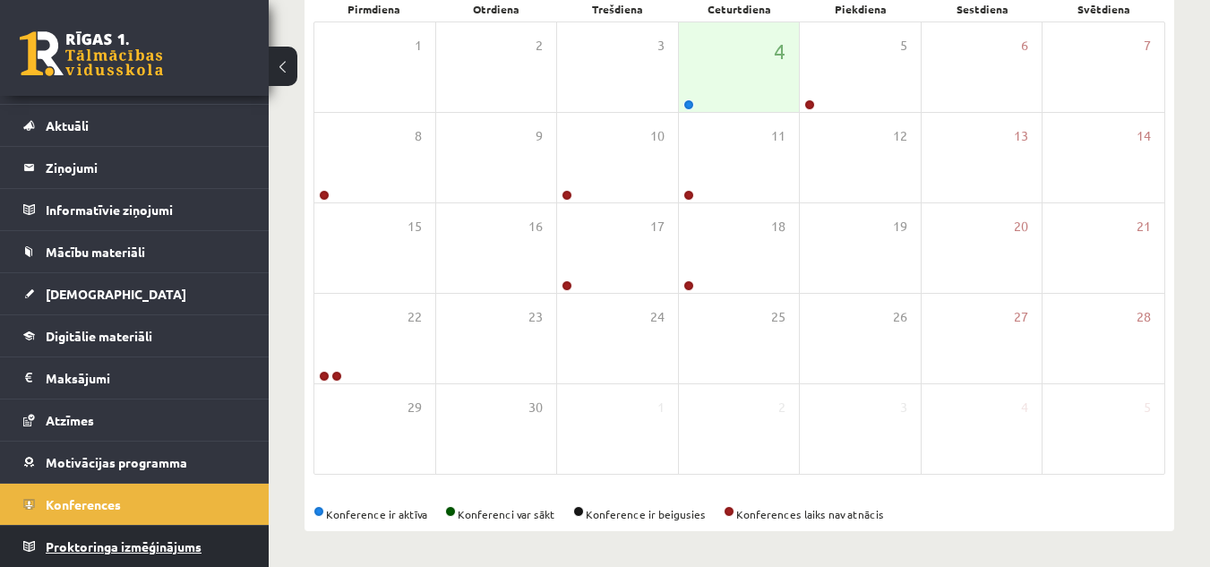
click at [184, 544] on span "Proktoringa izmēģinājums" at bounding box center [124, 546] width 156 height 16
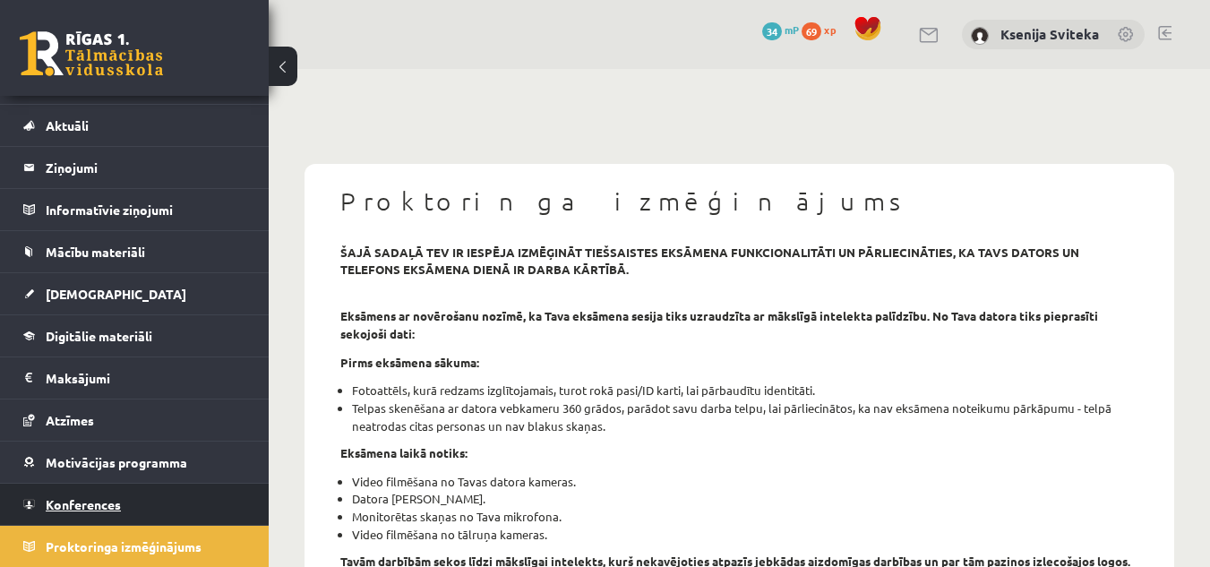
click at [65, 497] on span "Konferences" at bounding box center [83, 504] width 75 height 16
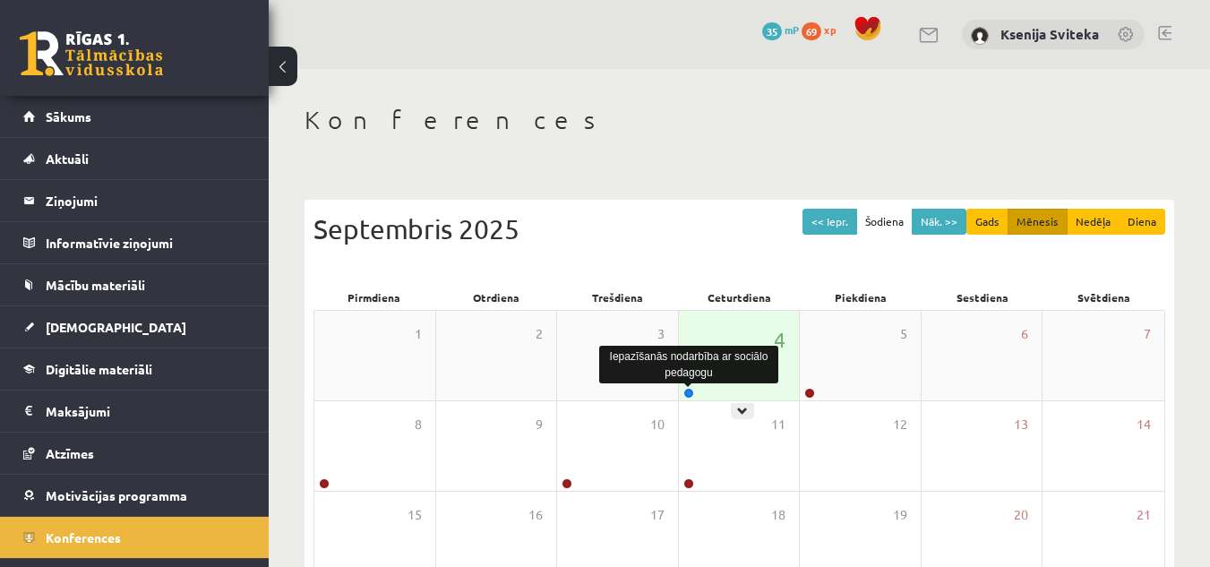
click at [688, 390] on link at bounding box center [688, 393] width 11 height 11
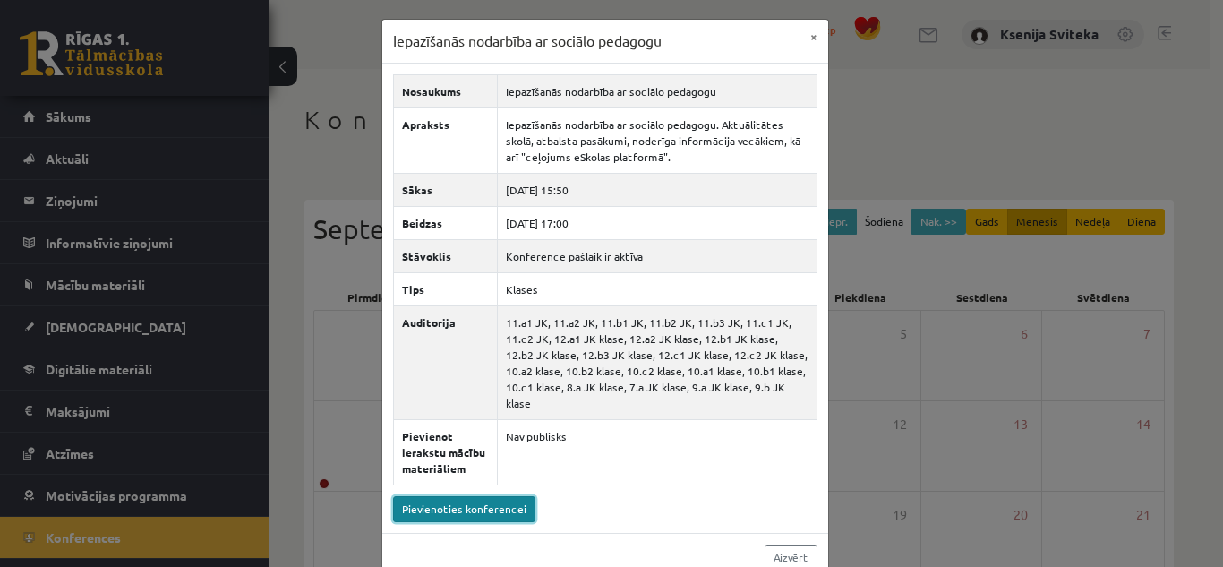
click at [509, 496] on link "Pievienoties konferencei" at bounding box center [464, 509] width 142 height 26
click at [808, 40] on button "×" at bounding box center [814, 37] width 29 height 34
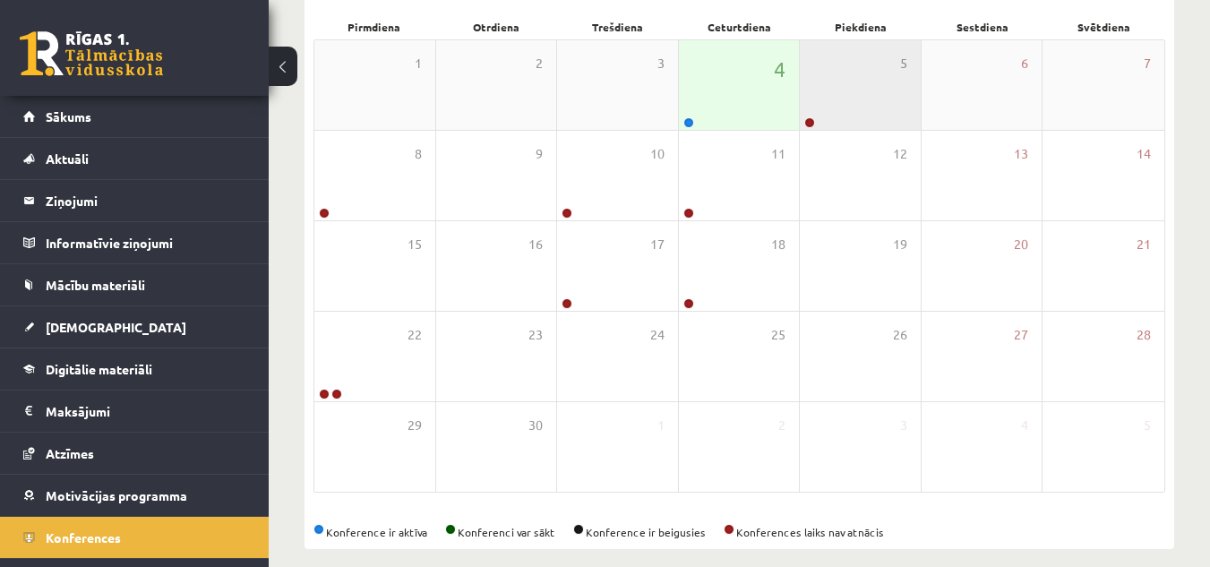
scroll to position [270, 0]
